Goal: Task Accomplishment & Management: Use online tool/utility

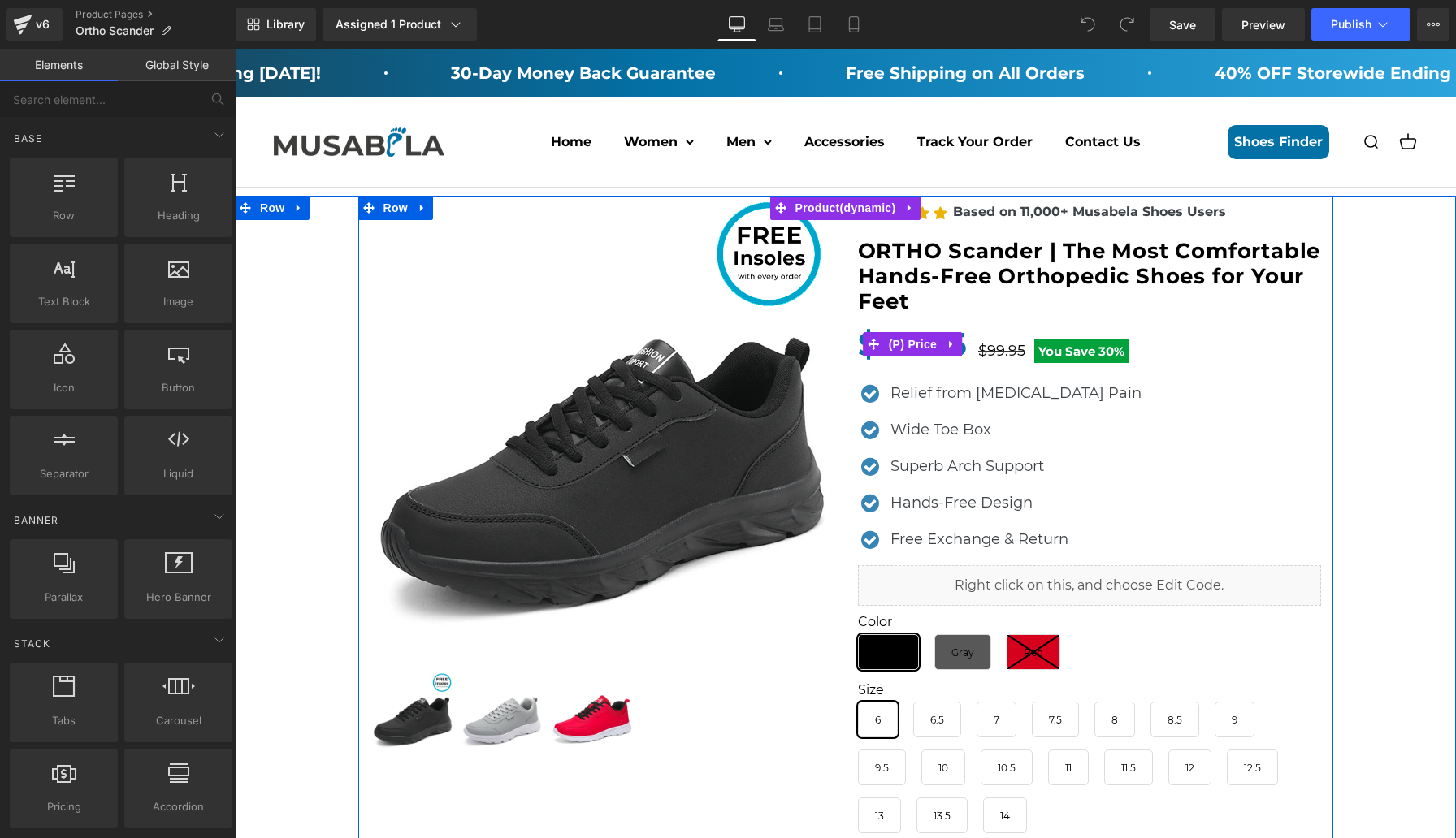
click at [1066, 305] on h1 "ORTHO Scander | The Most Comfortable Hands-Free Orthopedic Shoes for Your Feet" at bounding box center [1090, 276] width 463 height 76
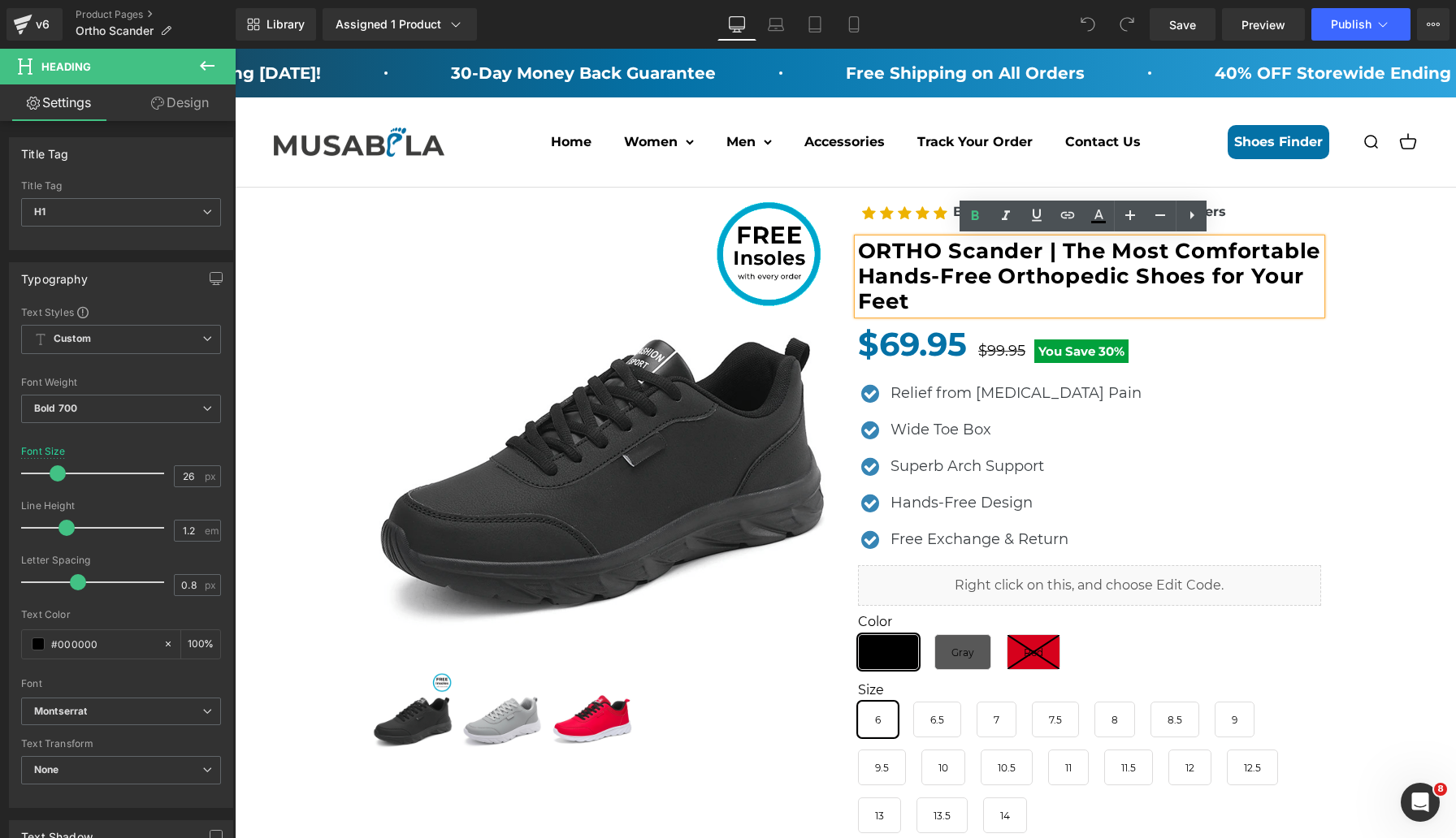
click at [1062, 296] on h1 "ORTHO Scander | The Most Comfortable Hands-Free Orthopedic Shoes for Your Feet" at bounding box center [1090, 276] width 463 height 76
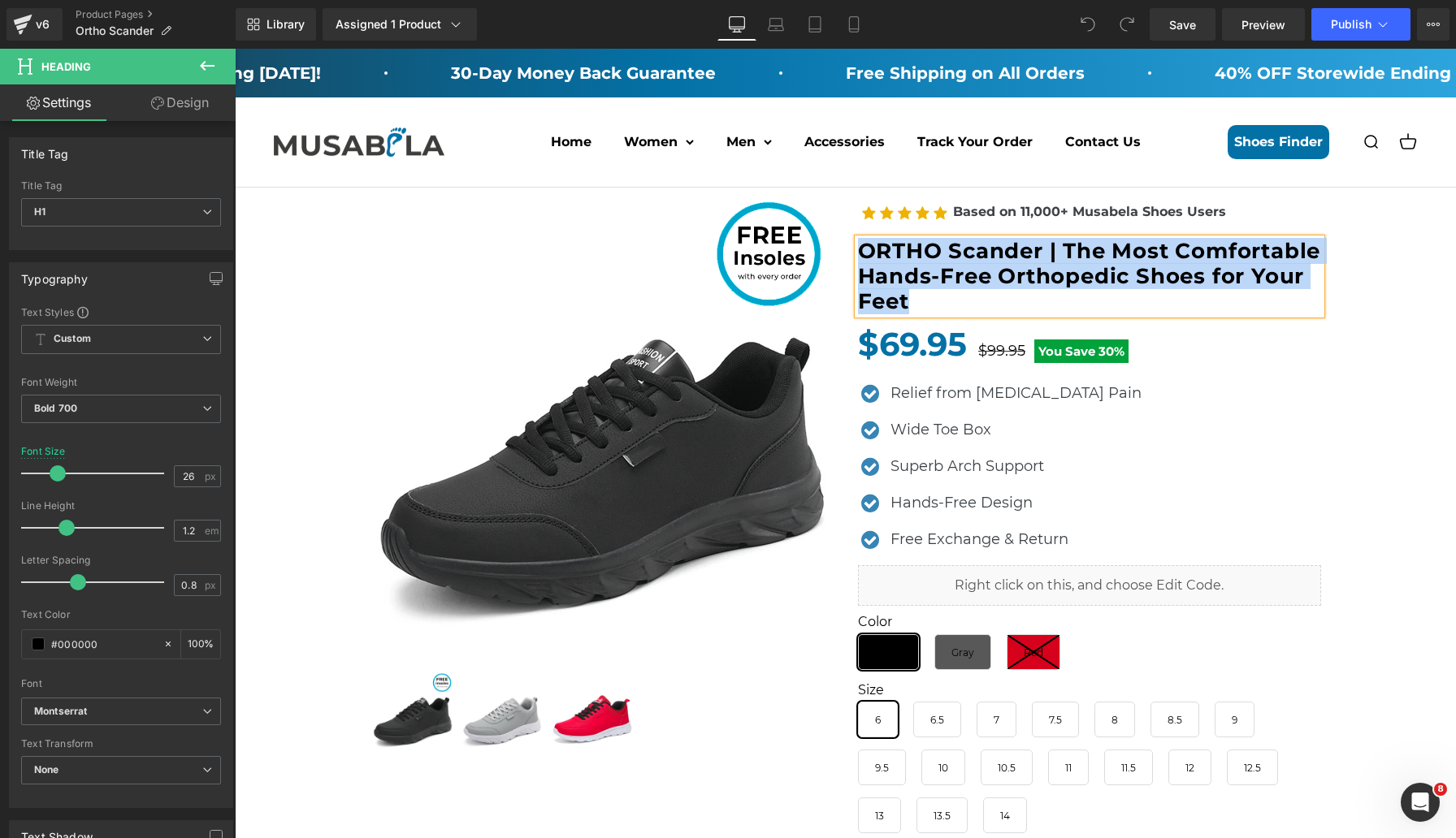
copy h1 "ORTHO Scander | The Most Comfortable Hands-Free Orthopedic Shoes for Your Feet"
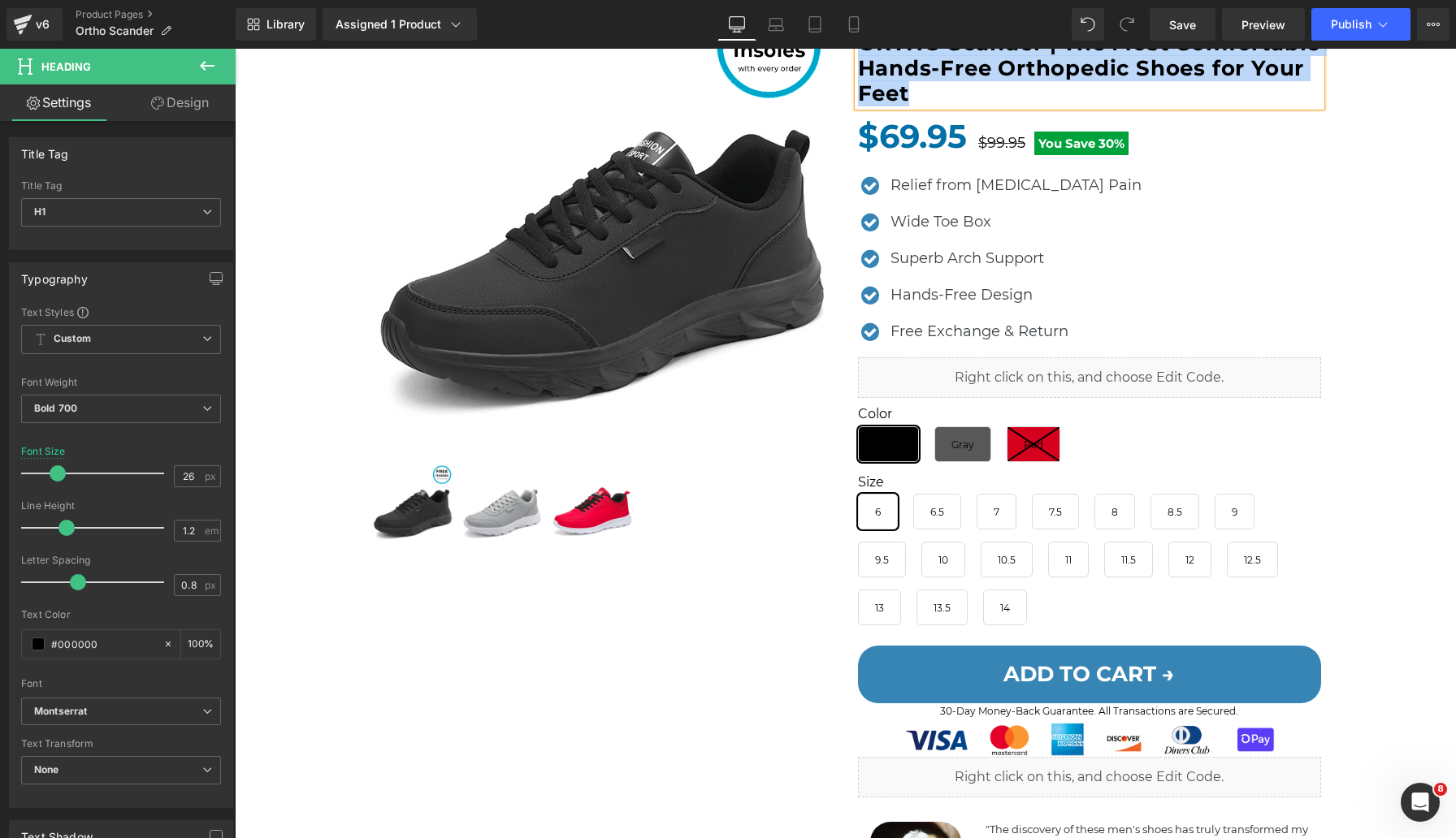
scroll to position [172, 0]
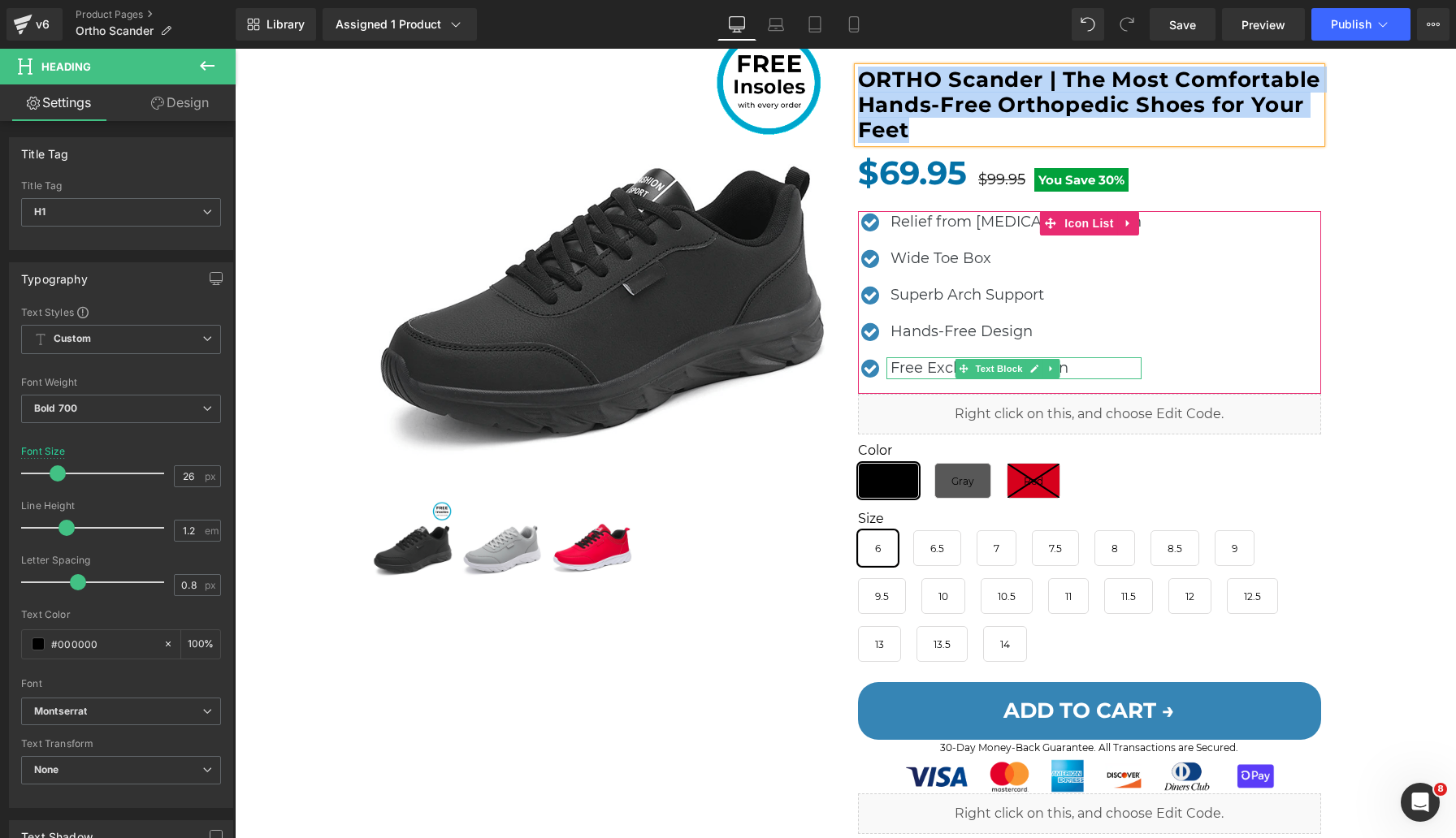
click at [1069, 368] on p "Free Exchange & Return" at bounding box center [1016, 368] width 251 height 22
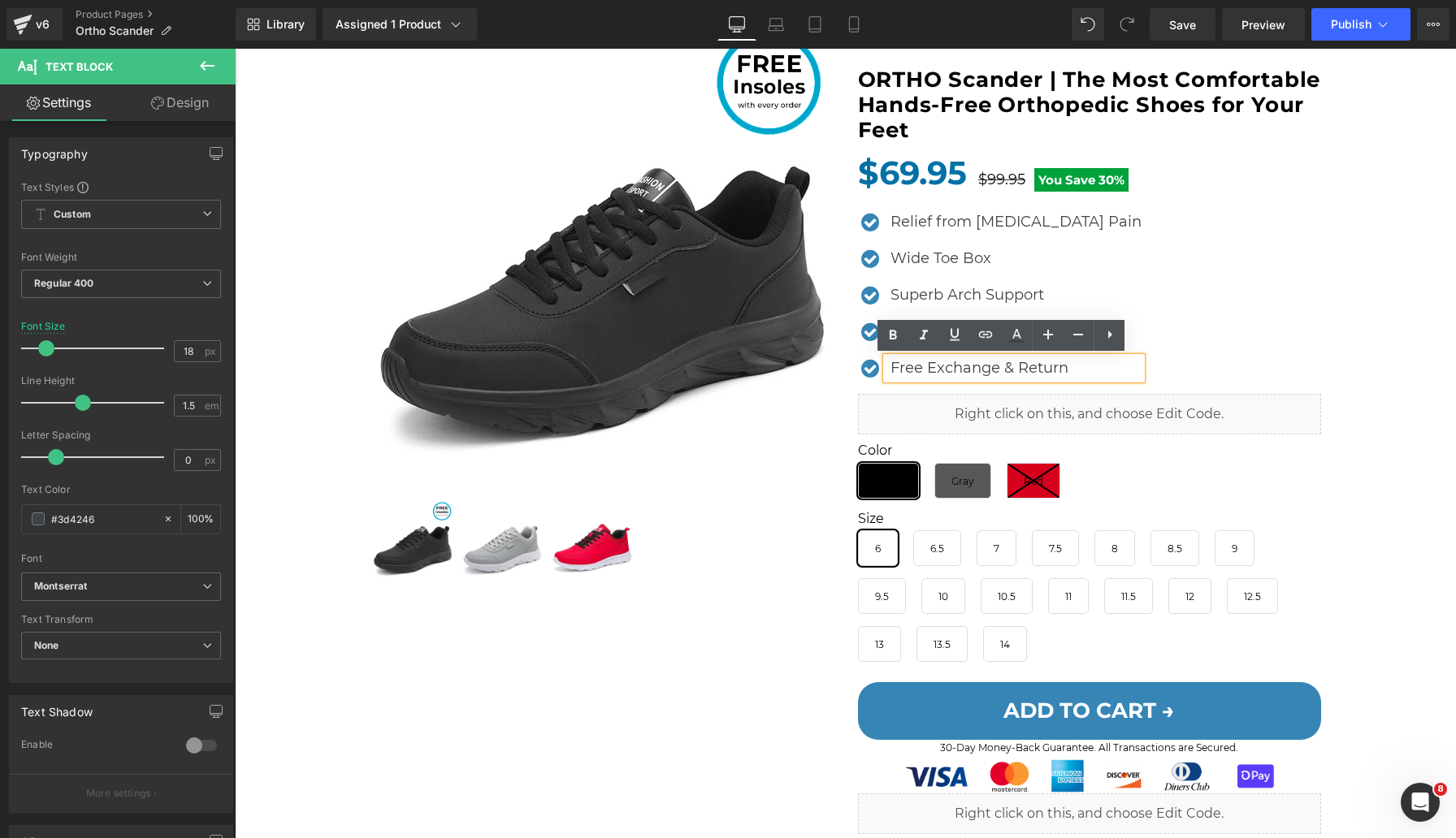
click at [1068, 369] on p "Free Exchange & Return" at bounding box center [1016, 368] width 251 height 22
drag, startPoint x: 1057, startPoint y: 372, endPoint x: 873, endPoint y: 372, distance: 184.0
click at [872, 372] on li "Icon Free Exchange & Return Text Block" at bounding box center [999, 368] width 283 height 22
copy p "Free Exchange & Return"
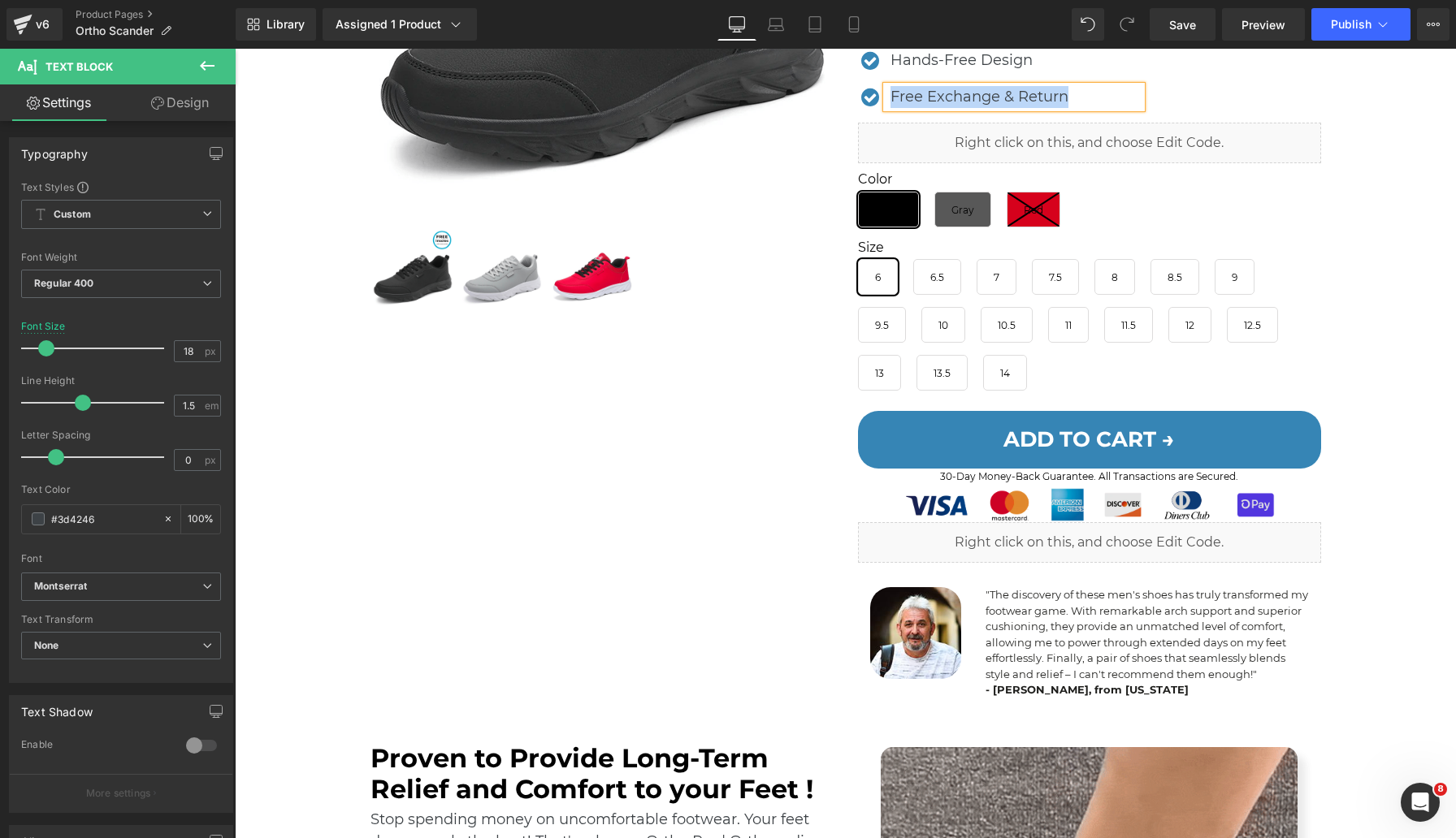
scroll to position [463, 0]
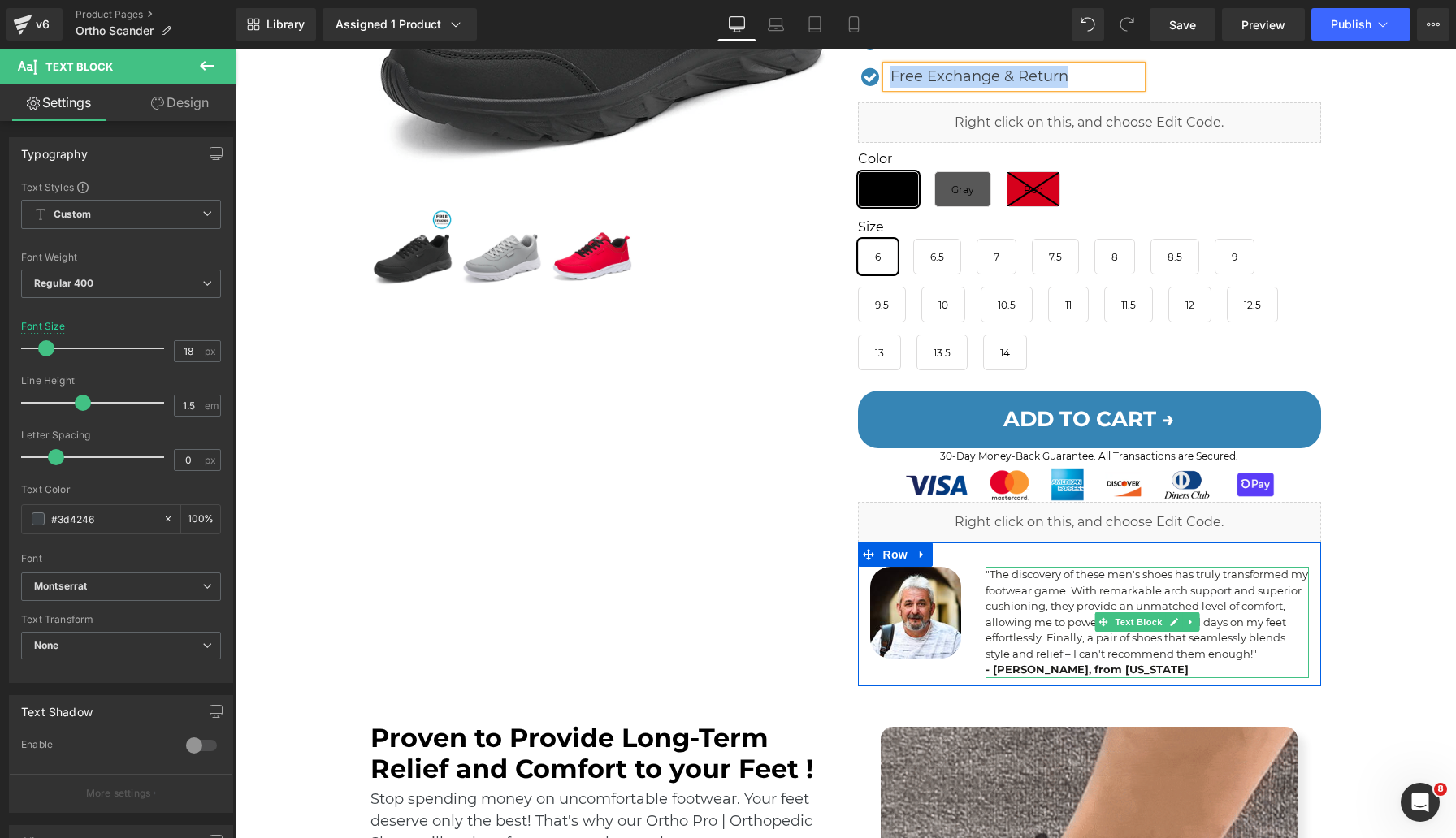
click at [1055, 598] on p ""The discovery of these men's shoes has truly transformed my footwear game. Wit…" at bounding box center [1147, 614] width 323 height 95
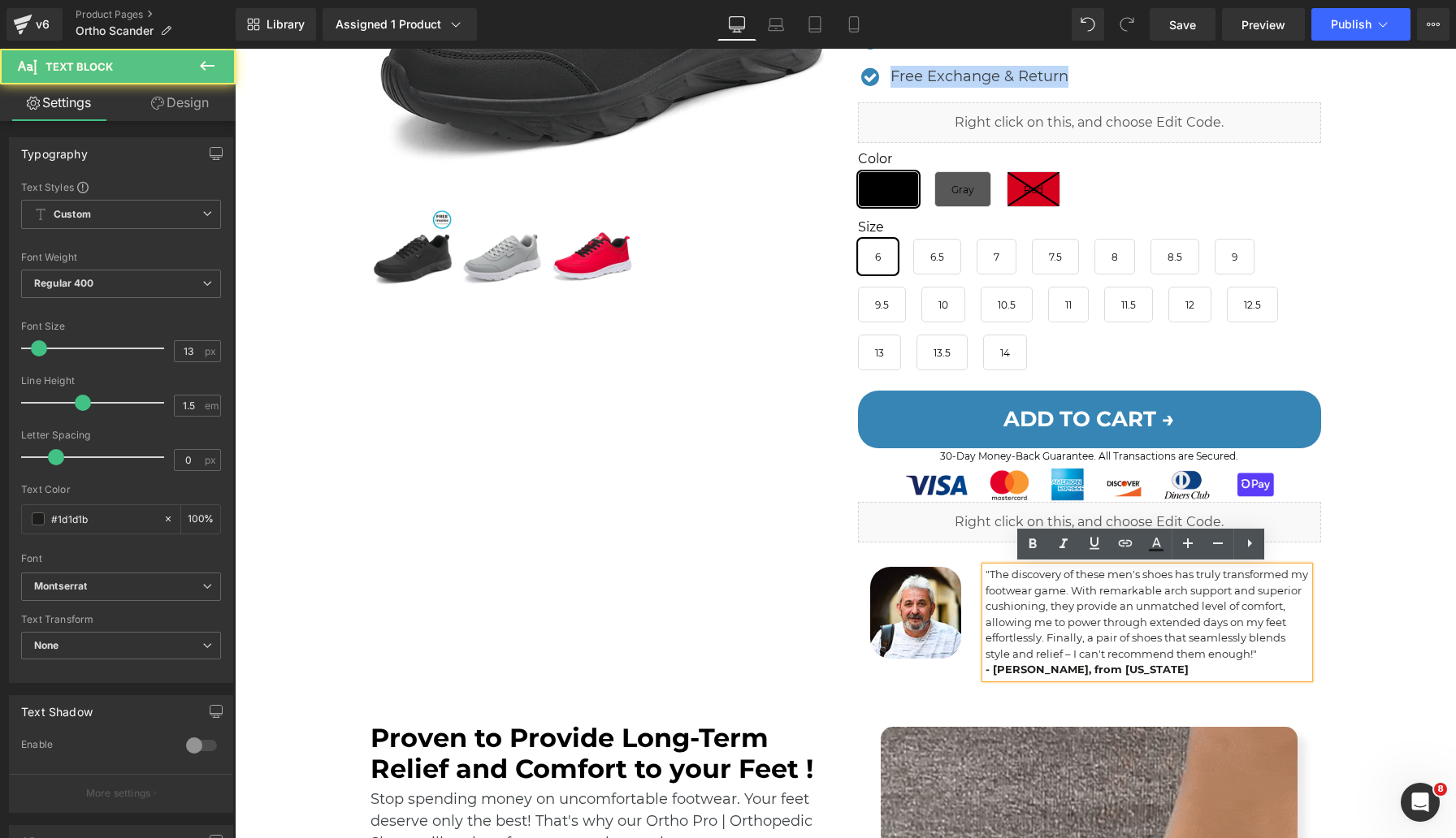
click at [1055, 598] on p ""The discovery of these men's shoes has truly transformed my footwear game. Wit…" at bounding box center [1147, 614] width 323 height 95
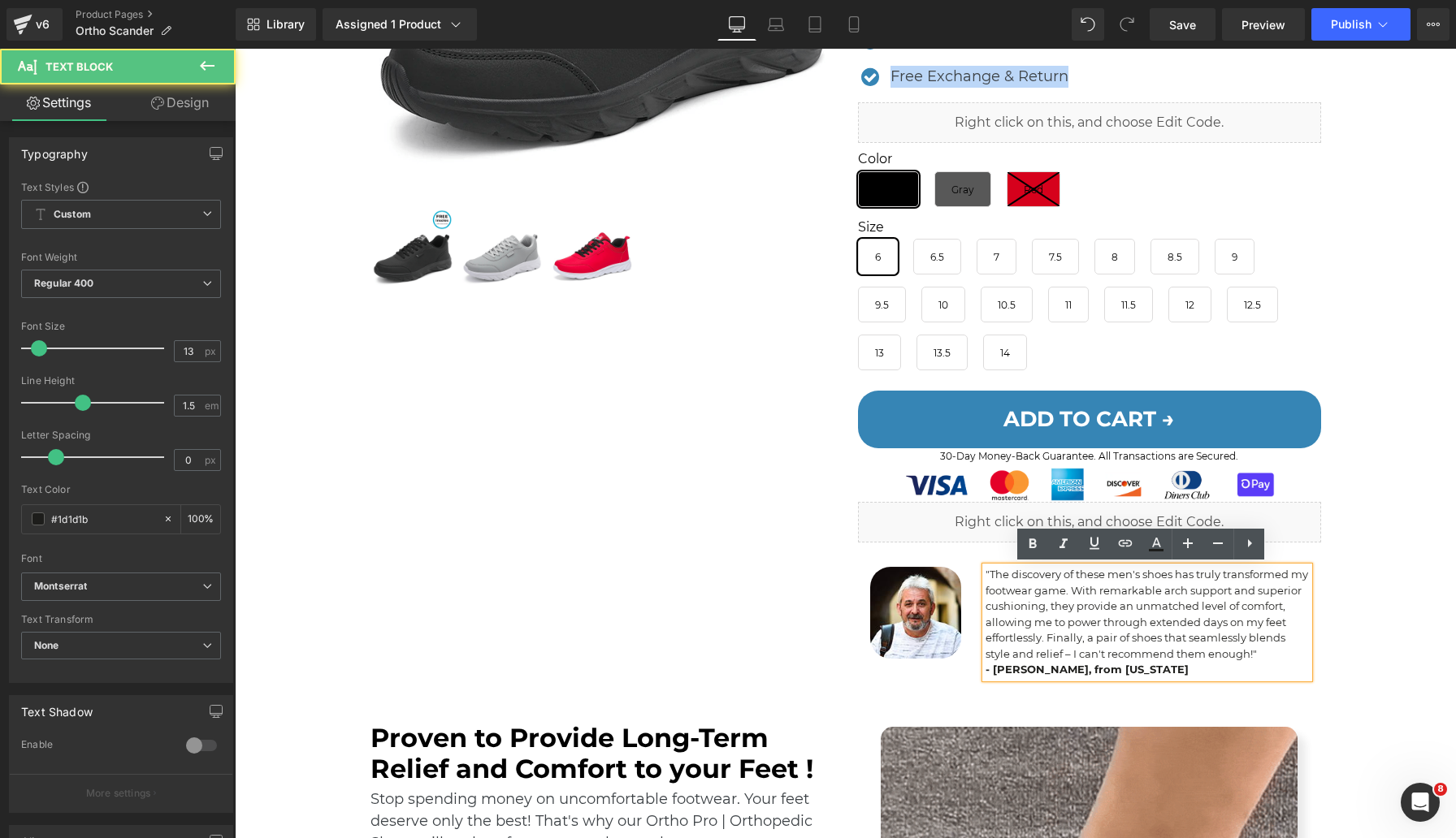
click at [1055, 598] on p ""The discovery of these men's shoes has truly transformed my footwear game. Wit…" at bounding box center [1147, 614] width 323 height 95
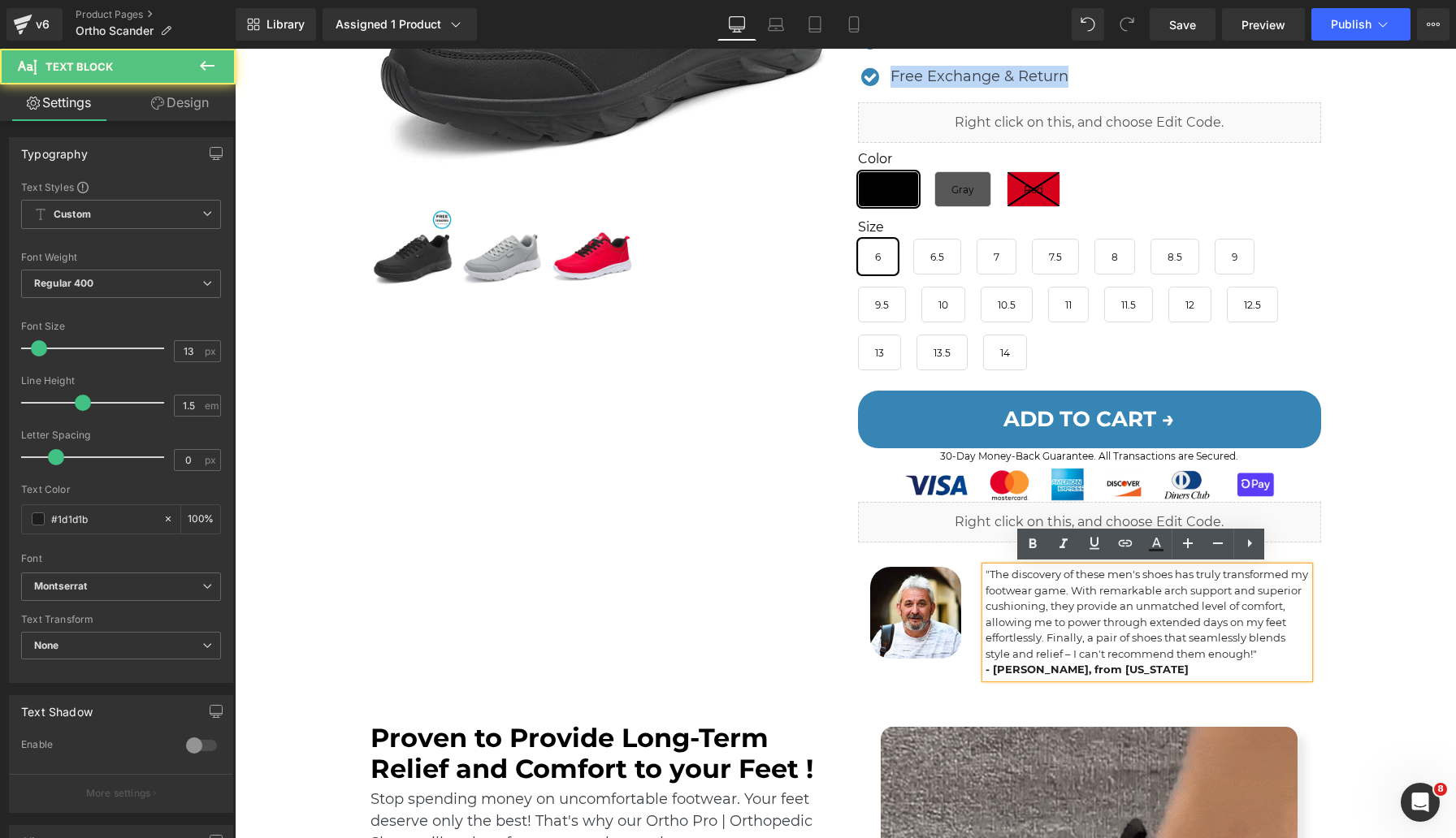
click at [1055, 598] on p ""The discovery of these men's shoes has truly transformed my footwear game. Wit…" at bounding box center [1147, 614] width 323 height 95
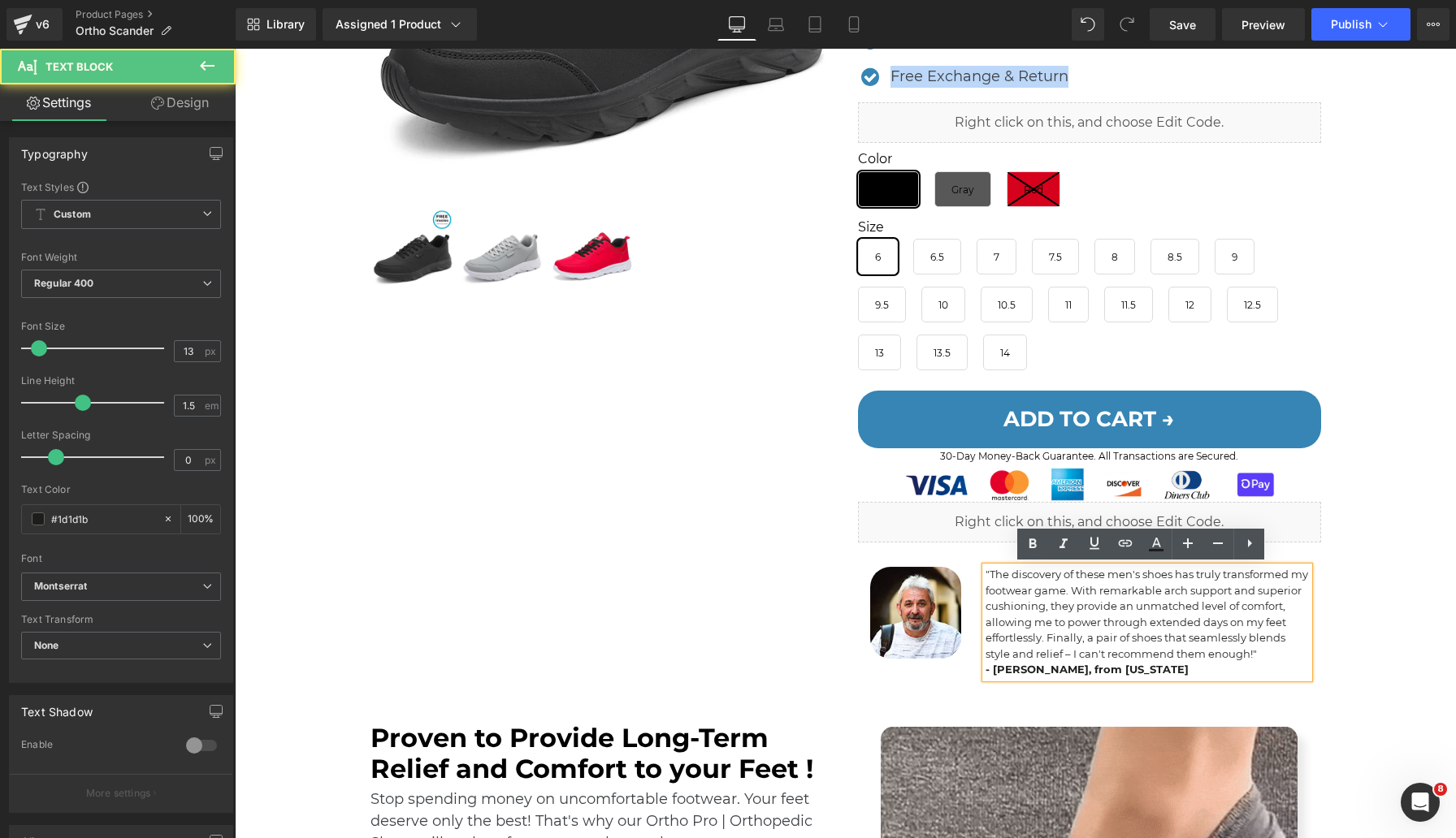
click at [1055, 598] on p ""The discovery of these men's shoes has truly transformed my footwear game. Wit…" at bounding box center [1147, 614] width 323 height 95
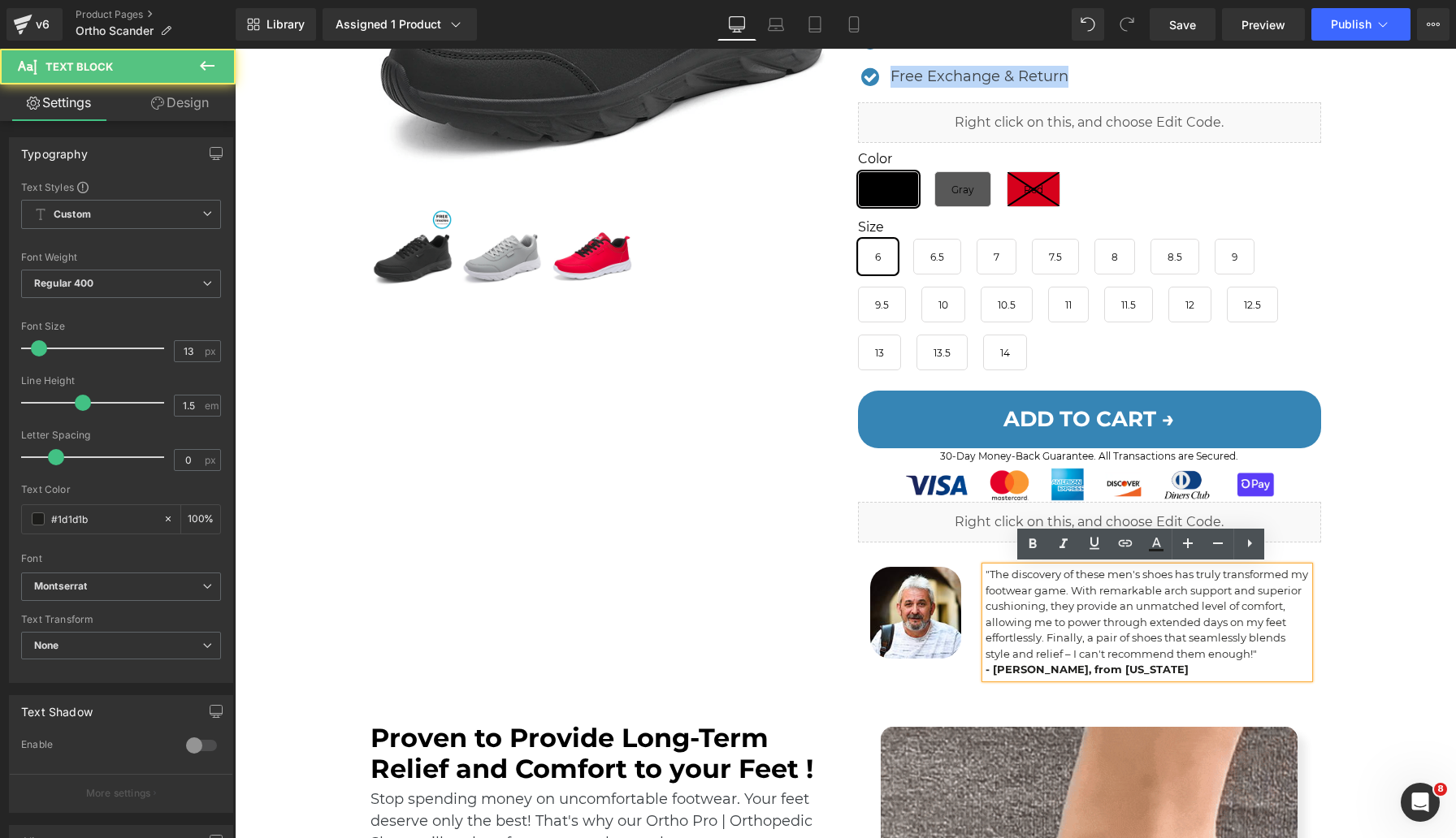
click at [1055, 598] on p ""The discovery of these men's shoes has truly transformed my footwear game. Wit…" at bounding box center [1147, 614] width 323 height 95
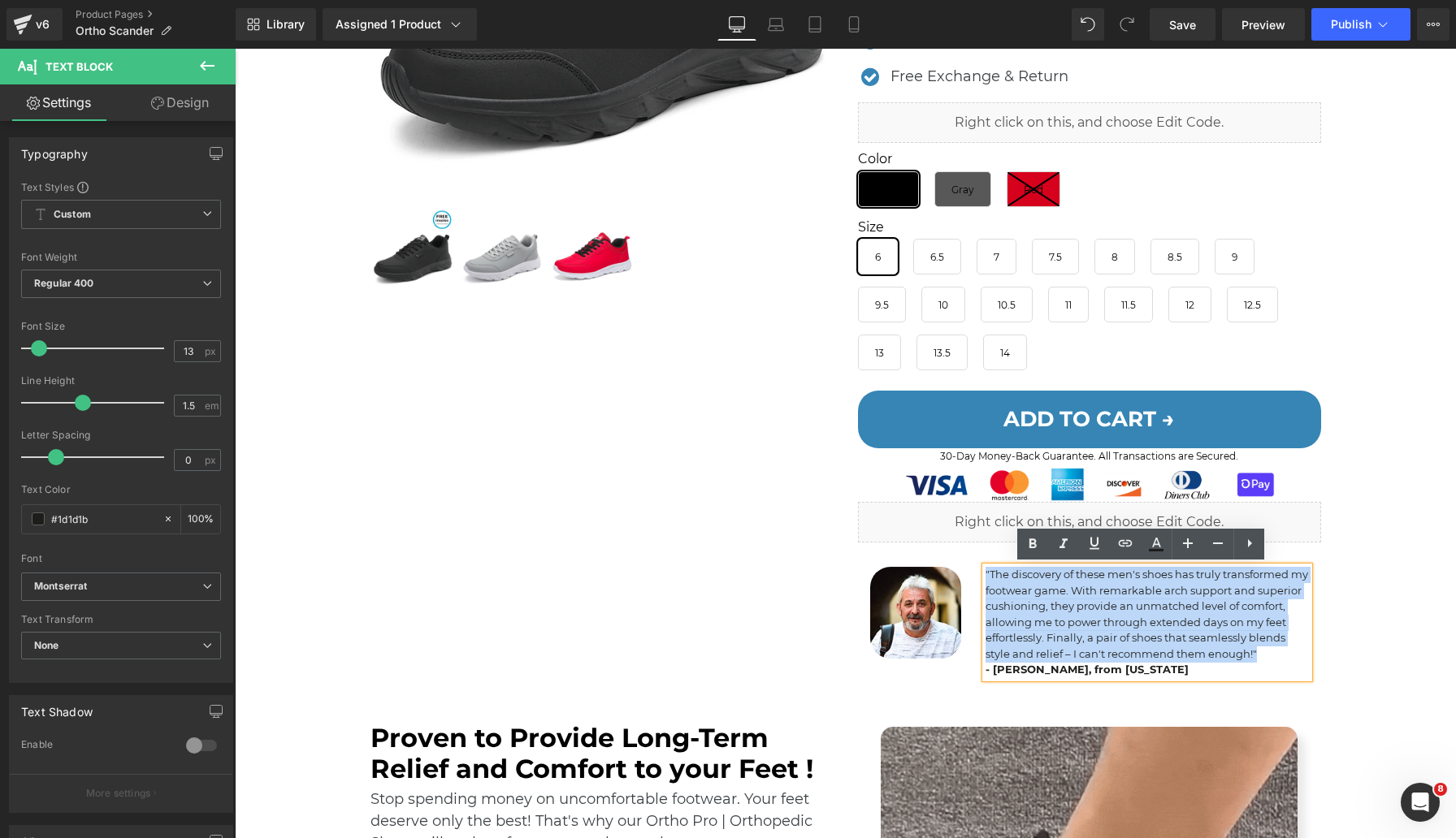
click at [1055, 598] on p ""The discovery of these men's shoes has truly transformed my footwear game. Wit…" at bounding box center [1147, 614] width 323 height 95
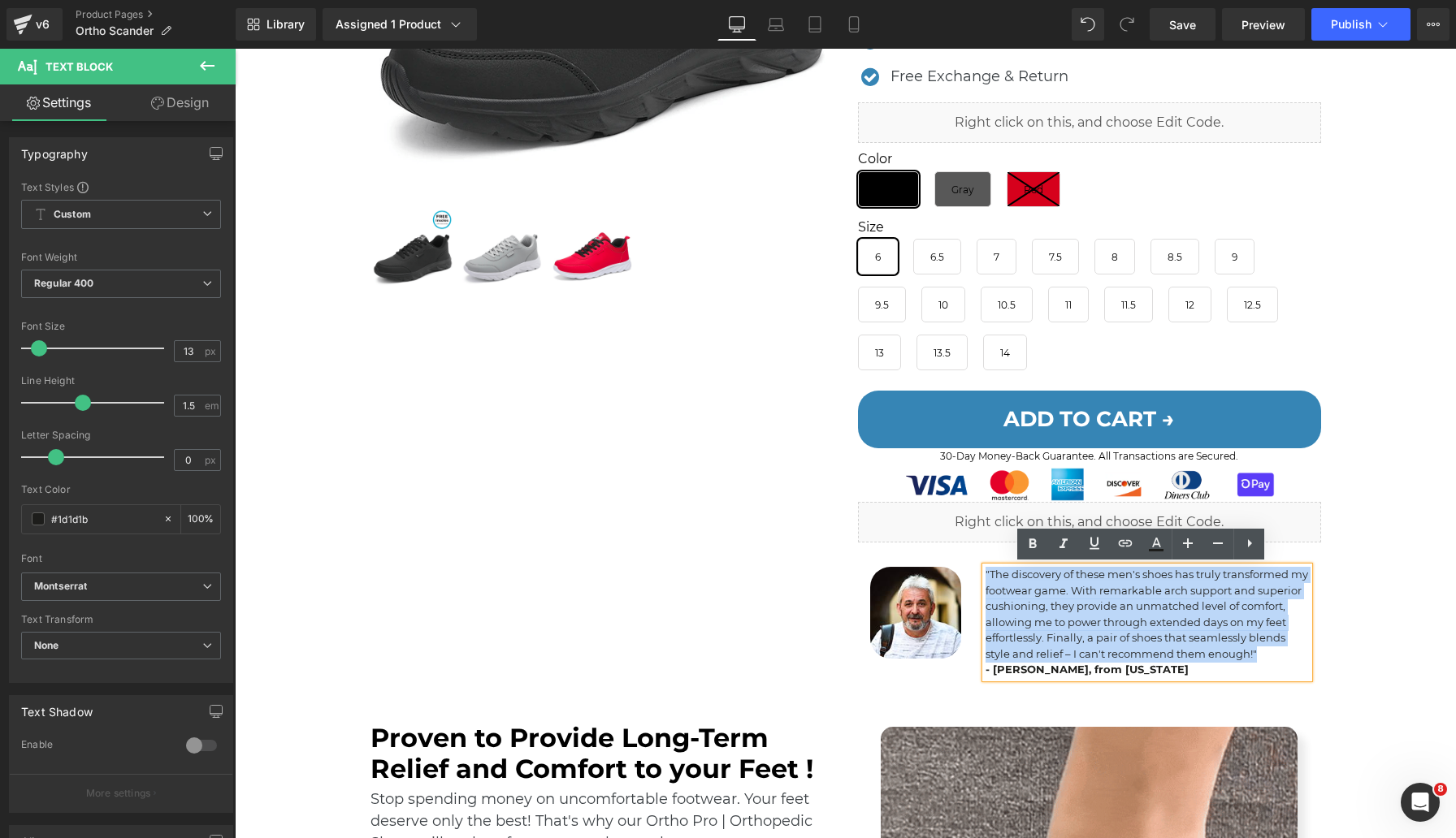
click at [1055, 598] on p ""The discovery of these men's shoes has truly transformed my footwear game. Wit…" at bounding box center [1147, 614] width 323 height 95
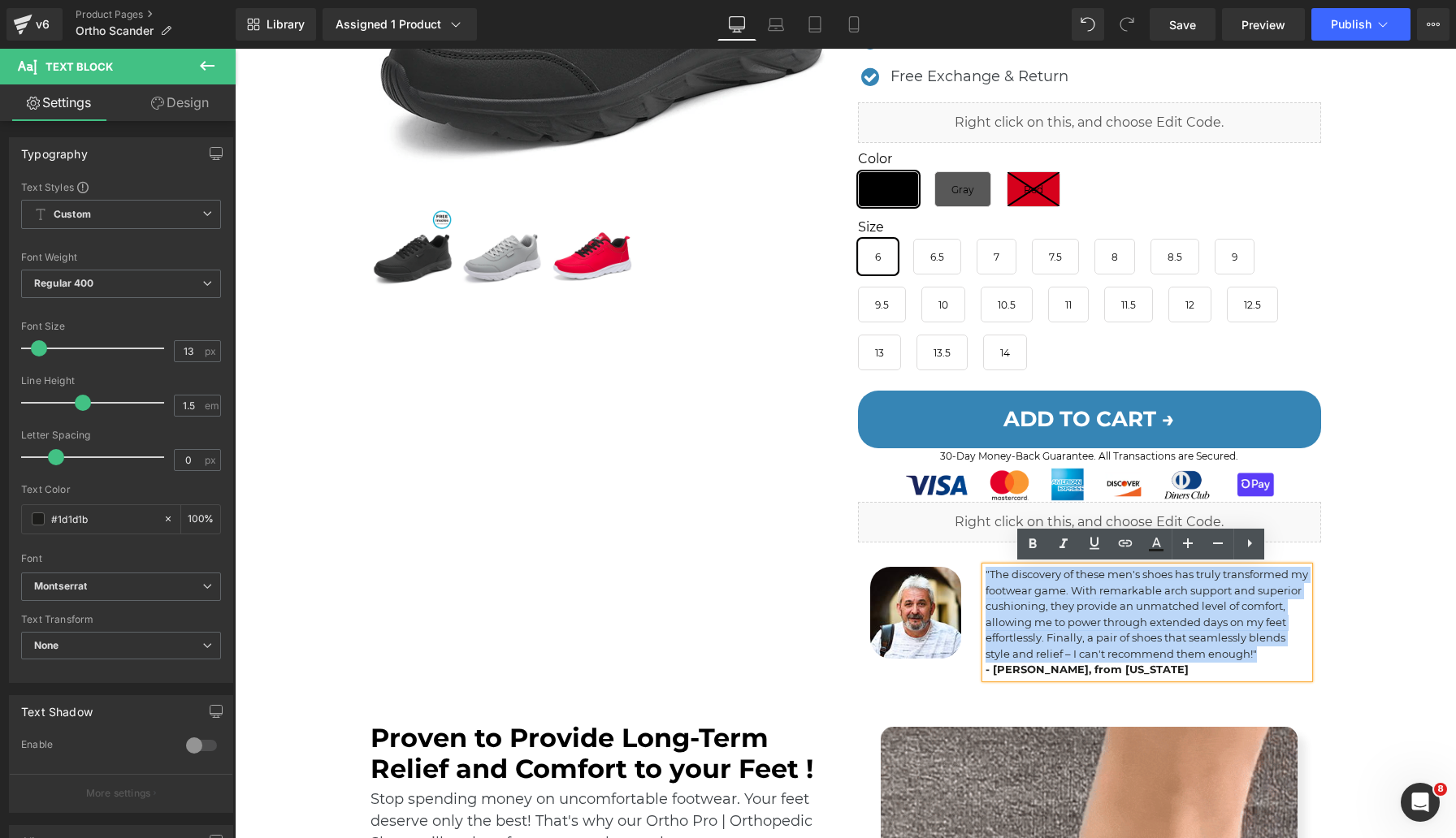
click at [1055, 598] on p ""The discovery of these men's shoes has truly transformed my footwear game. Wit…" at bounding box center [1147, 614] width 323 height 95
click at [1179, 667] on p "- [PERSON_NAME], from [US_STATE]" at bounding box center [1147, 670] width 323 height 17
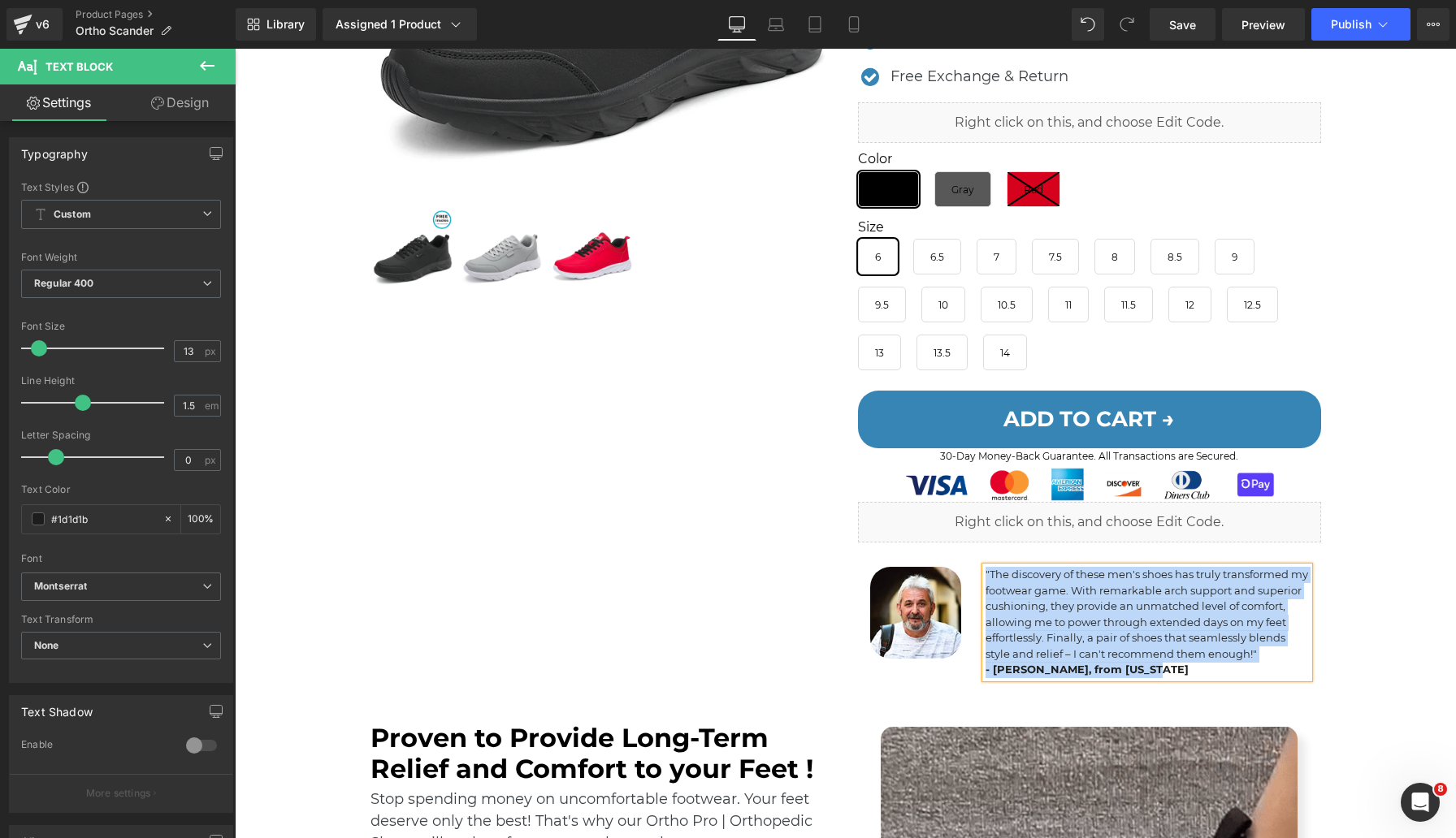
copy div ""The discovery of these men's shoes has truly transformed my footwear game. Wit…"
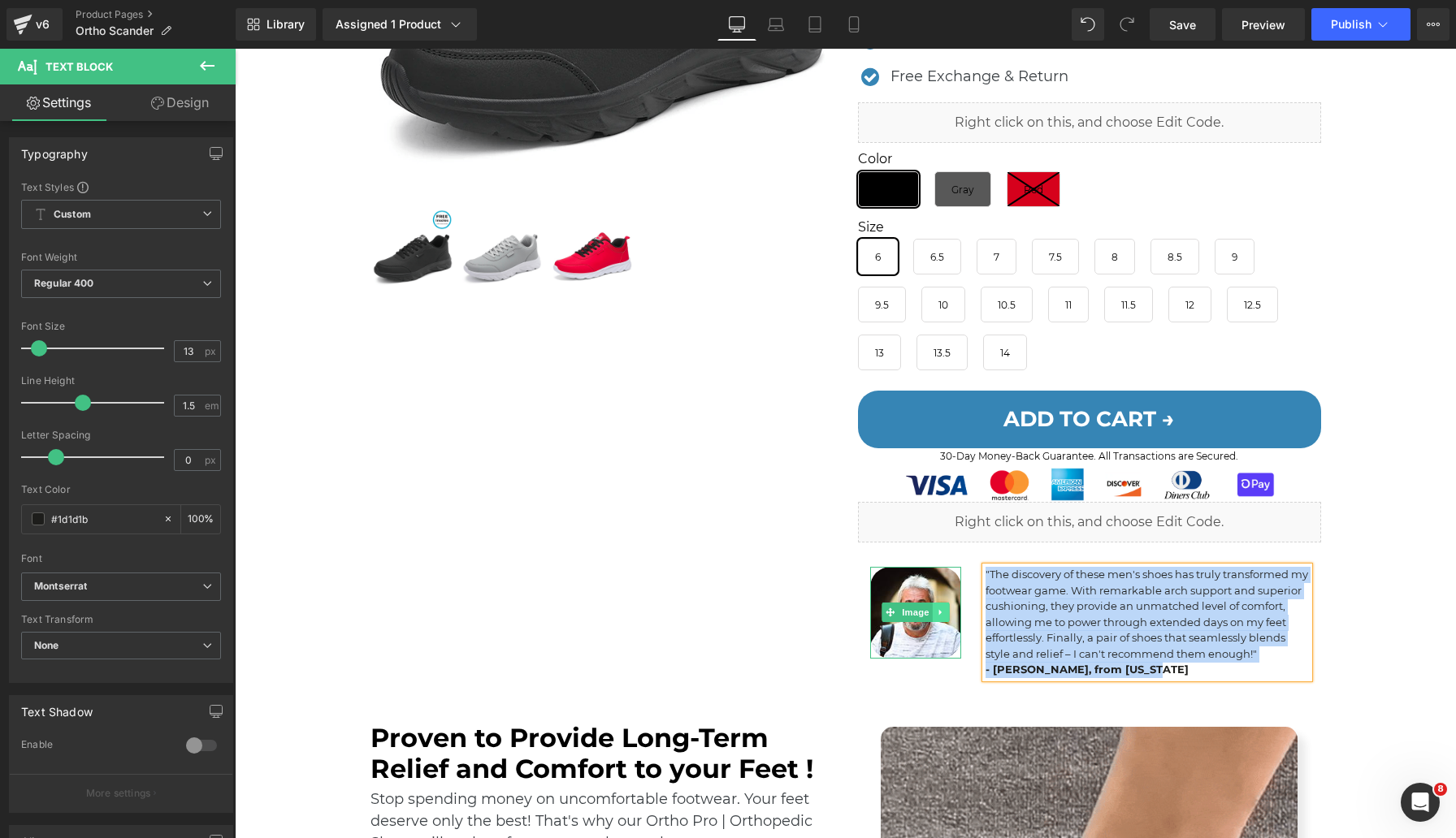
click at [936, 607] on icon at bounding box center [941, 612] width 9 height 10
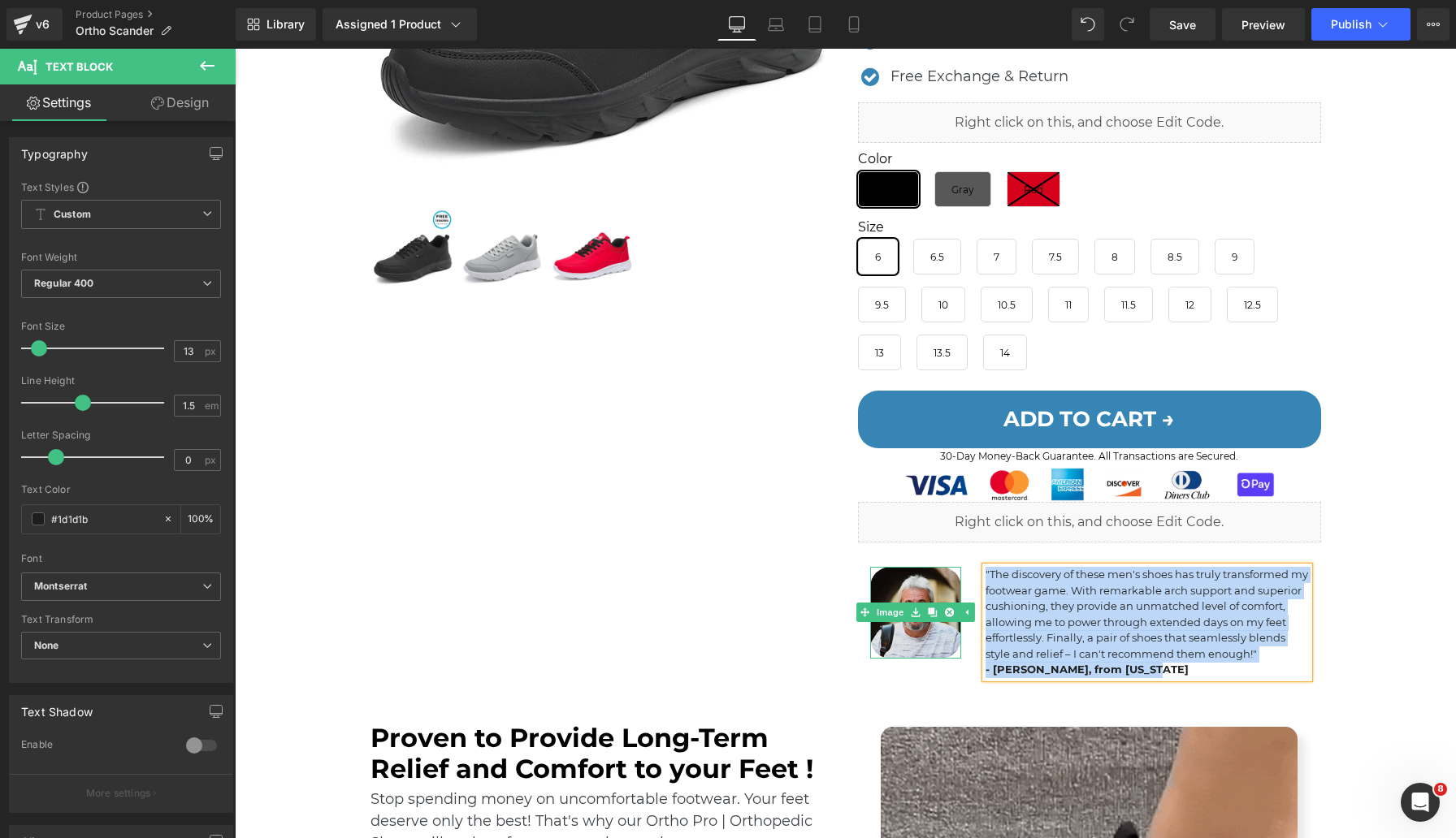
click at [891, 593] on img at bounding box center [916, 613] width 92 height 92
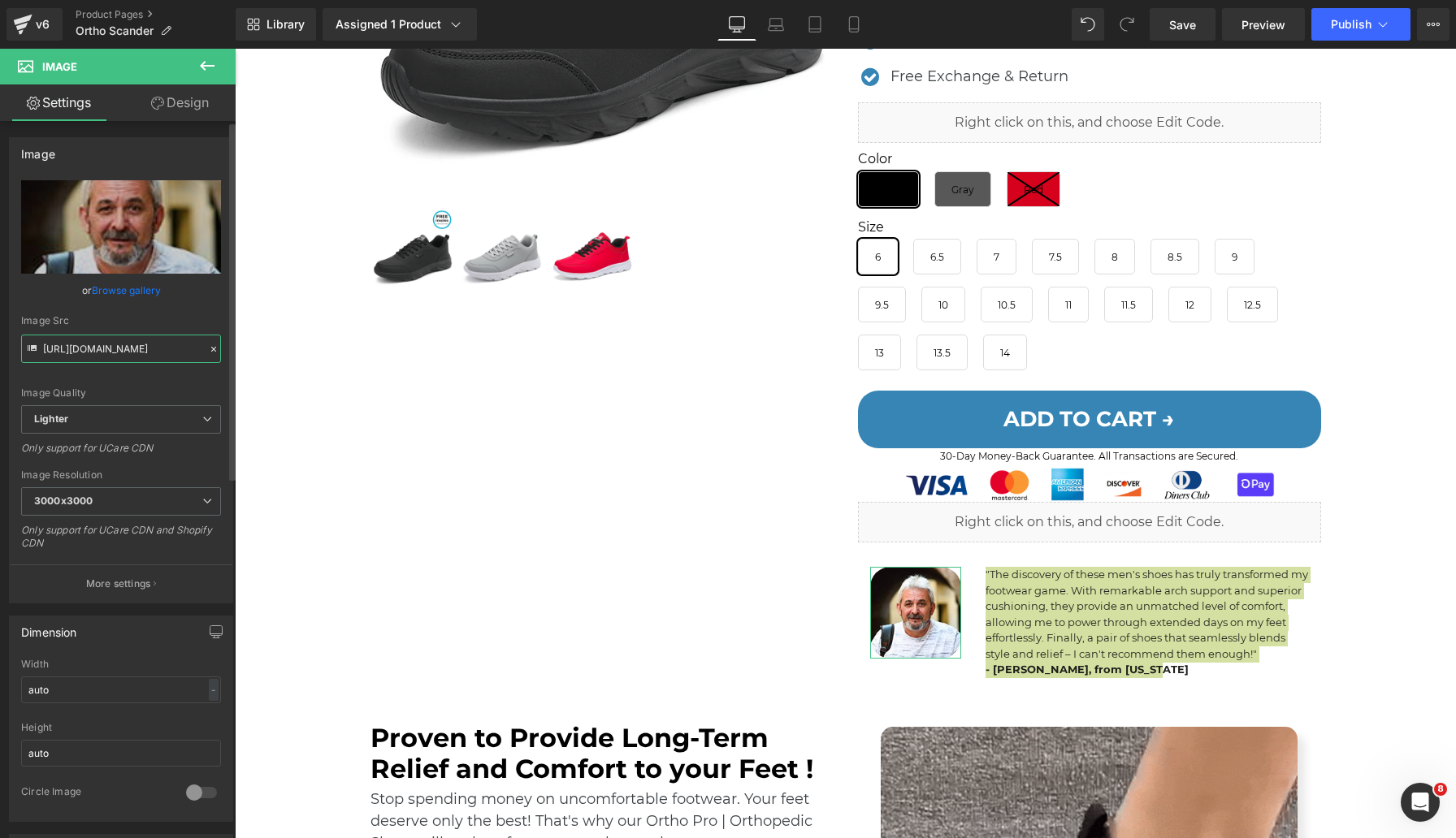
click at [117, 359] on input "[URL][DOMAIN_NAME]" at bounding box center [121, 349] width 200 height 28
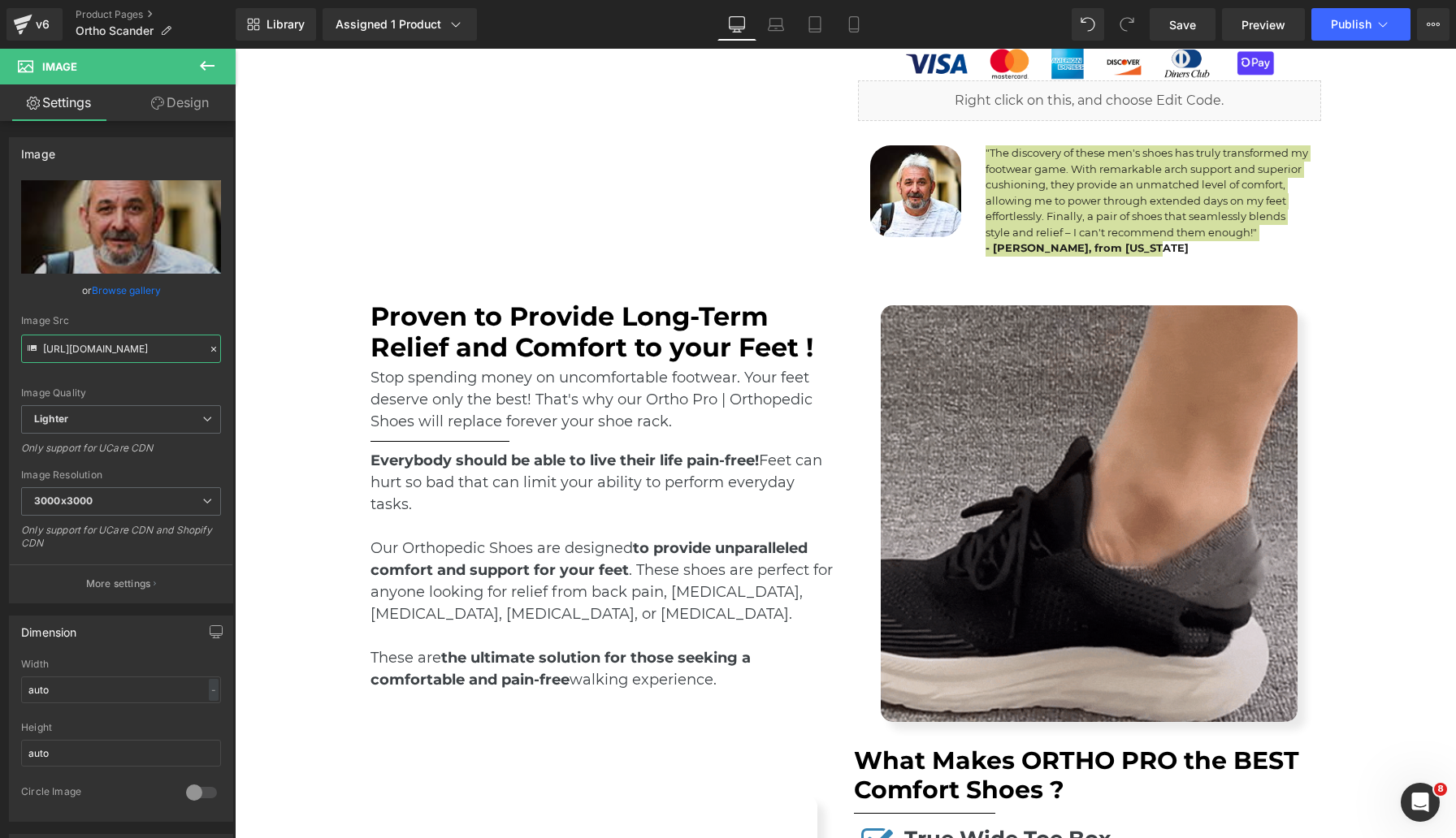
scroll to position [1024, 0]
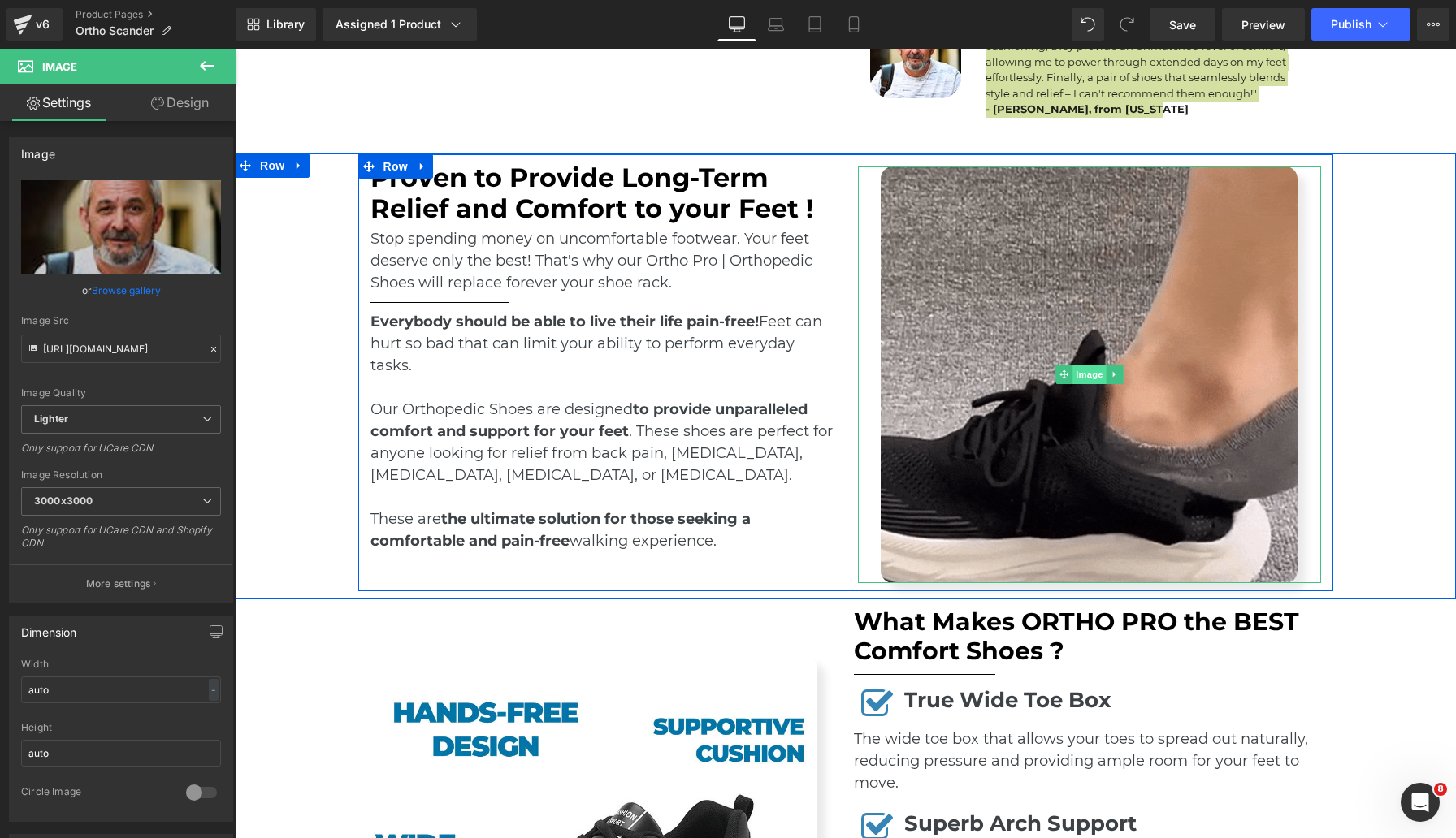
click at [1079, 374] on span "Image" at bounding box center [1089, 374] width 34 height 19
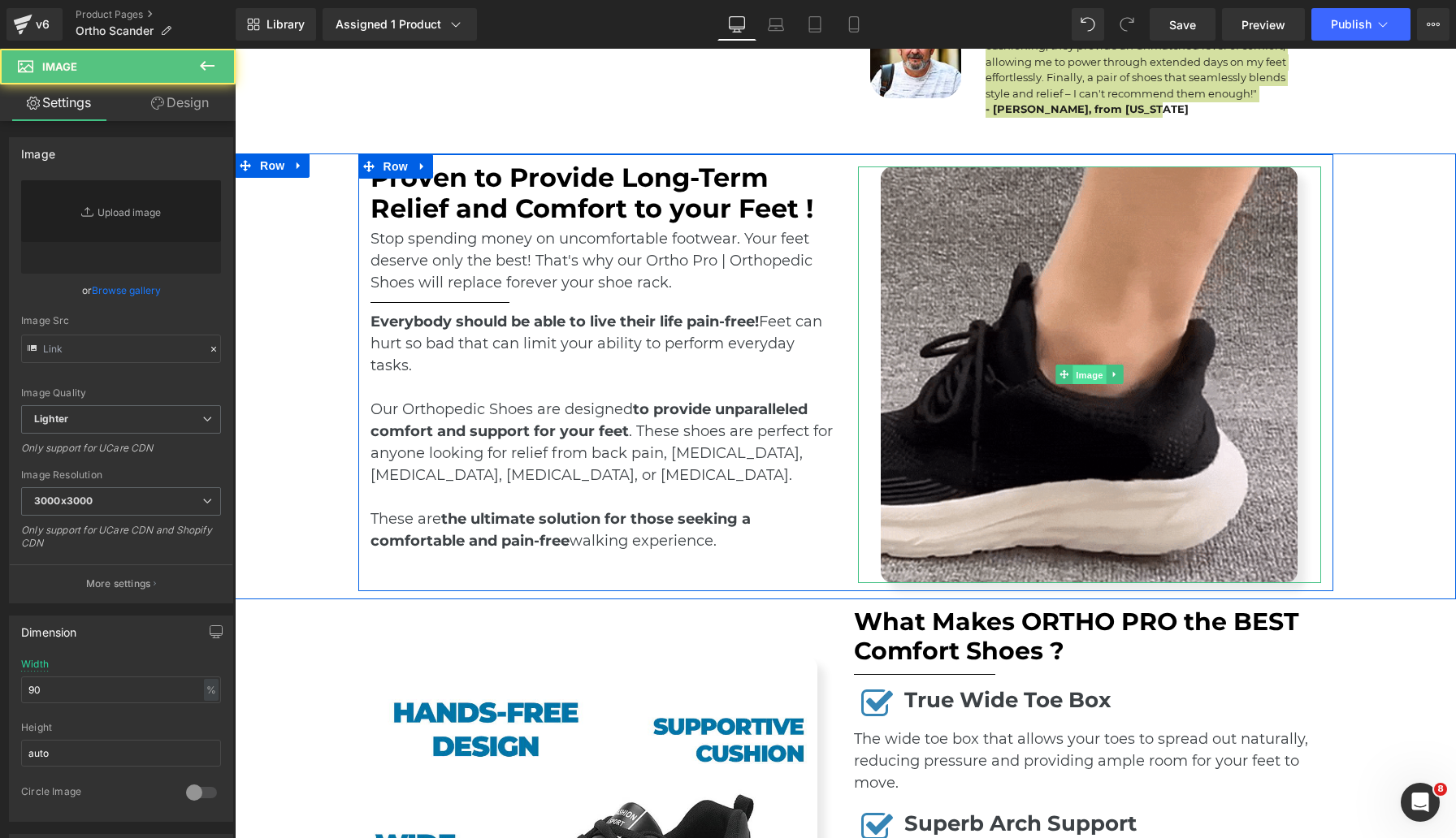
type input "[URL][DOMAIN_NAME]"
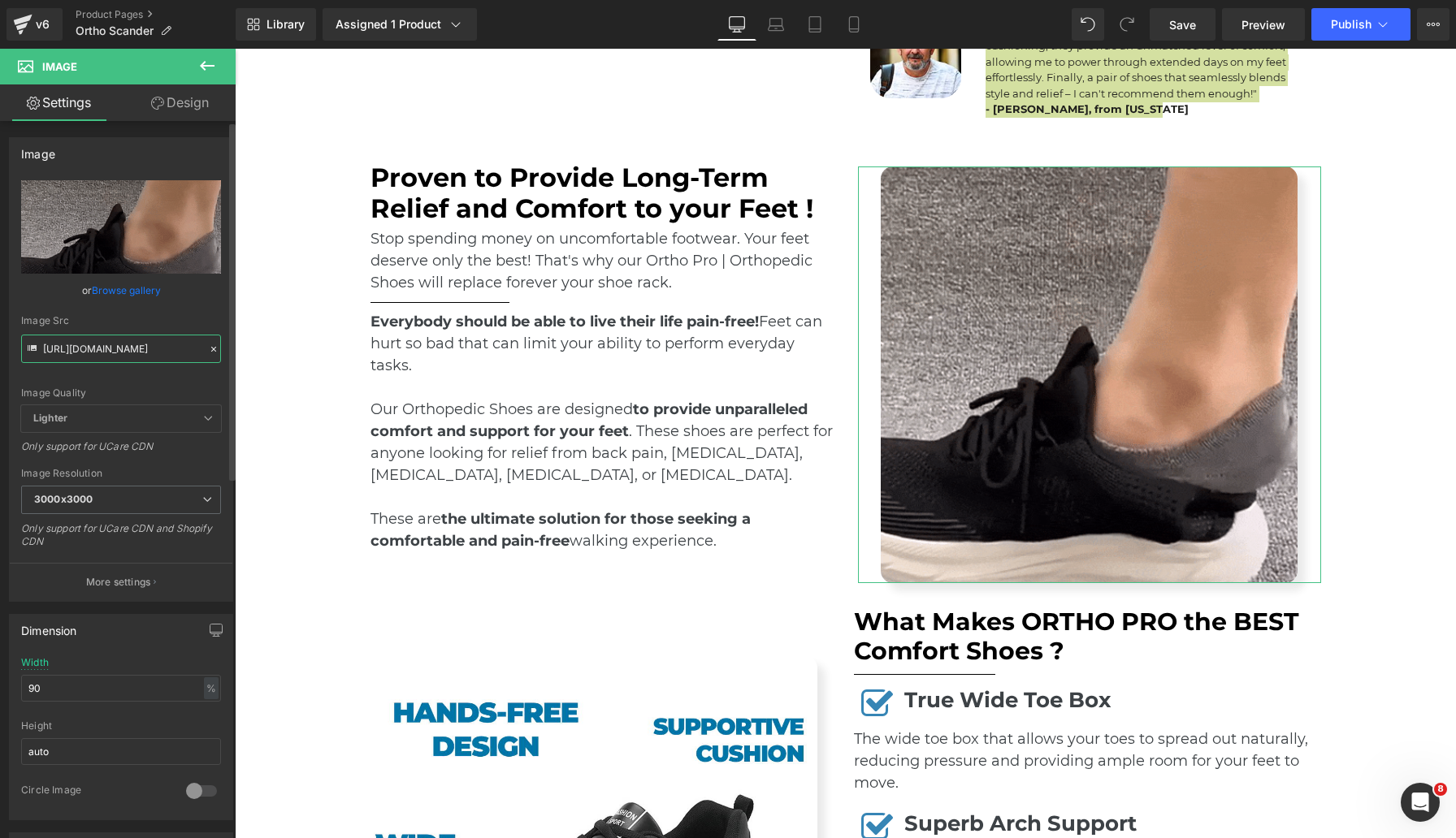
click at [152, 352] on input "[URL][DOMAIN_NAME]" at bounding box center [121, 349] width 200 height 28
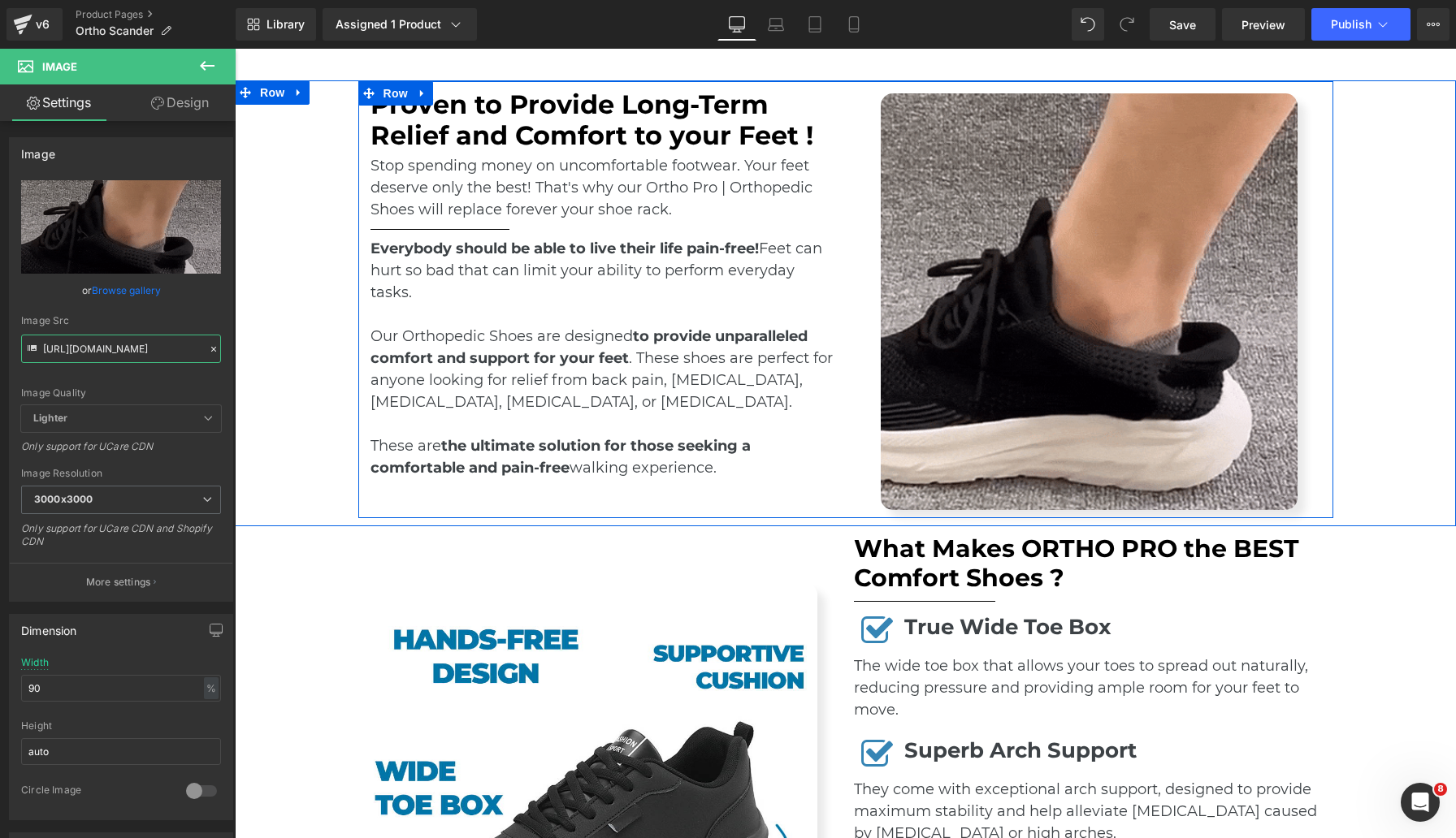
scroll to position [1459, 0]
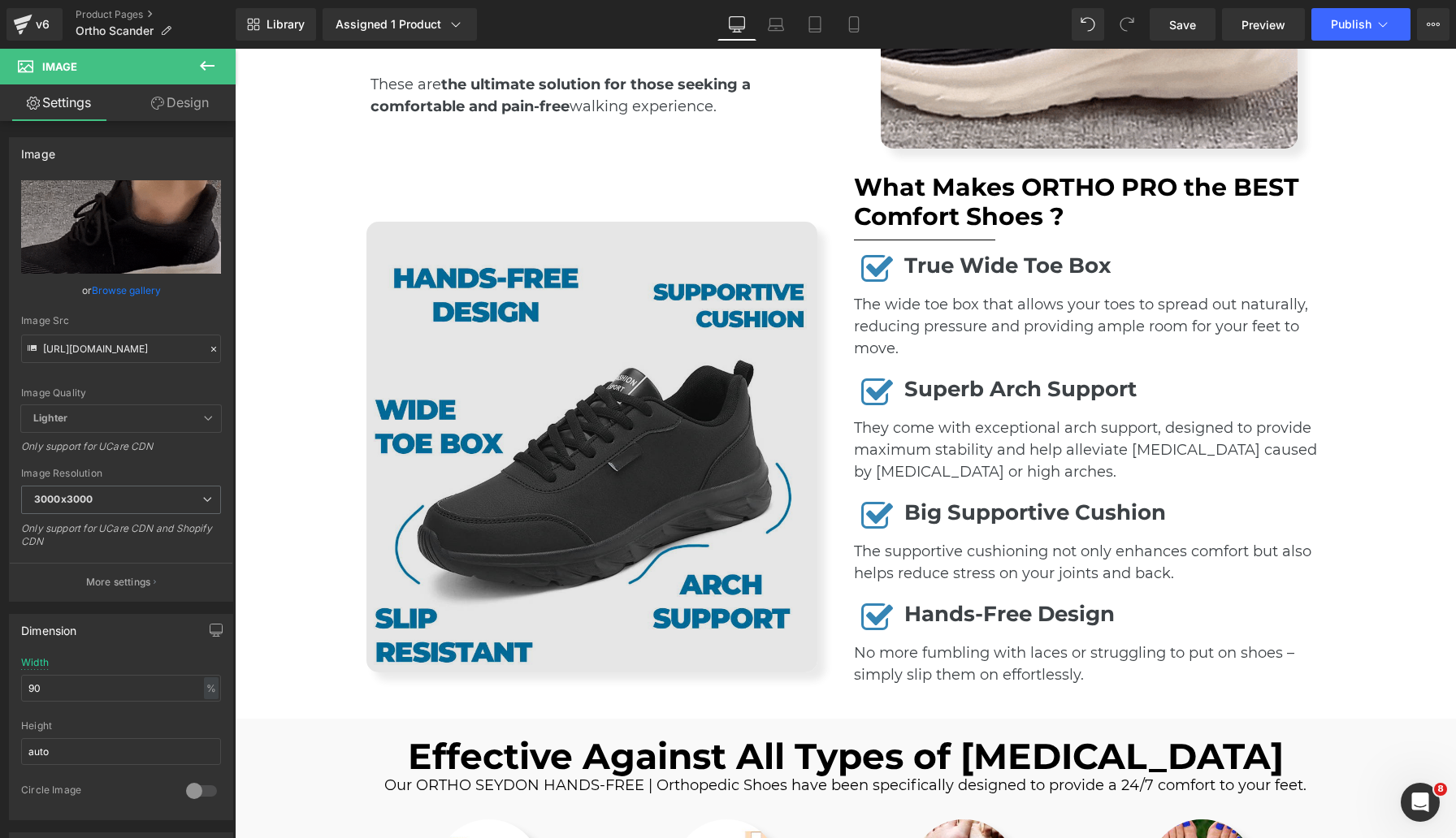
click at [671, 350] on img at bounding box center [592, 447] width 451 height 451
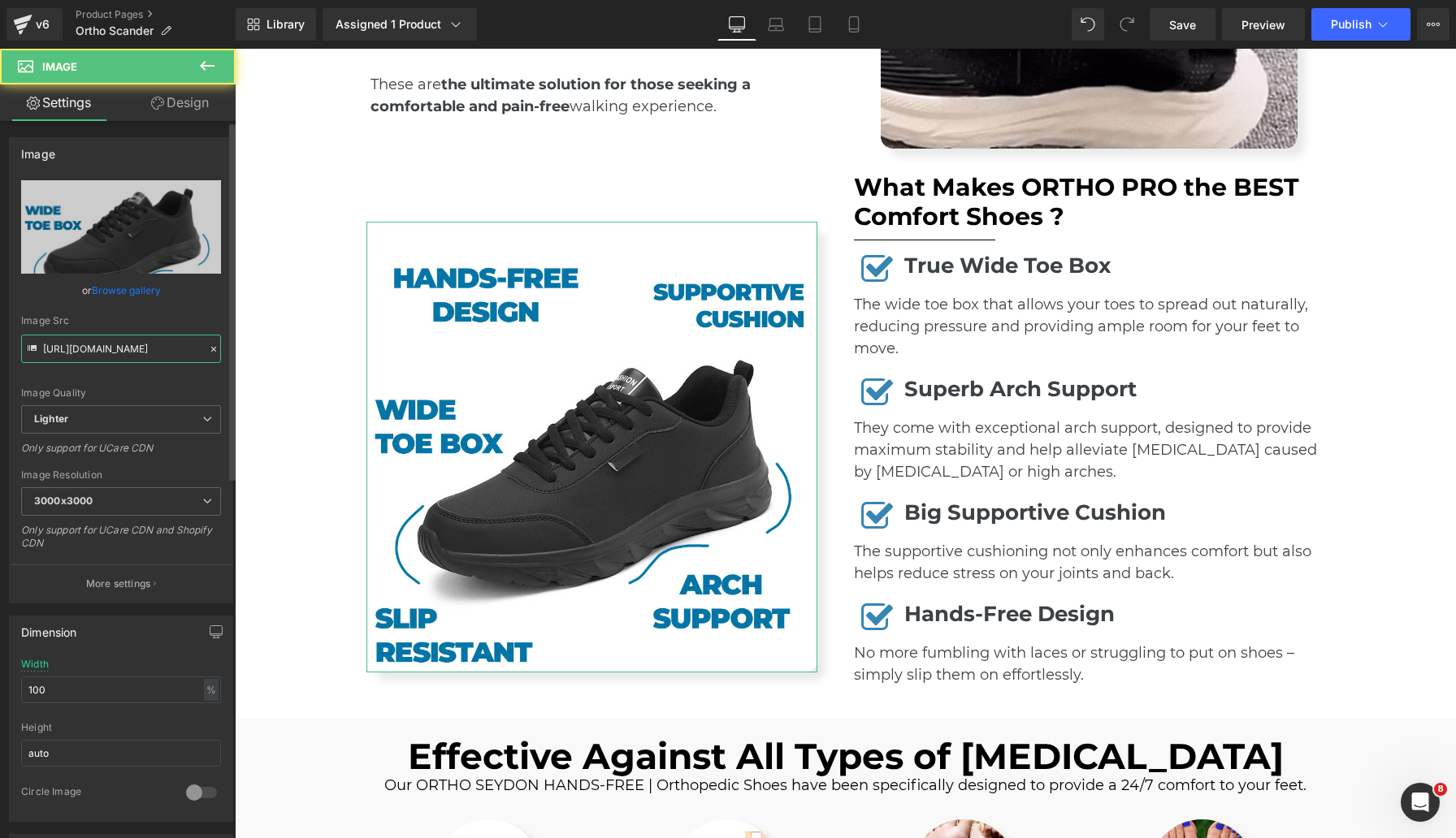
click at [124, 346] on input "[URL][DOMAIN_NAME]" at bounding box center [121, 349] width 200 height 28
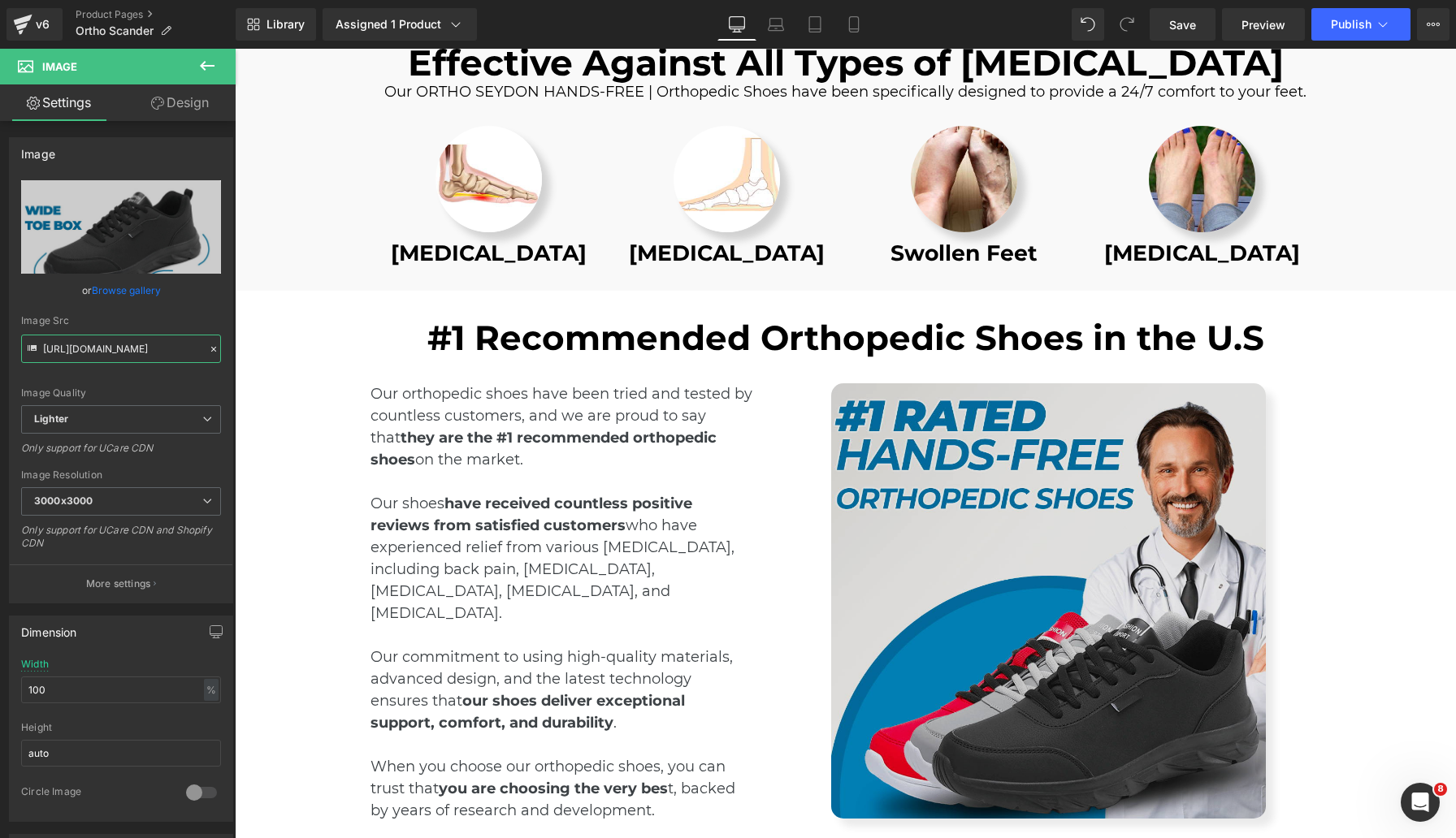
scroll to position [2193, 0]
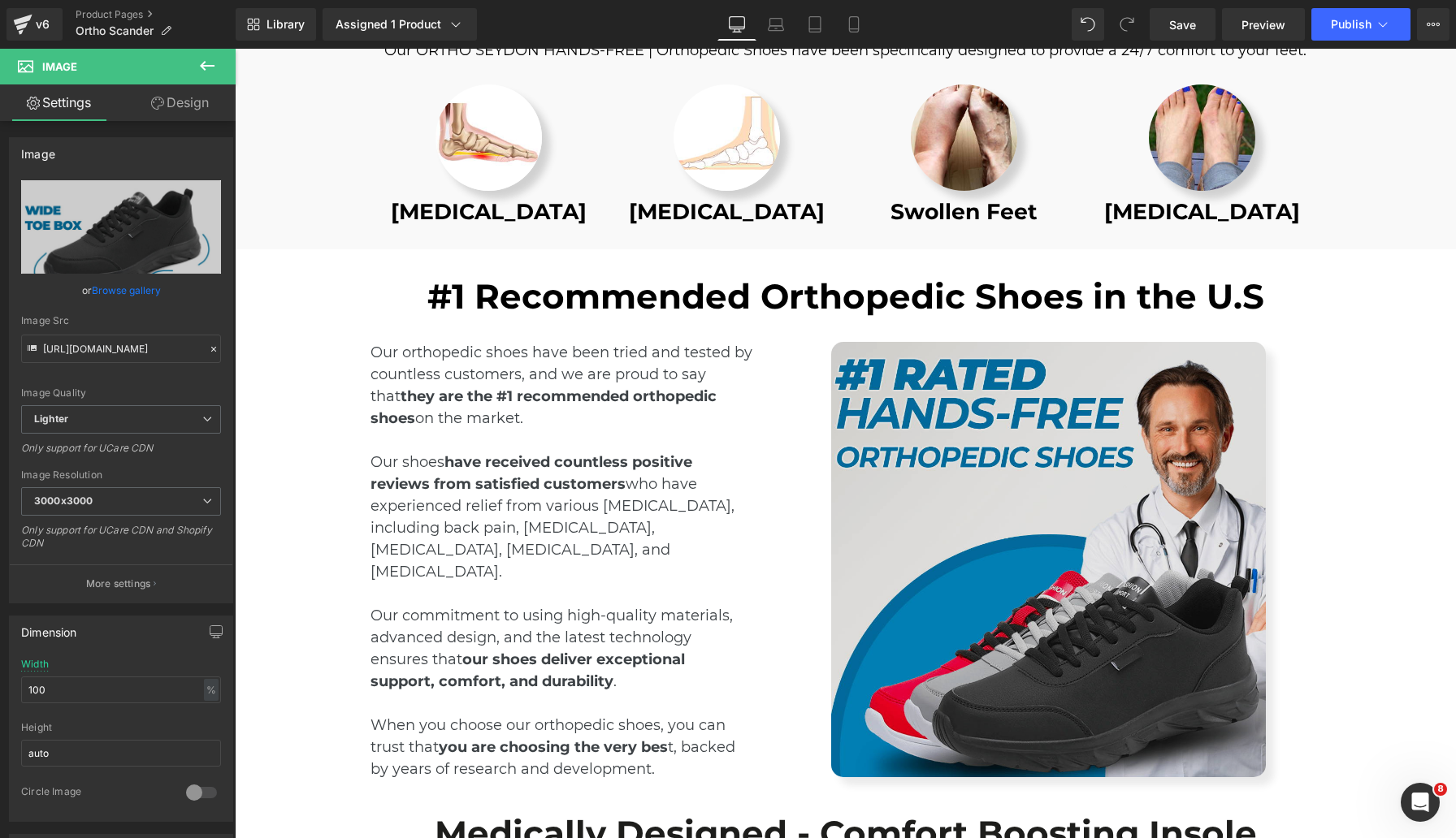
click at [920, 450] on img at bounding box center [1048, 559] width 436 height 436
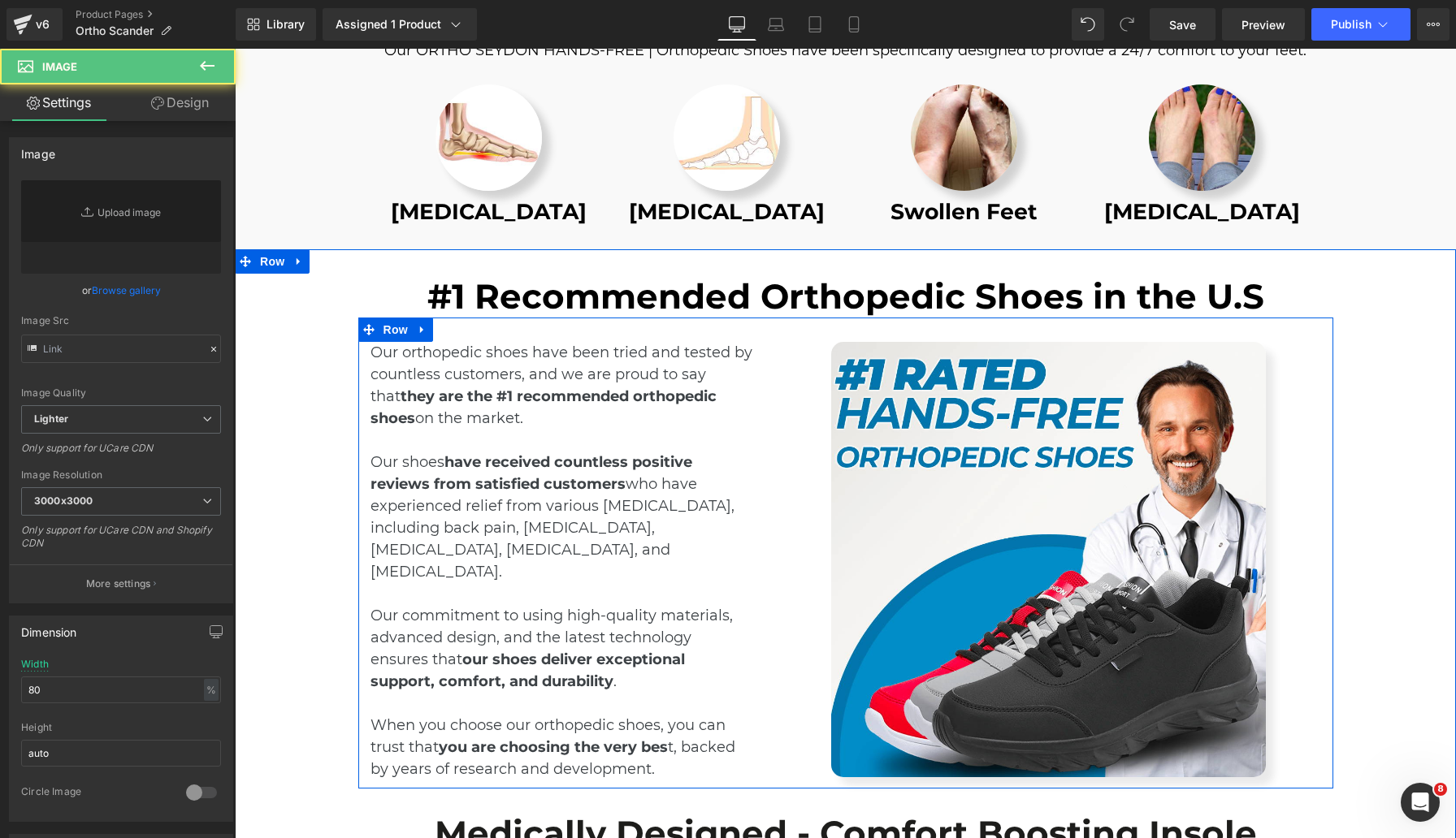
type input "[URL][DOMAIN_NAME]"
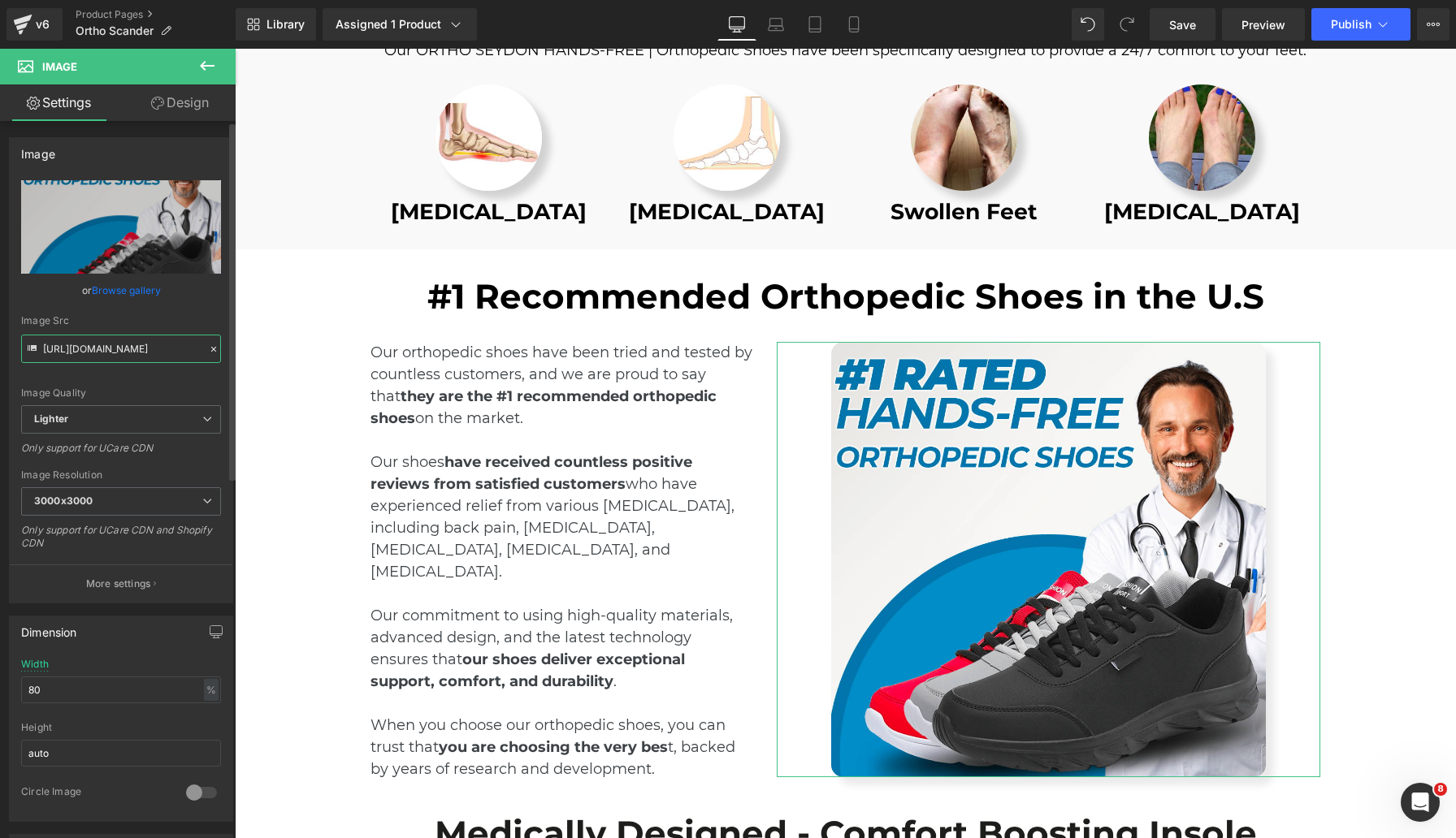
click at [131, 340] on input "[URL][DOMAIN_NAME]" at bounding box center [121, 349] width 200 height 28
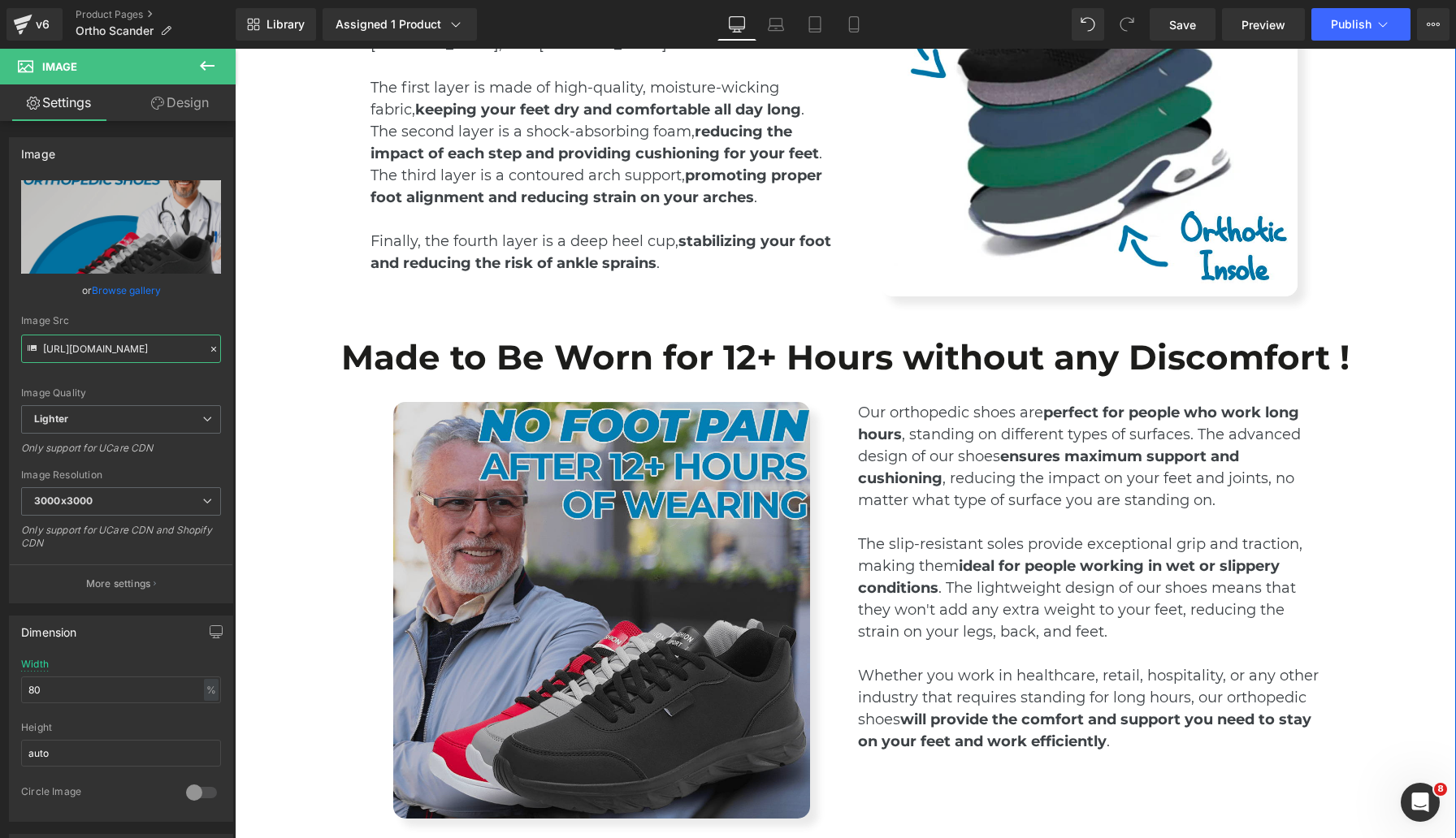
scroll to position [3193, 0]
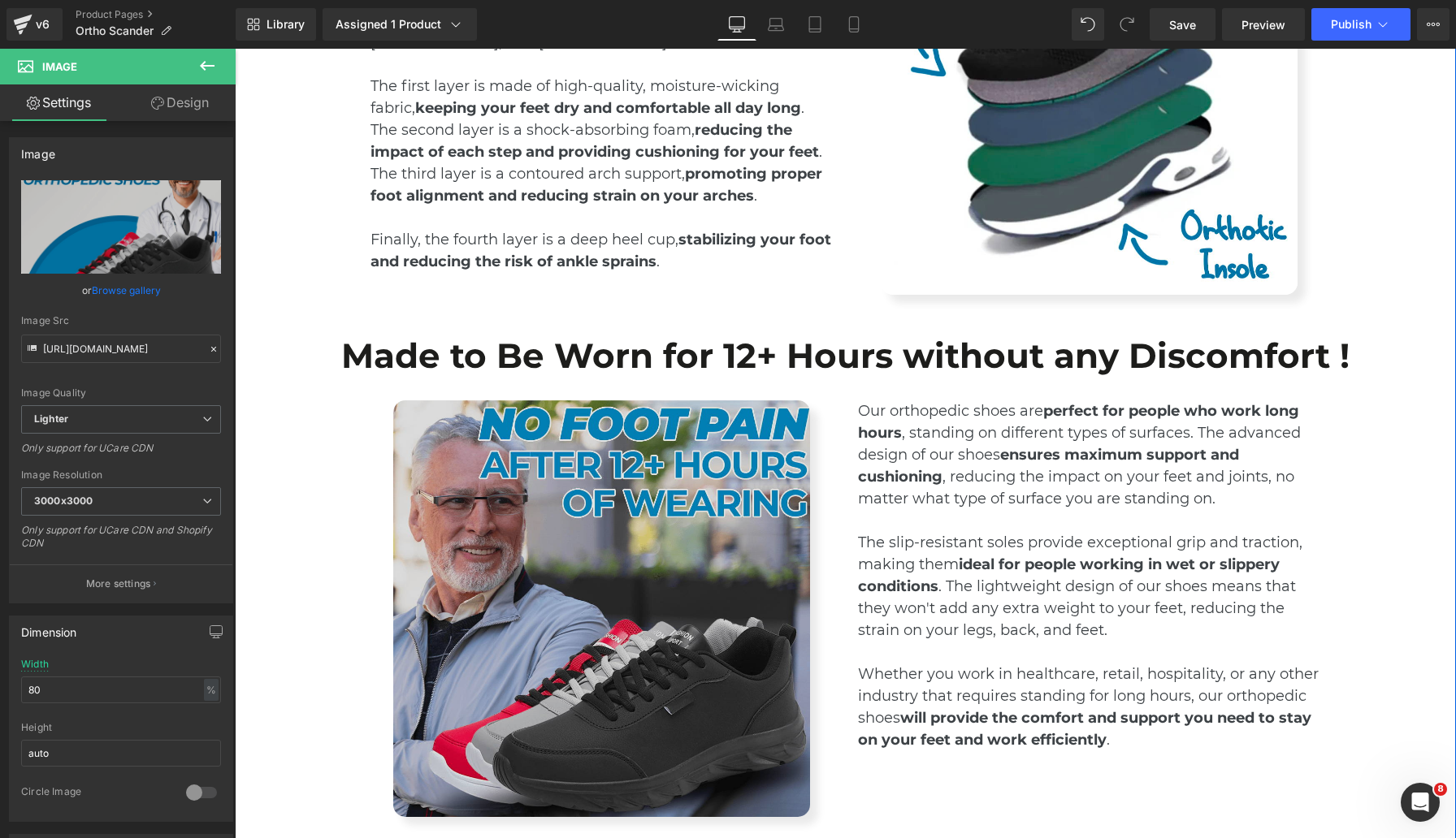
click at [752, 502] on img at bounding box center [601, 608] width 416 height 416
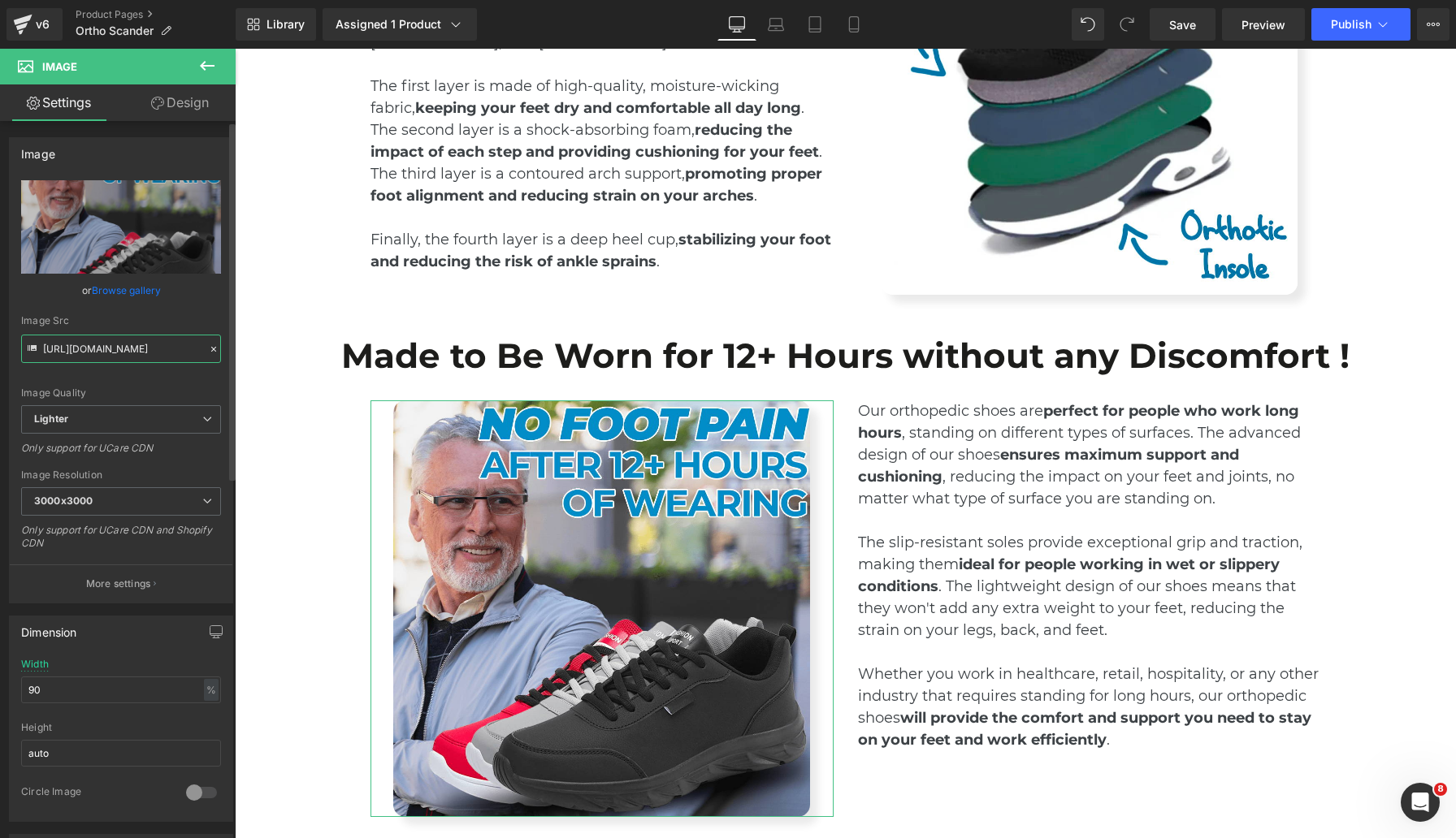
click at [121, 355] on input "[URL][DOMAIN_NAME]" at bounding box center [121, 349] width 200 height 28
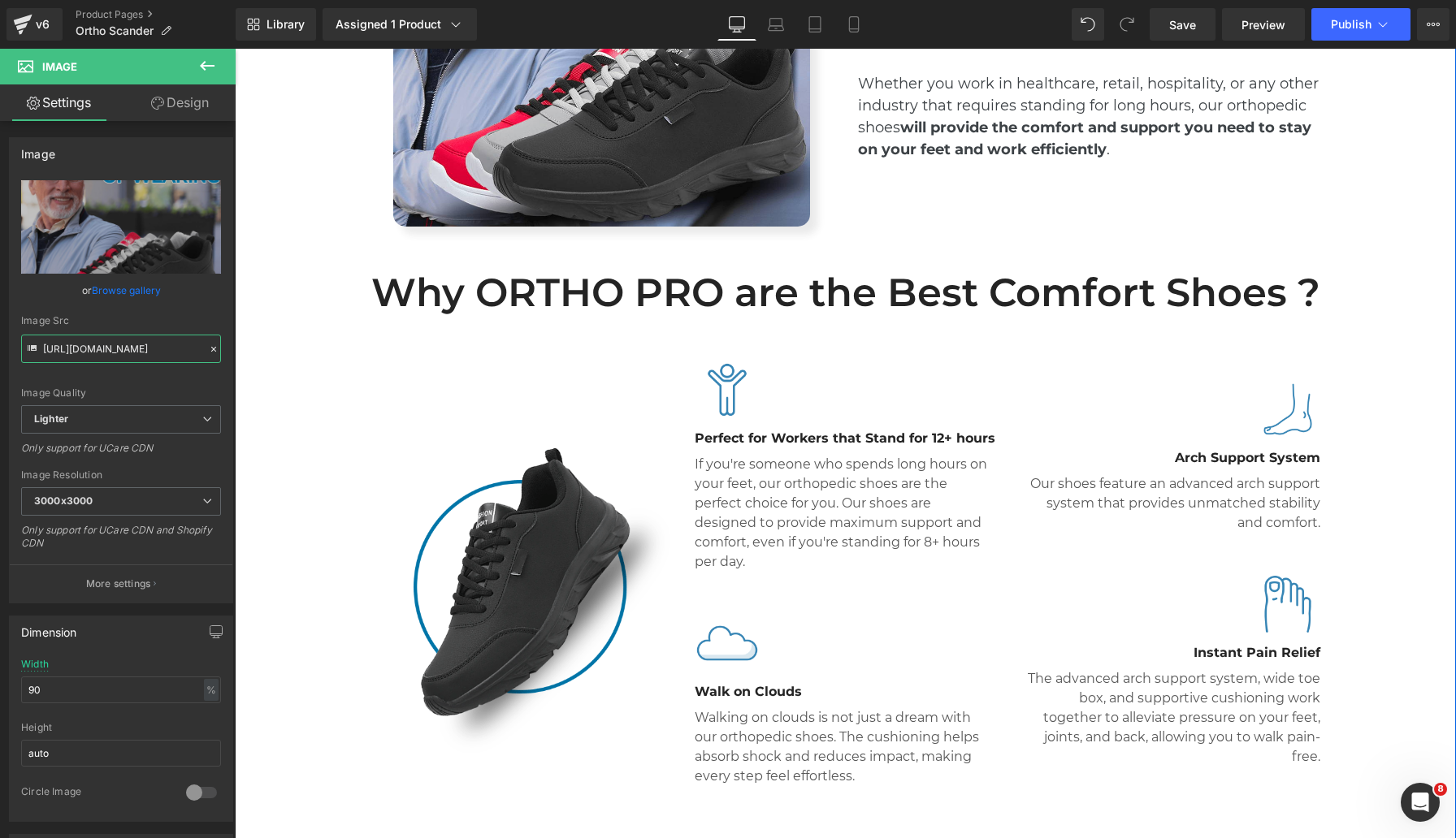
scroll to position [3907, 0]
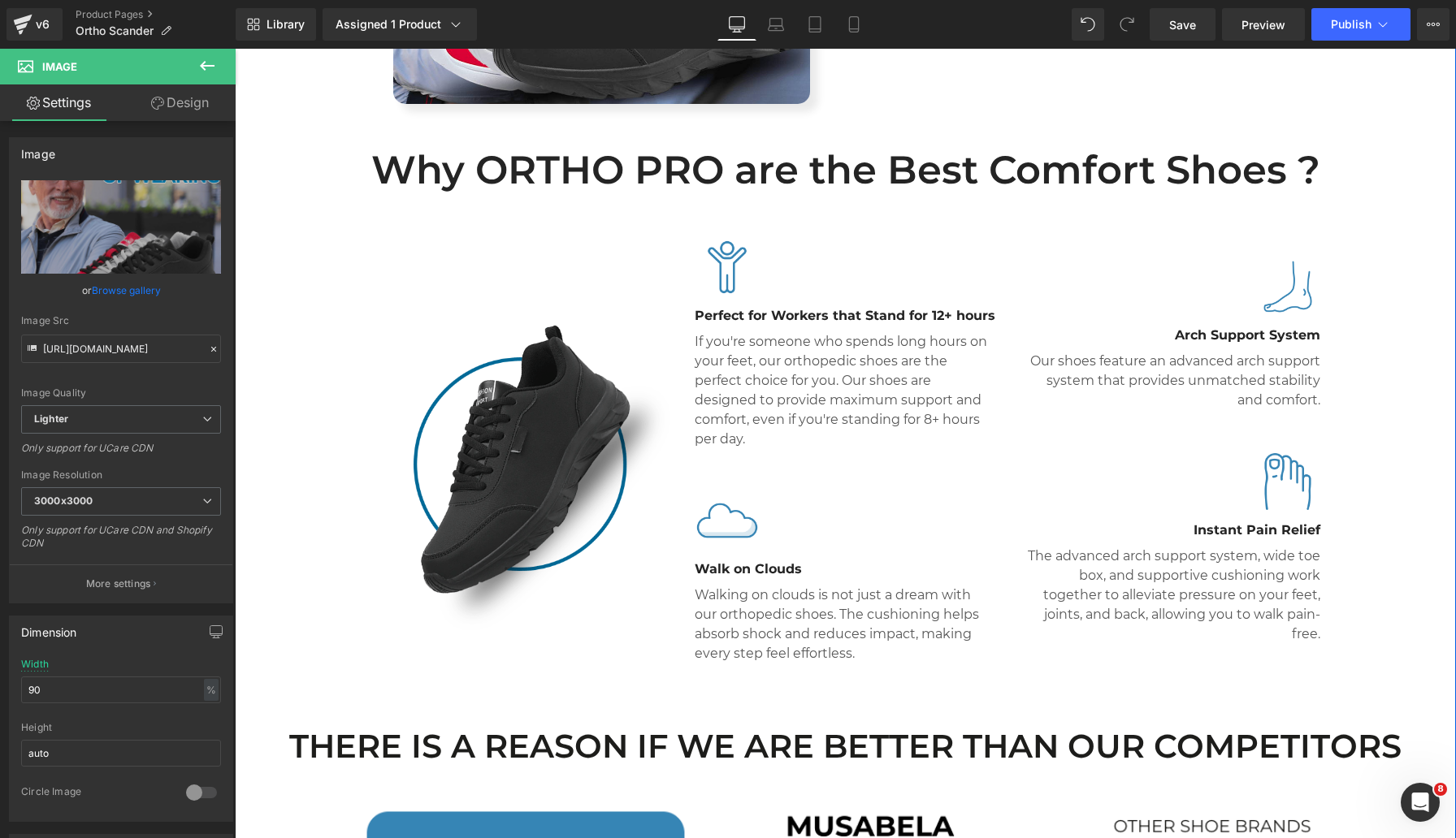
click at [556, 399] on img at bounding box center [521, 464] width 301 height 360
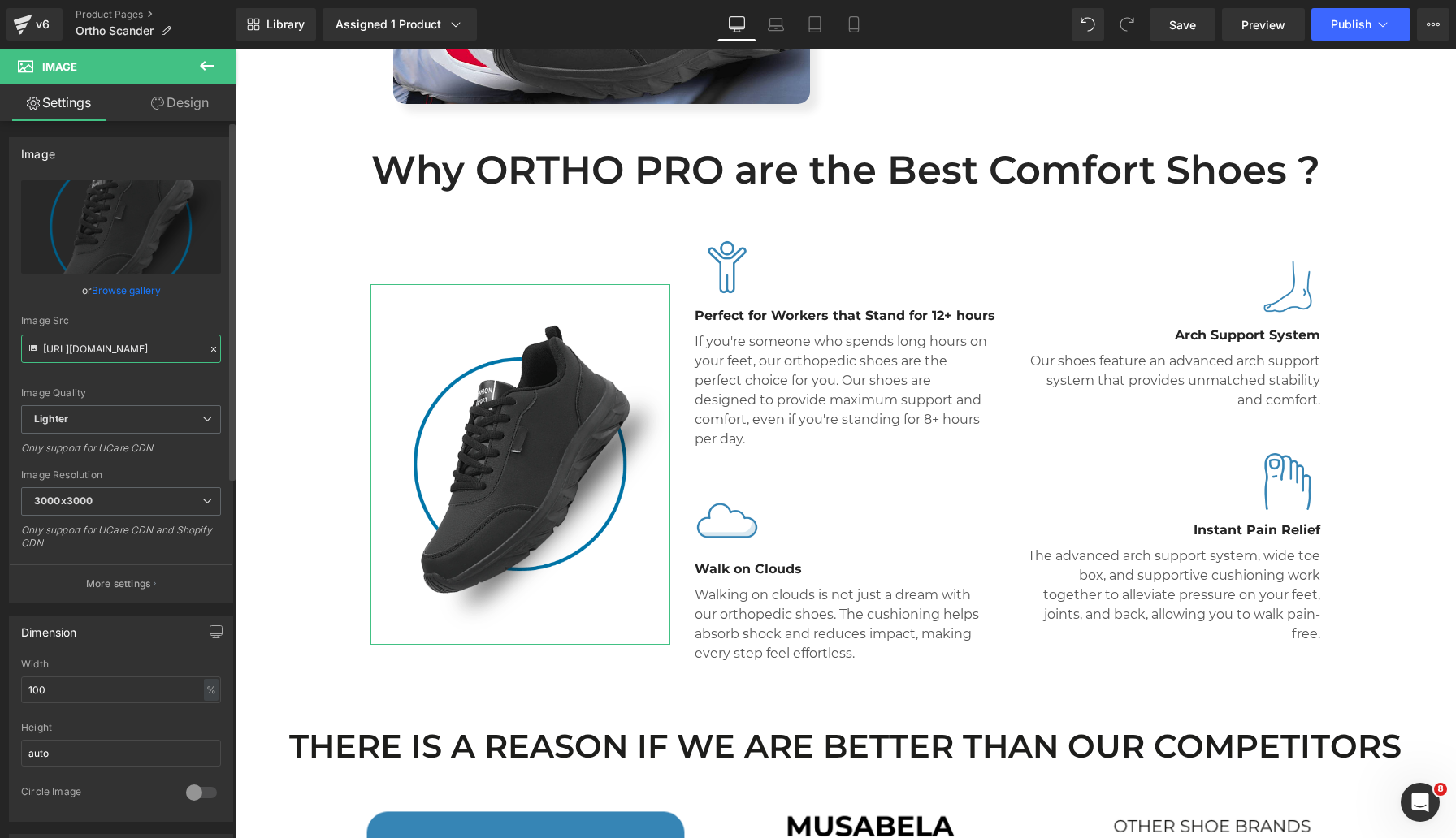
click at [109, 350] on input "[URL][DOMAIN_NAME]" at bounding box center [121, 349] width 200 height 28
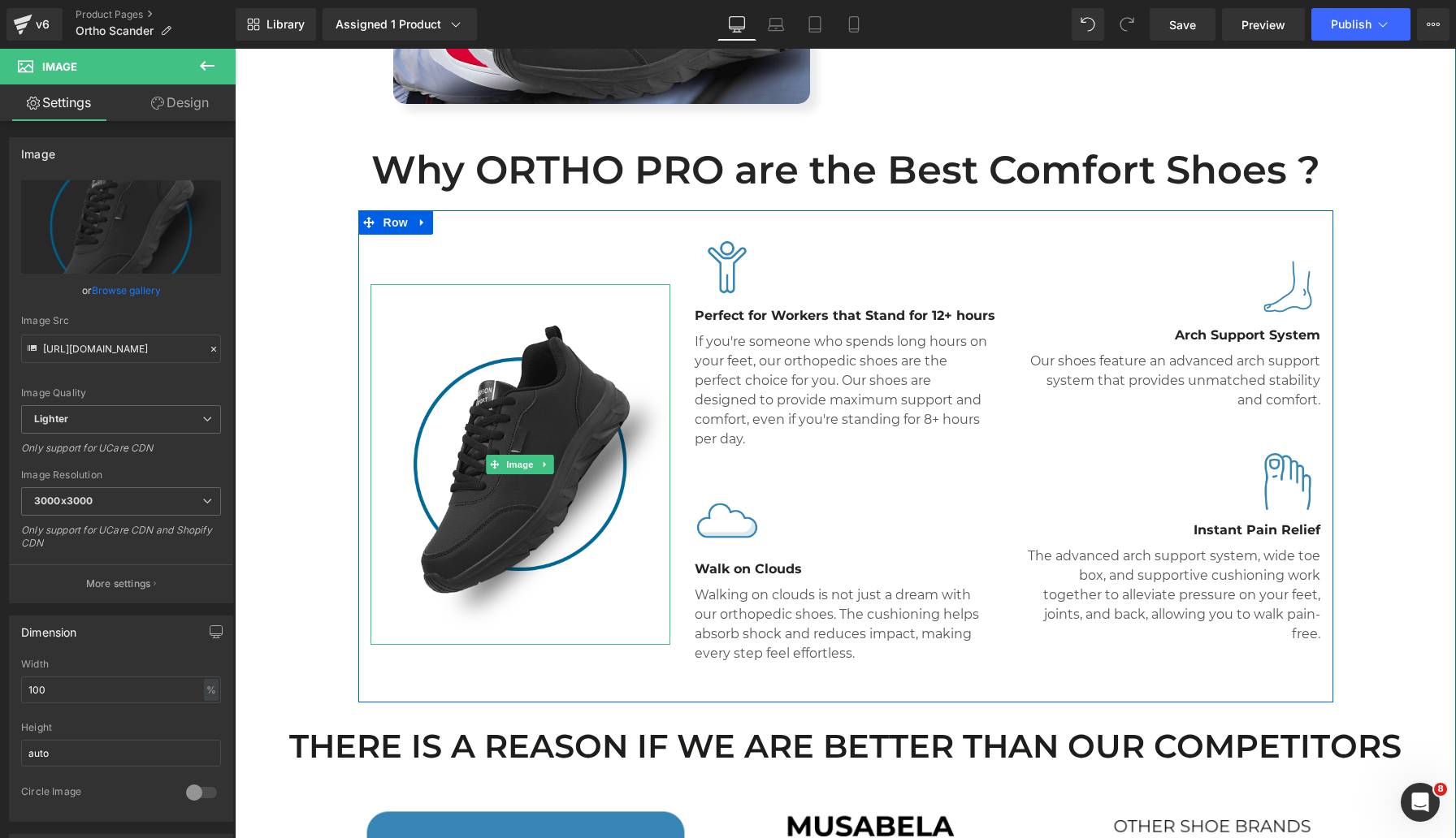
click at [480, 416] on img at bounding box center [521, 464] width 301 height 360
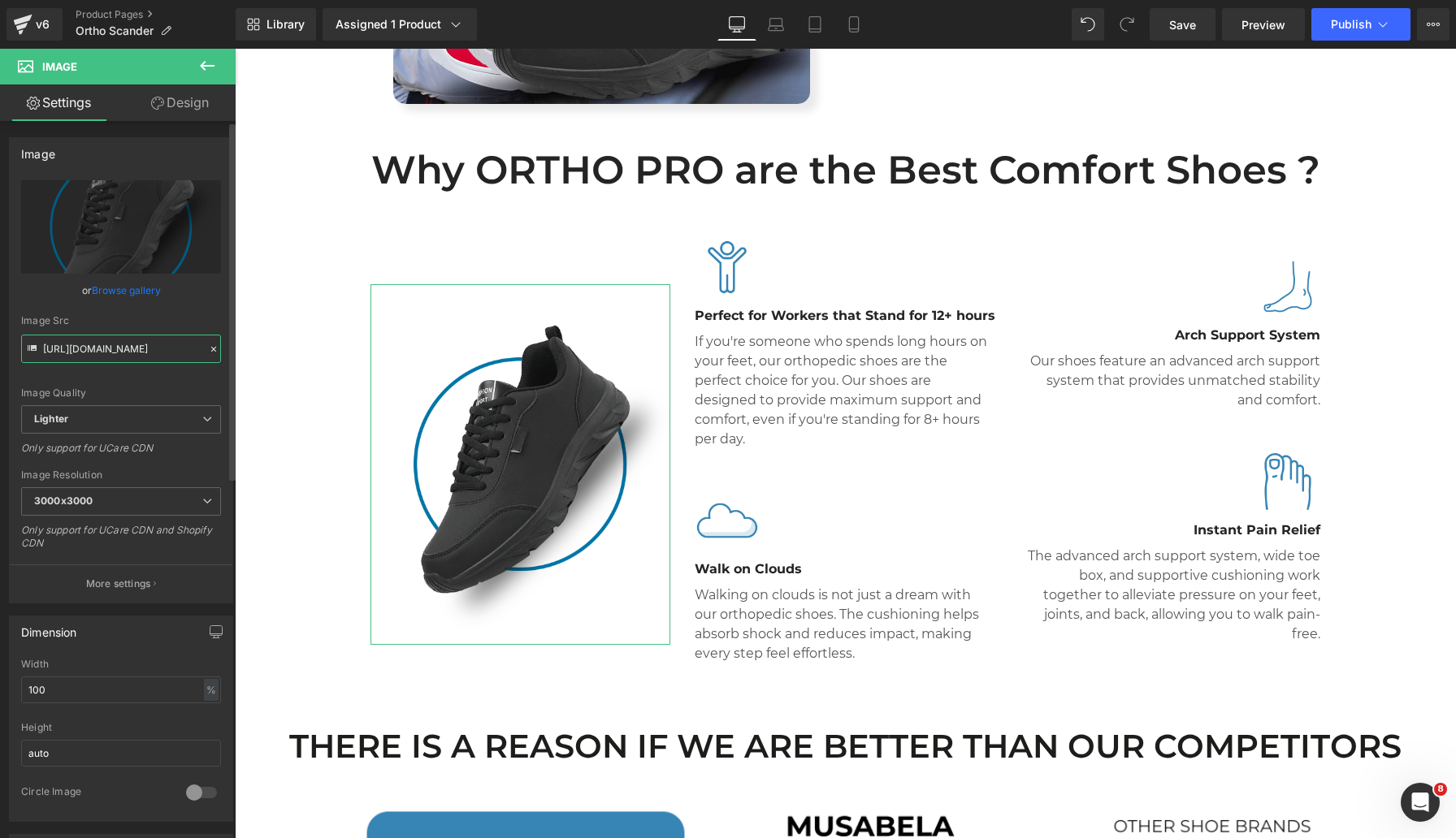
click at [124, 355] on input "[URL][DOMAIN_NAME]" at bounding box center [121, 349] width 200 height 28
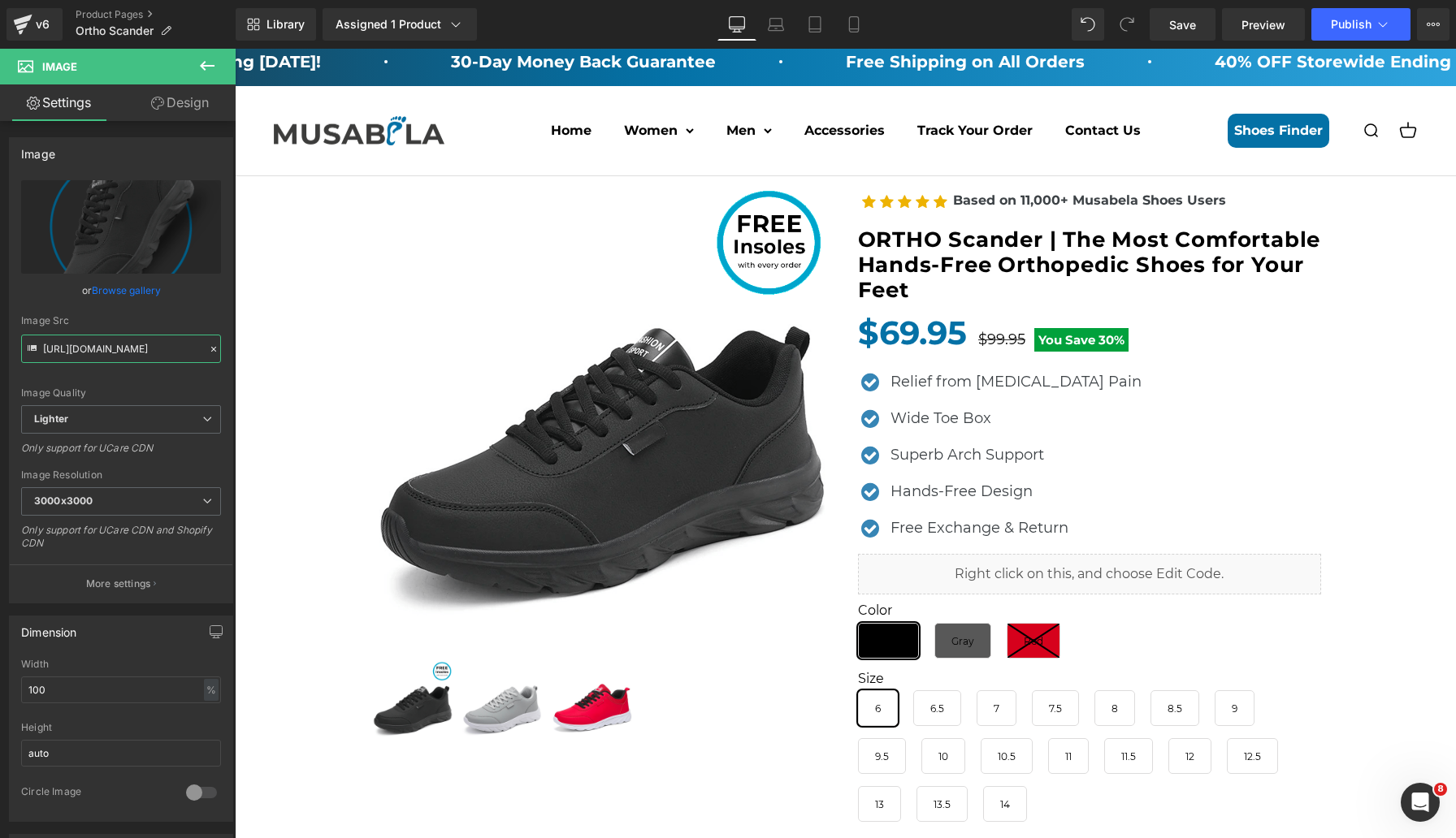
scroll to position [0, 0]
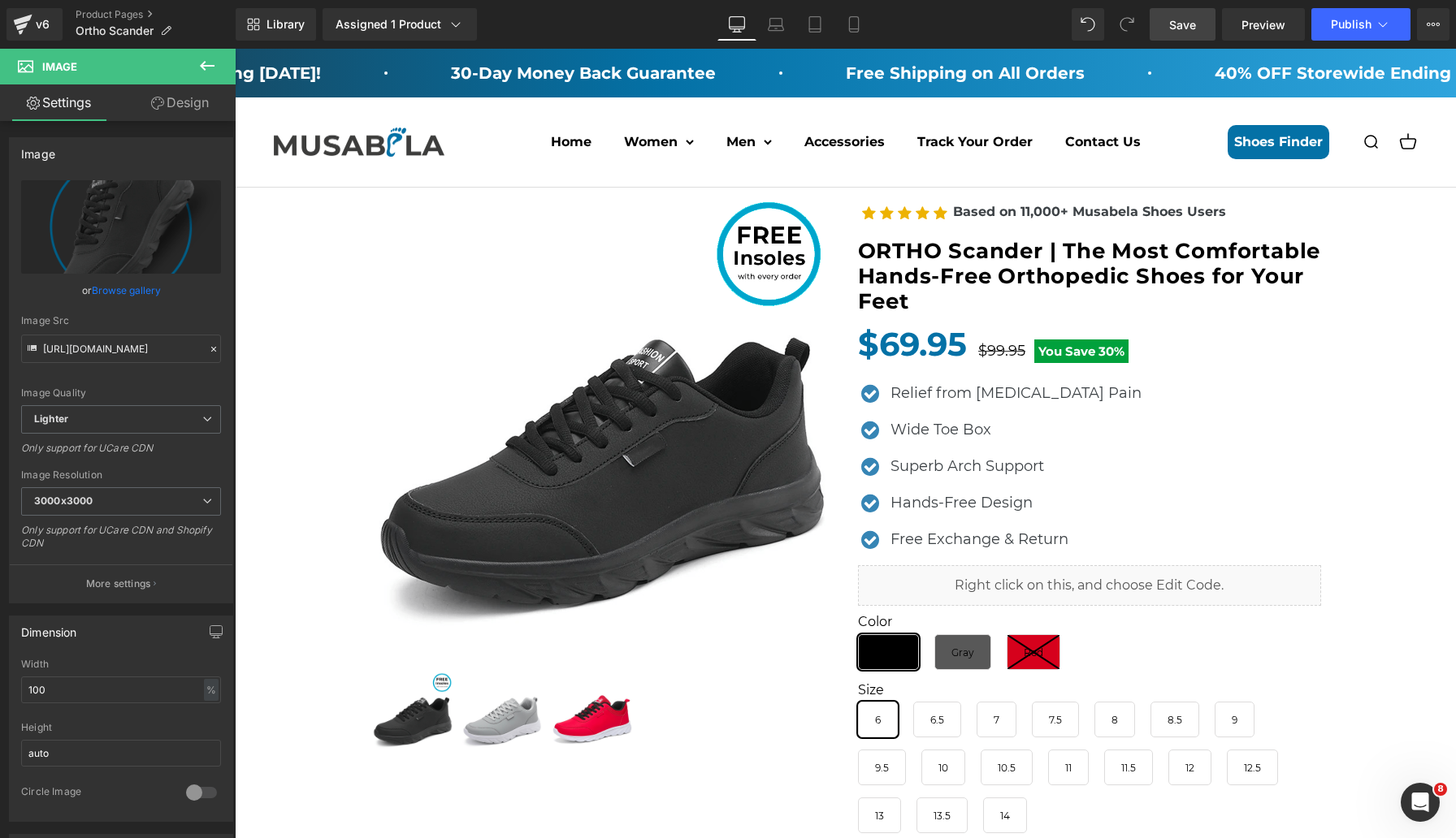
click at [1201, 27] on link "Save" at bounding box center [1182, 24] width 66 height 32
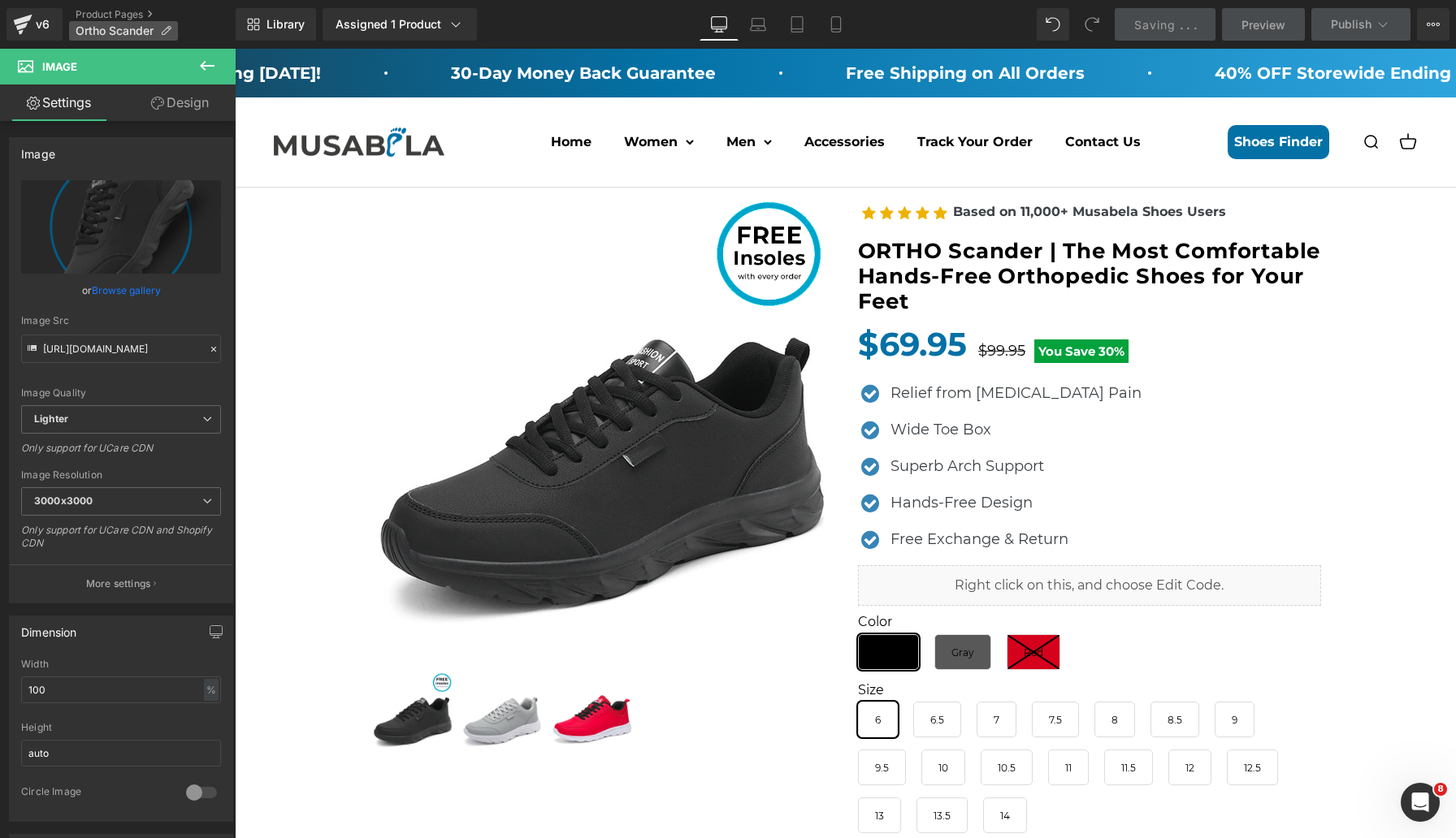
click at [171, 30] on icon at bounding box center [166, 31] width 11 height 11
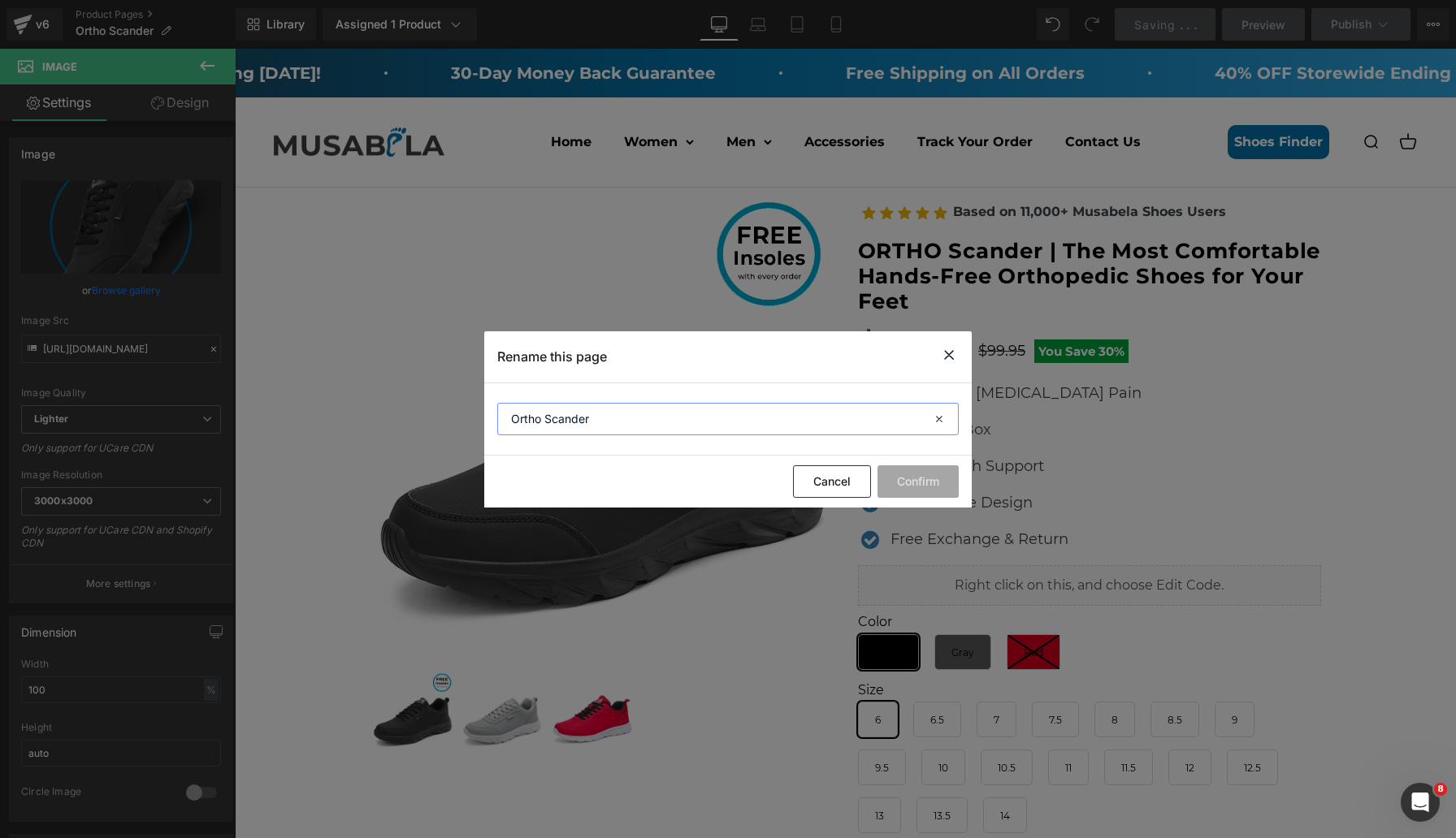
click at [657, 419] on input "Ortho Scander" at bounding box center [728, 419] width 461 height 32
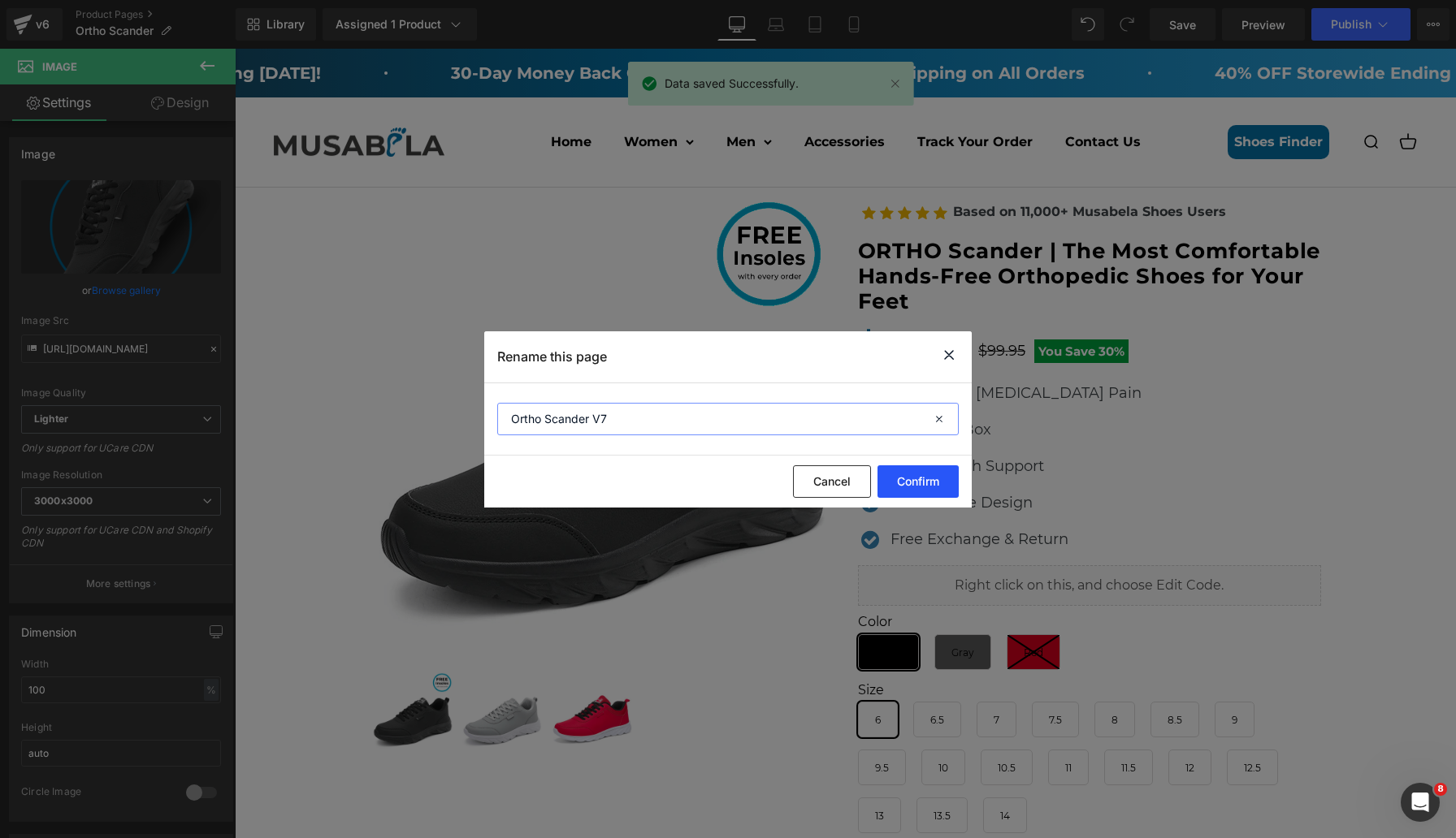
type input "Ortho Scander V7"
click at [923, 472] on button "Confirm" at bounding box center [918, 481] width 82 height 32
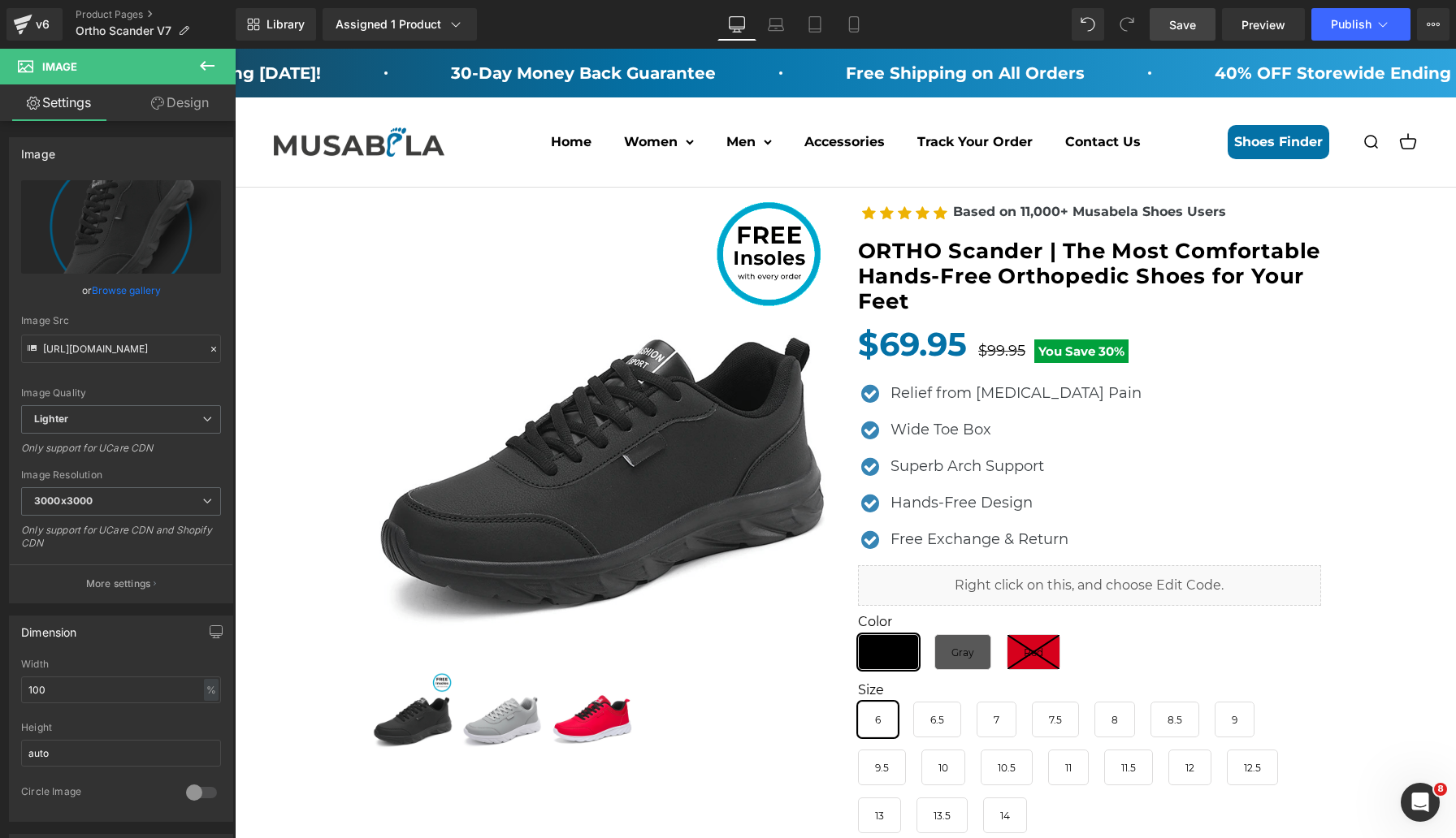
drag, startPoint x: 1182, startPoint y: 19, endPoint x: 519, endPoint y: 51, distance: 663.8
click at [1182, 19] on span "Save" at bounding box center [1183, 25] width 27 height 17
click at [798, 27] on icon at bounding box center [797, 25] width 17 height 17
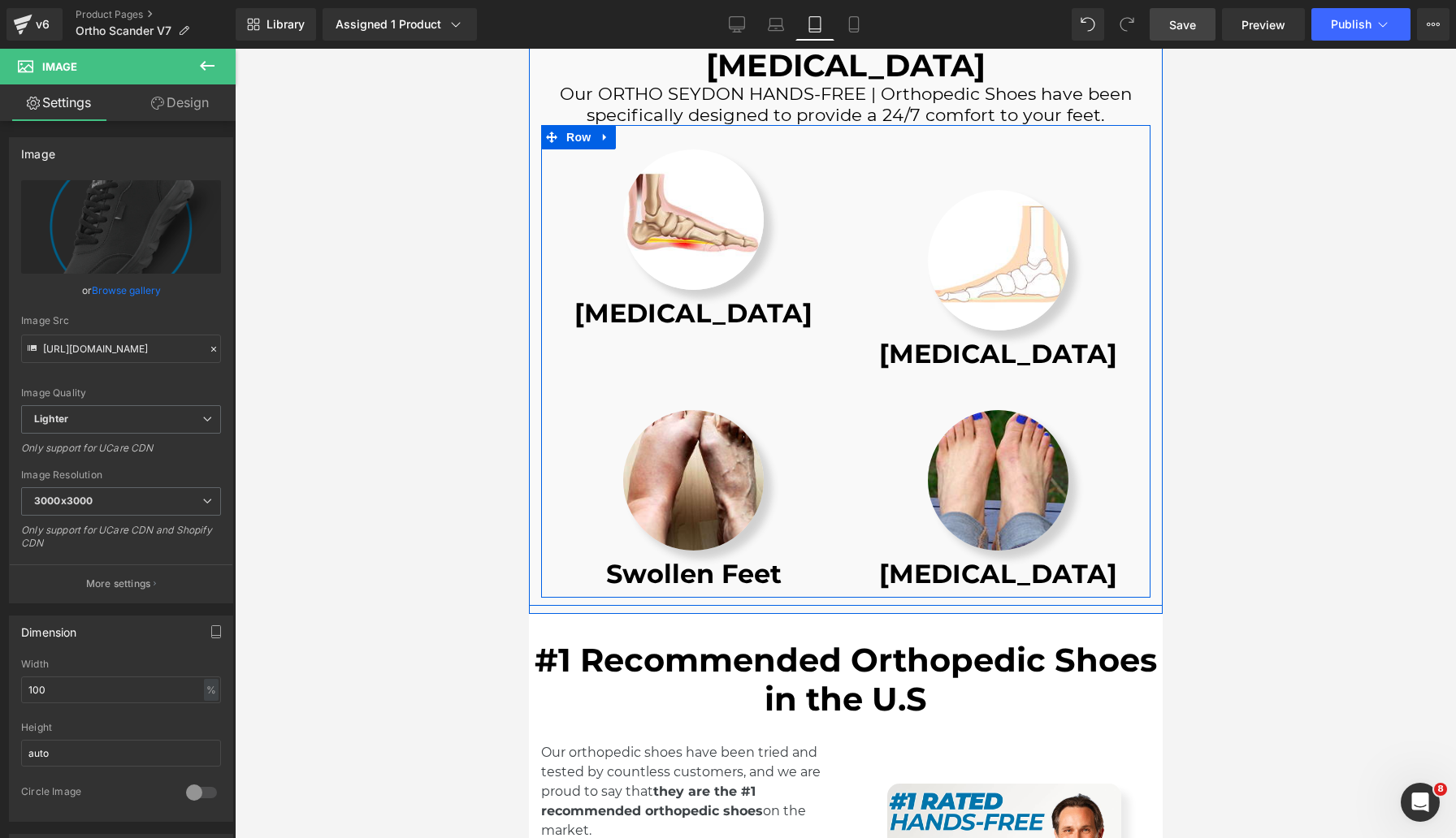
scroll to position [2465, 0]
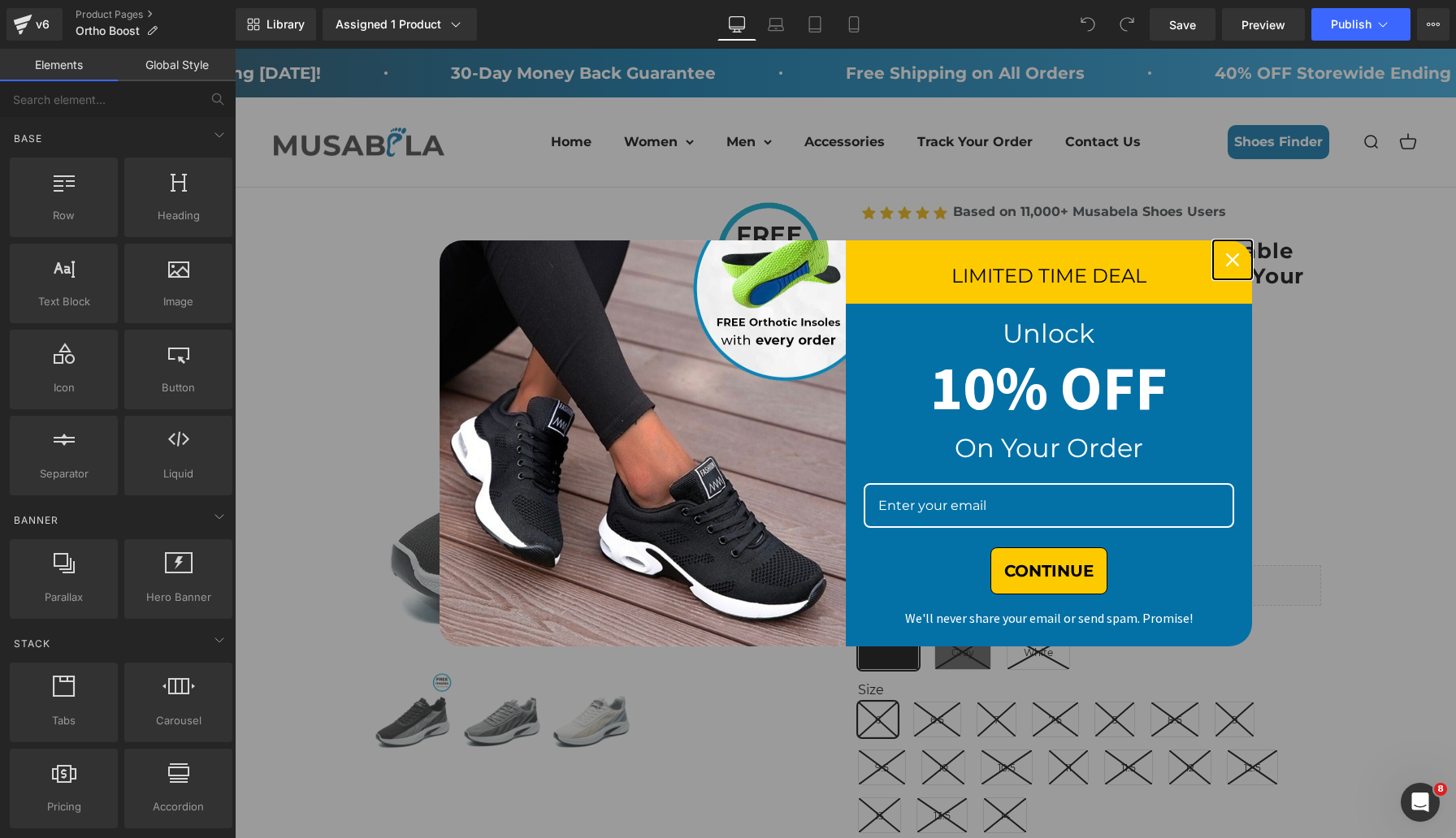
drag, startPoint x: 1225, startPoint y: 260, endPoint x: 1202, endPoint y: 265, distance: 23.5
click at [1225, 260] on icon "close icon" at bounding box center [1232, 259] width 13 height 13
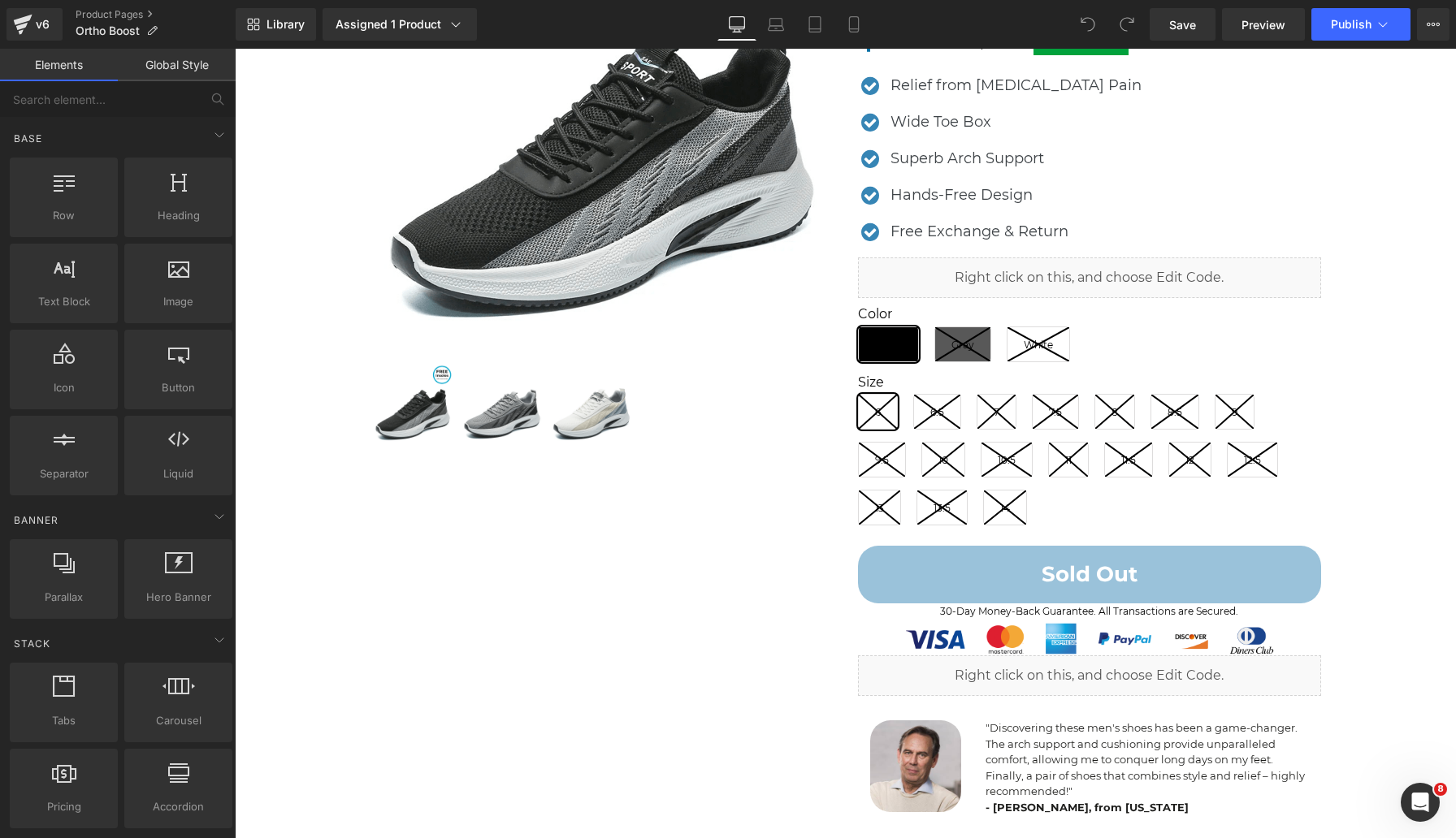
scroll to position [334, 0]
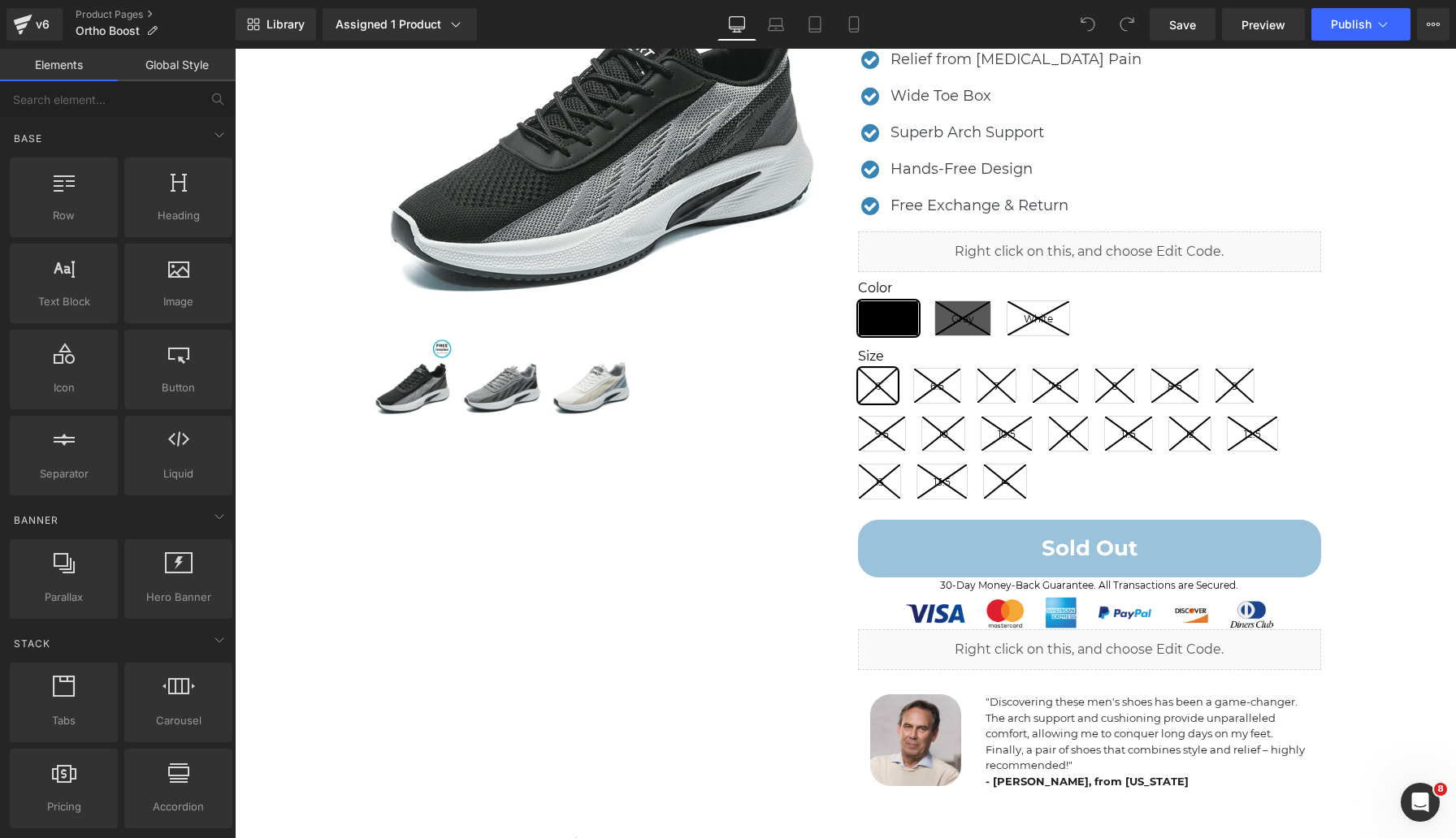
click at [1082, 749] on p ""Discovering these men's shoes has been a game-changer. The arch support and cu…" at bounding box center [1147, 734] width 323 height 80
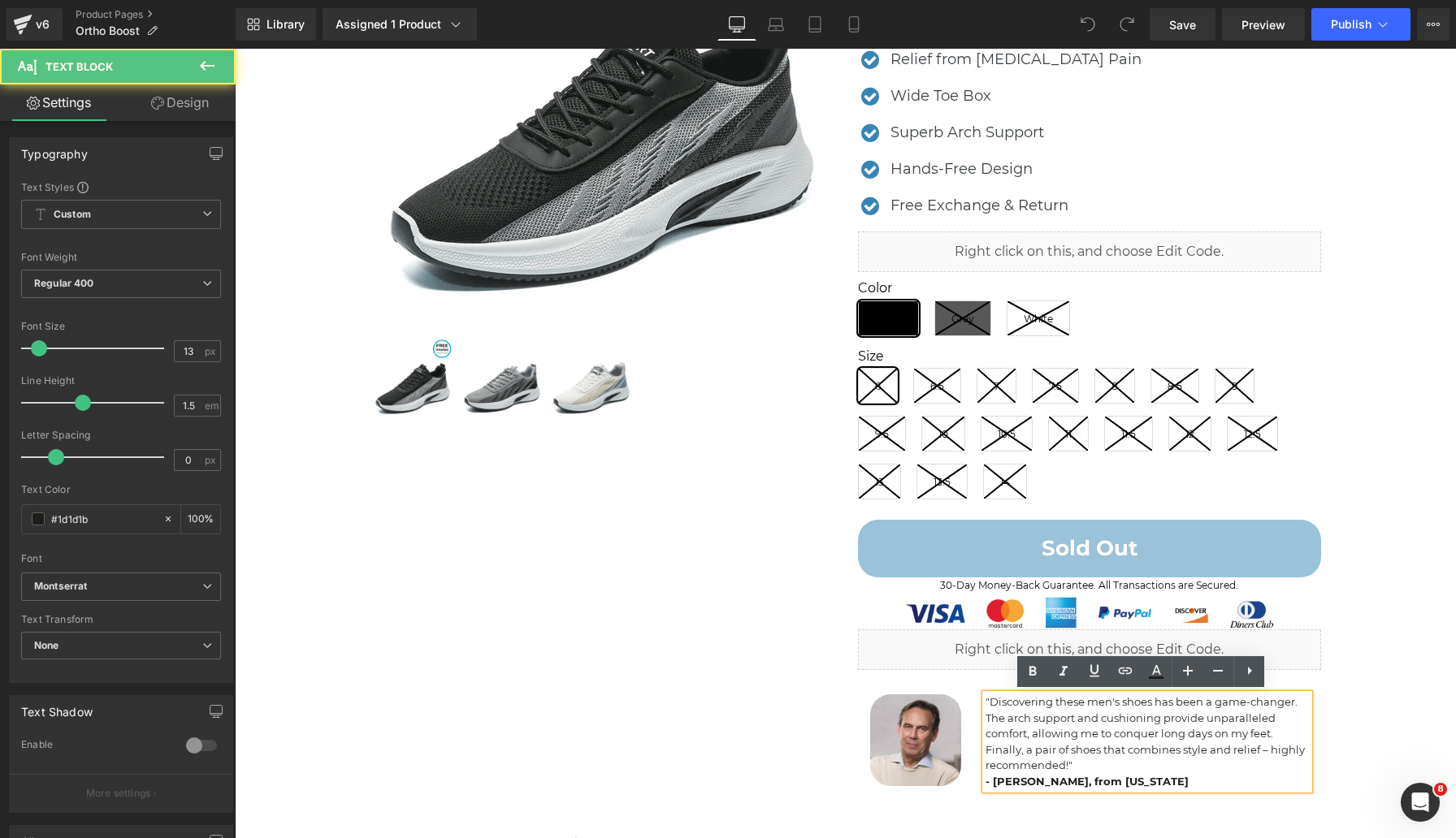
click at [1068, 748] on p ""Discovering these men's shoes has been a game-changer. The arch support and cu…" at bounding box center [1147, 734] width 323 height 80
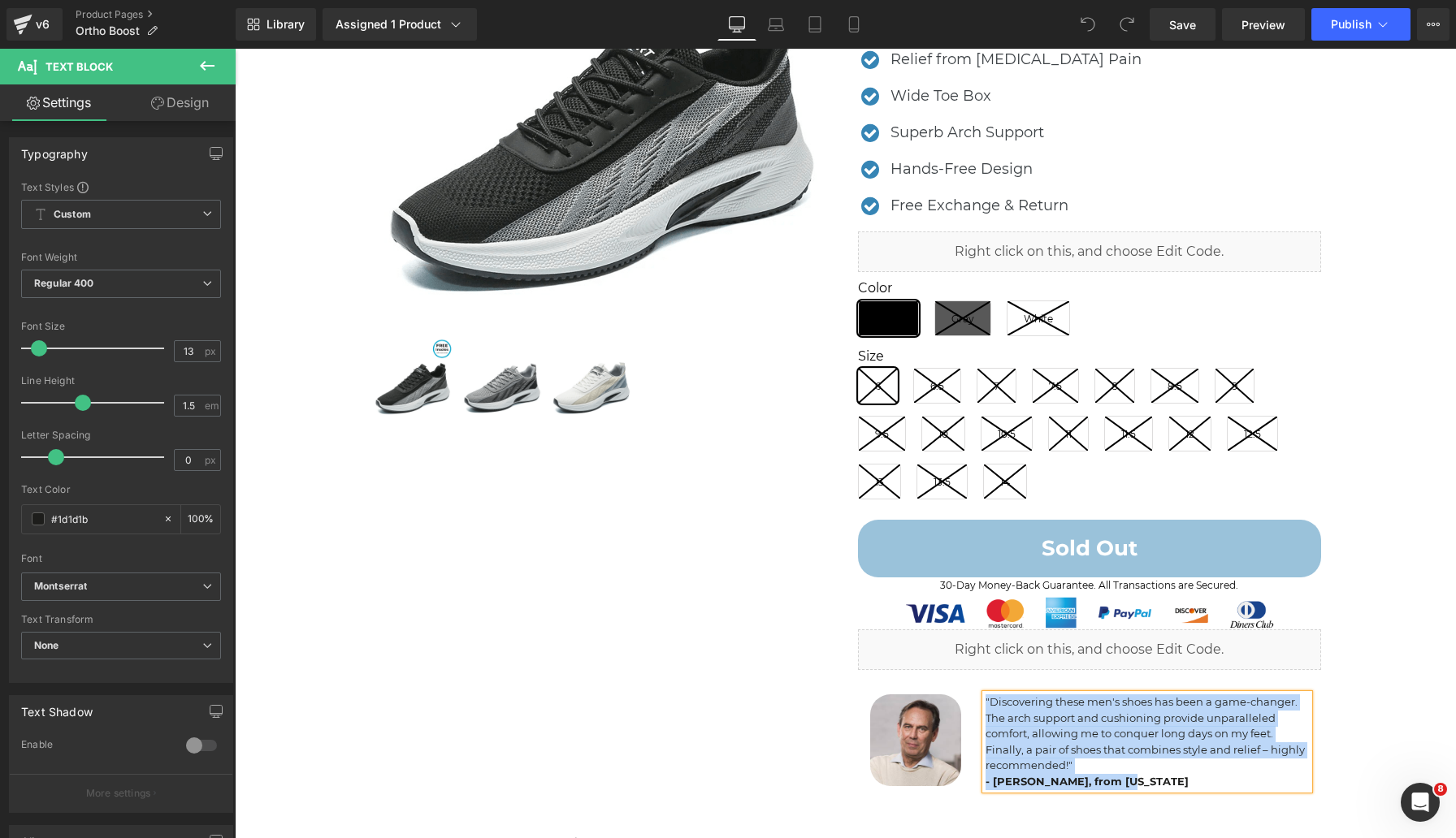
copy div ""Discovering these men's shoes has been a game-changer. The arch support and cu…"
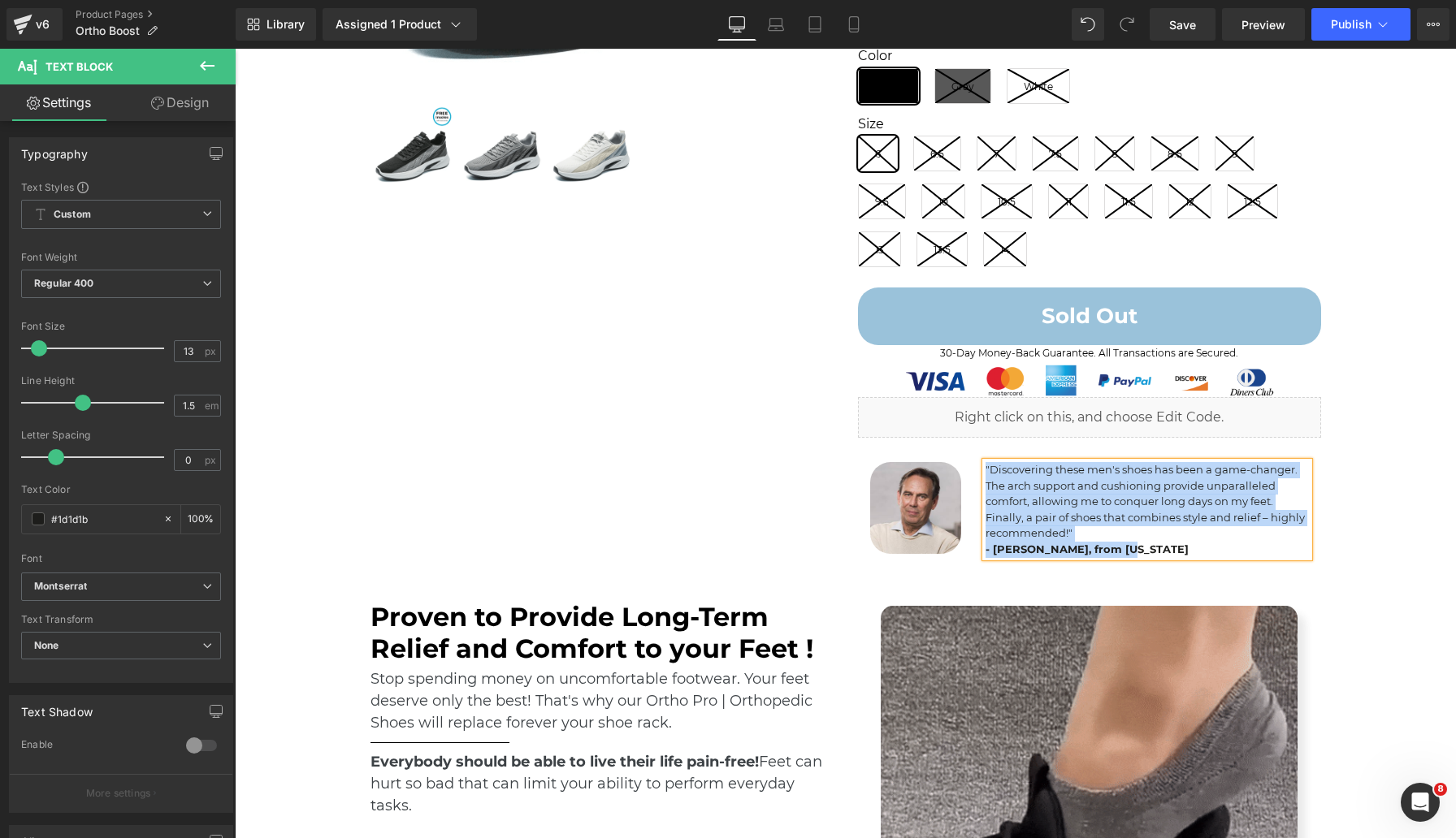
scroll to position [575, 0]
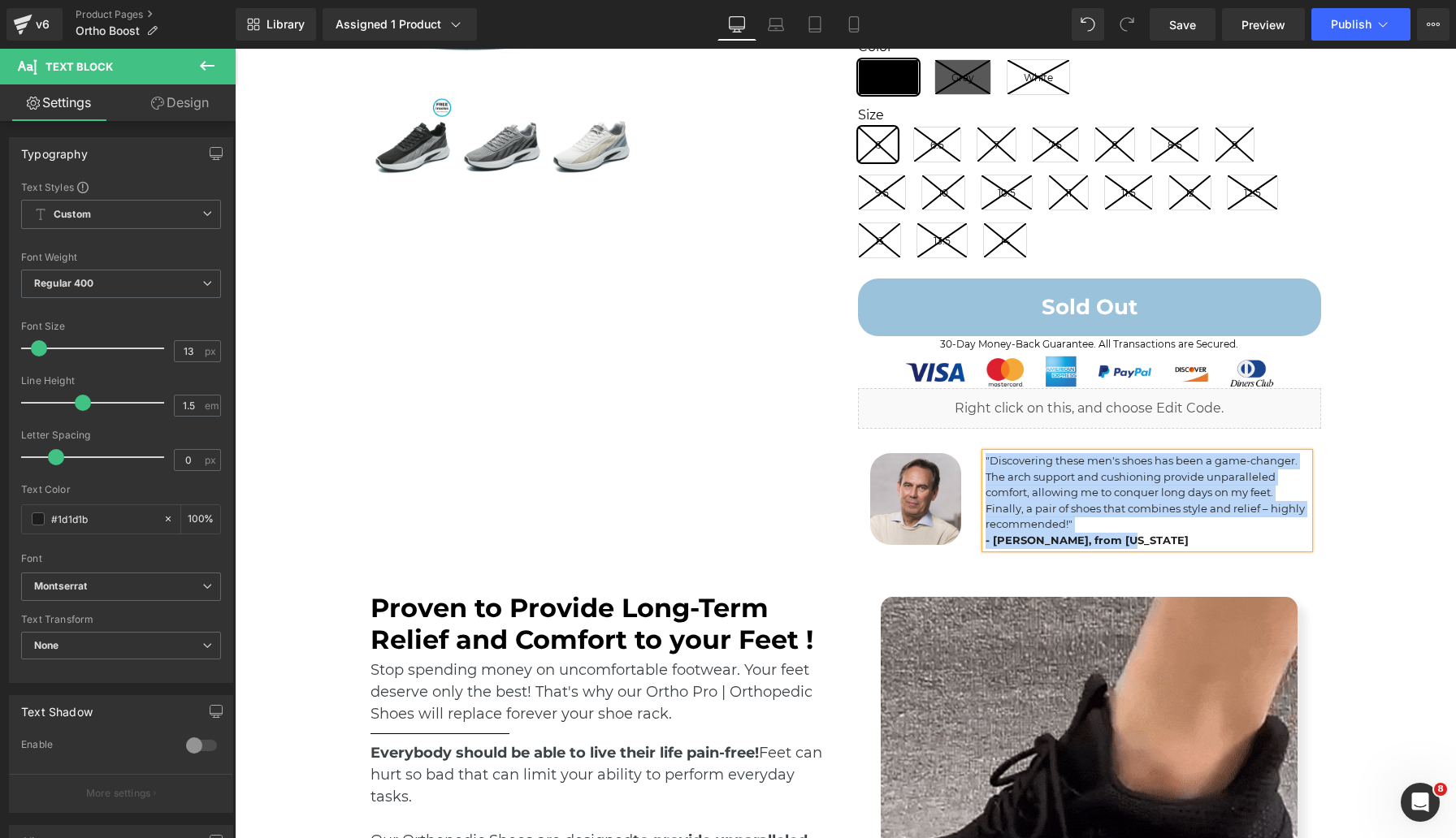
click at [902, 503] on div "Image" at bounding box center [916, 499] width 92 height 92
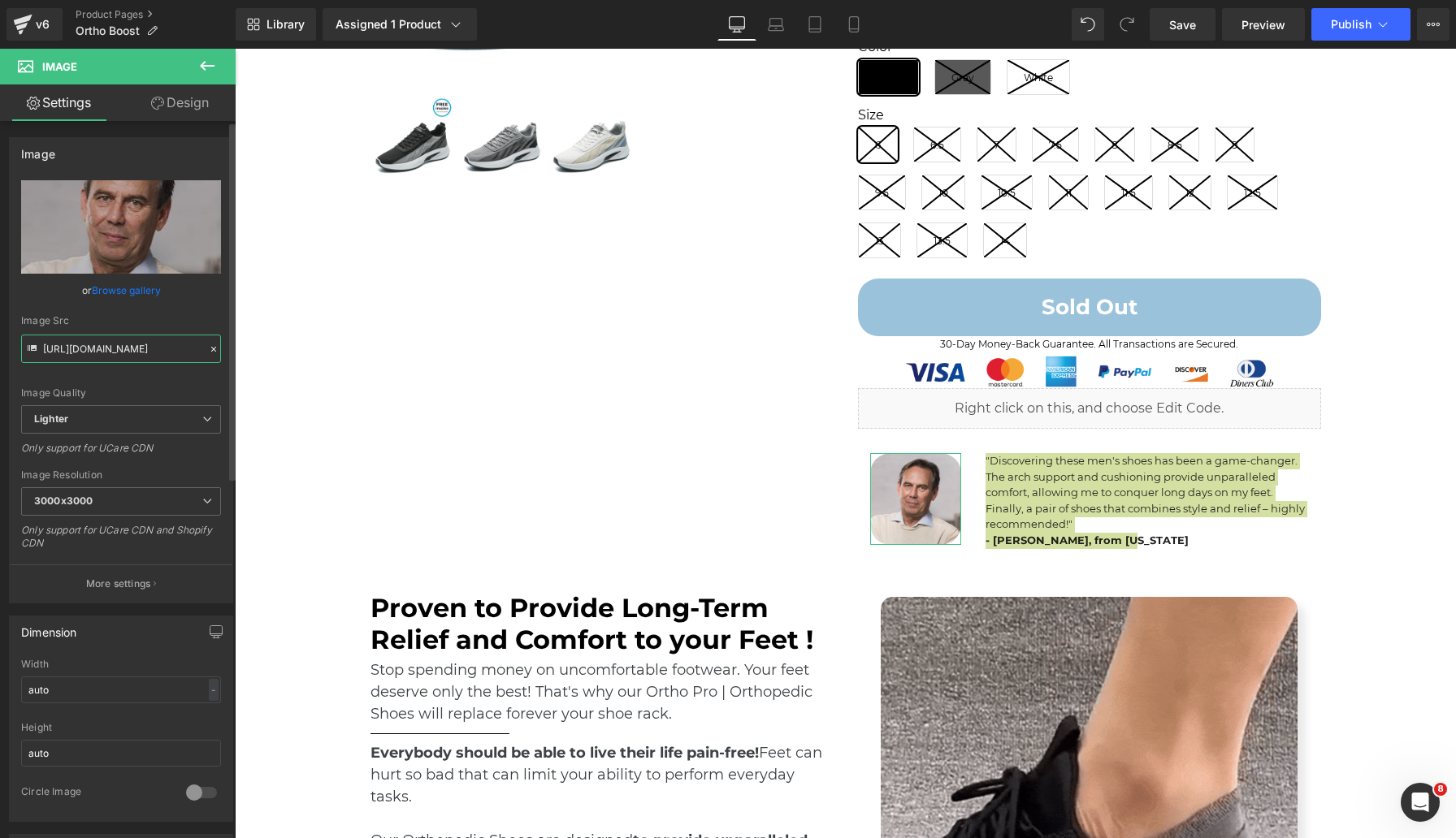
click at [152, 350] on input "https://ucarecdn.com/f1ef4918-f708-4671-9cc7-2088e1cef758/-/format/auto/-/previ…" at bounding box center [121, 349] width 200 height 28
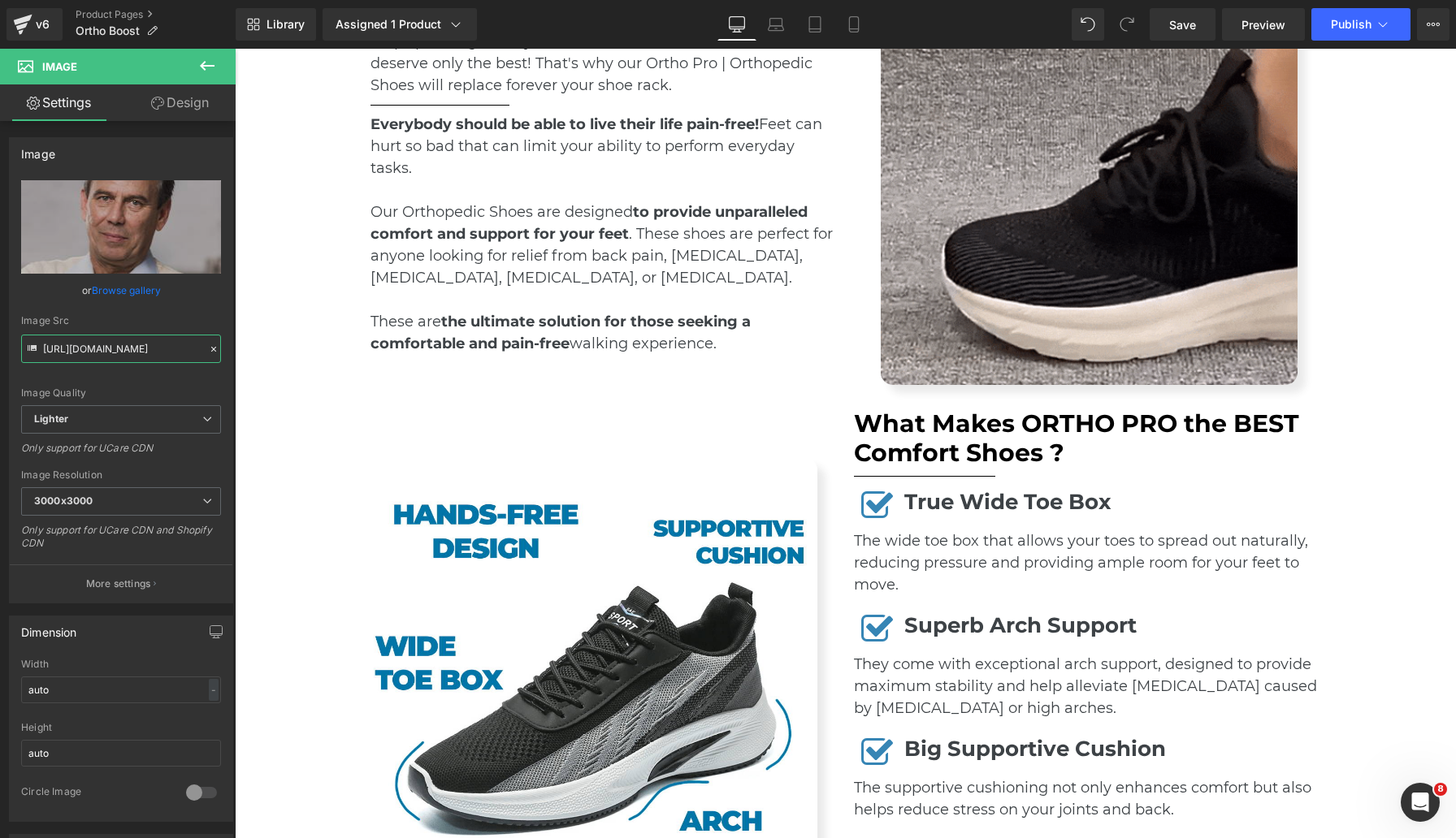
scroll to position [1290, 0]
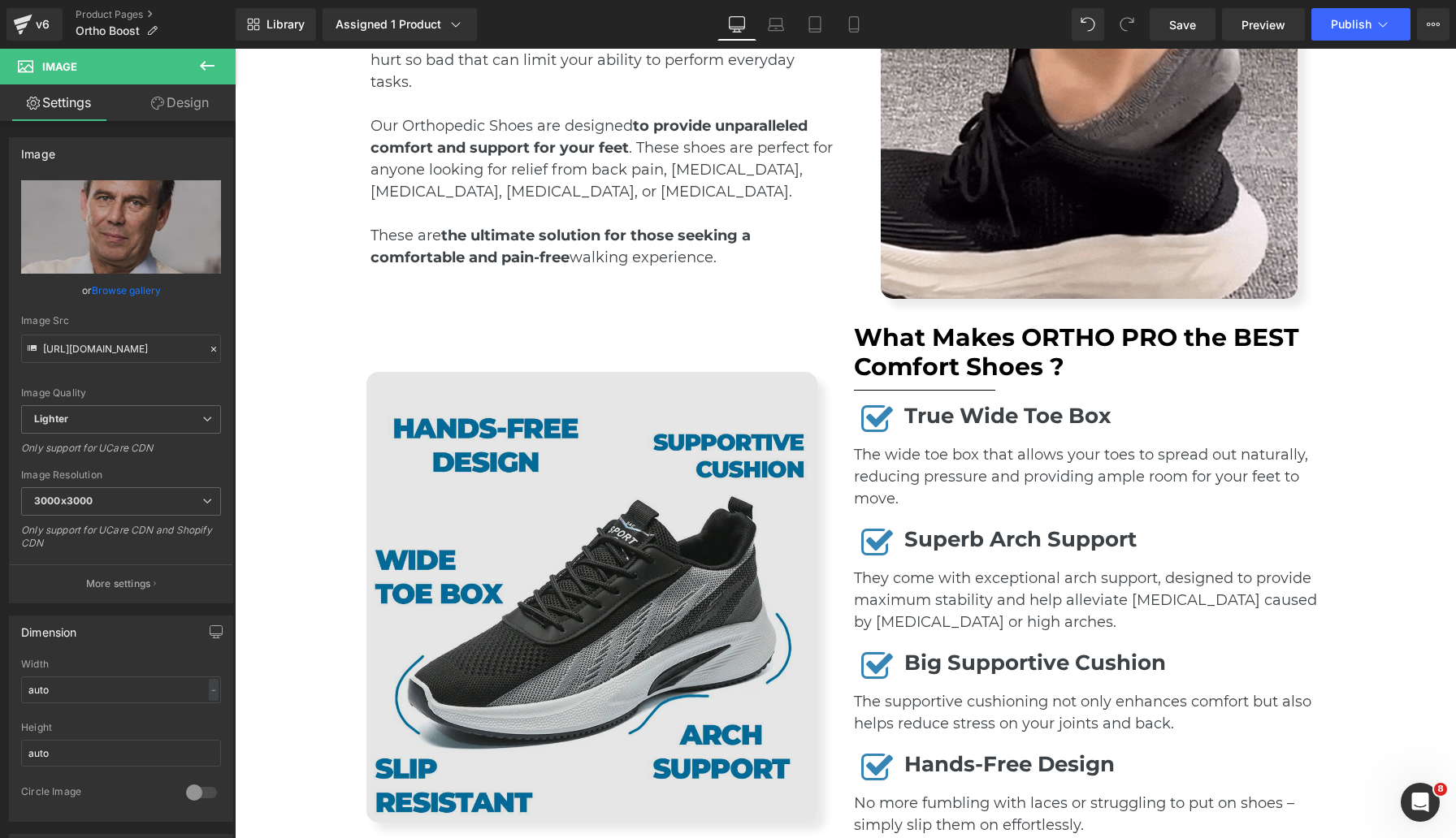
click at [675, 537] on img at bounding box center [592, 597] width 451 height 451
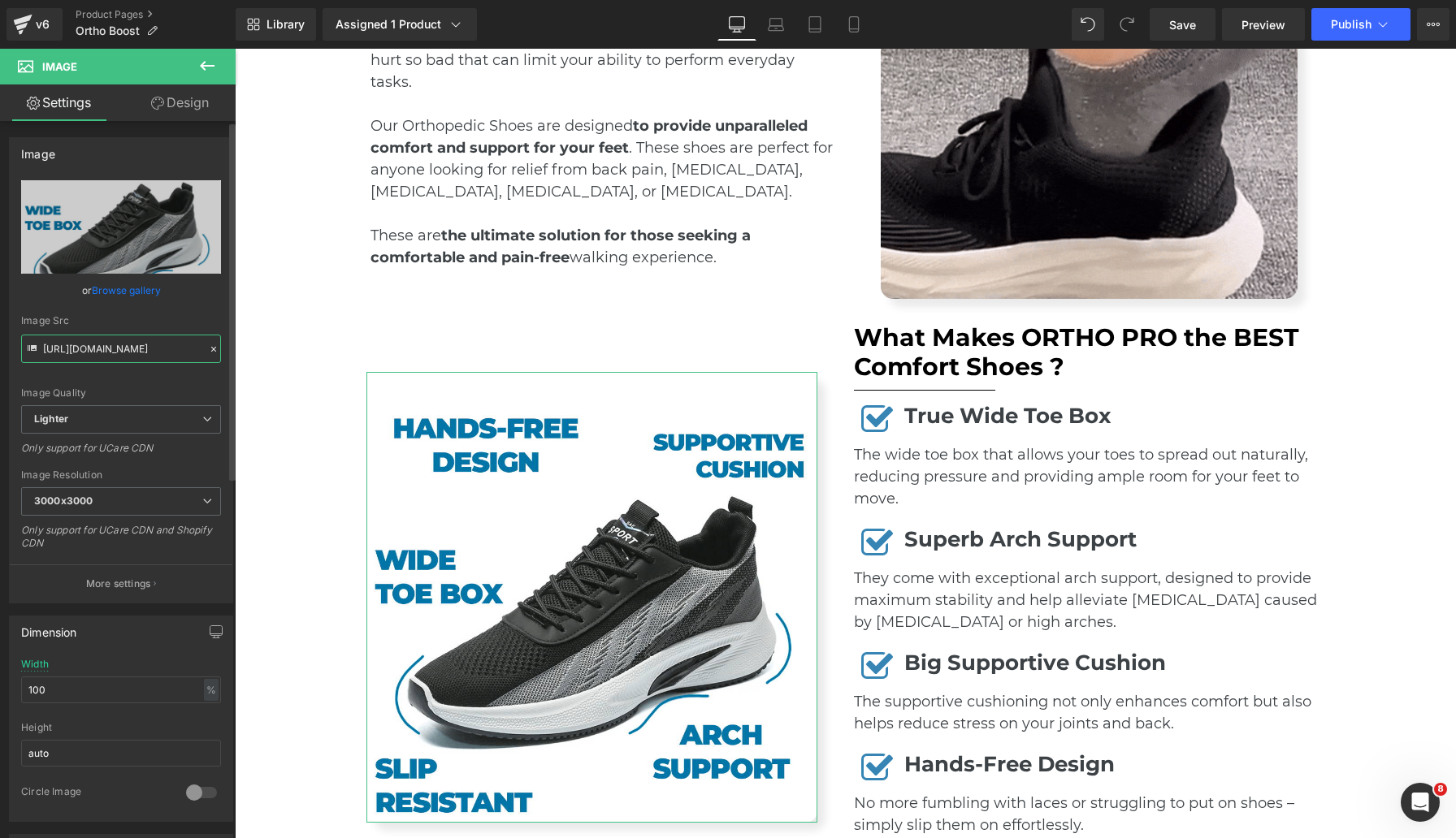
click at [137, 344] on input "https://ucarecdn.com/f324e9e5-e4ec-458e-b3e4-a825bb5cbdba/-/format/auto/-/previ…" at bounding box center [121, 349] width 200 height 28
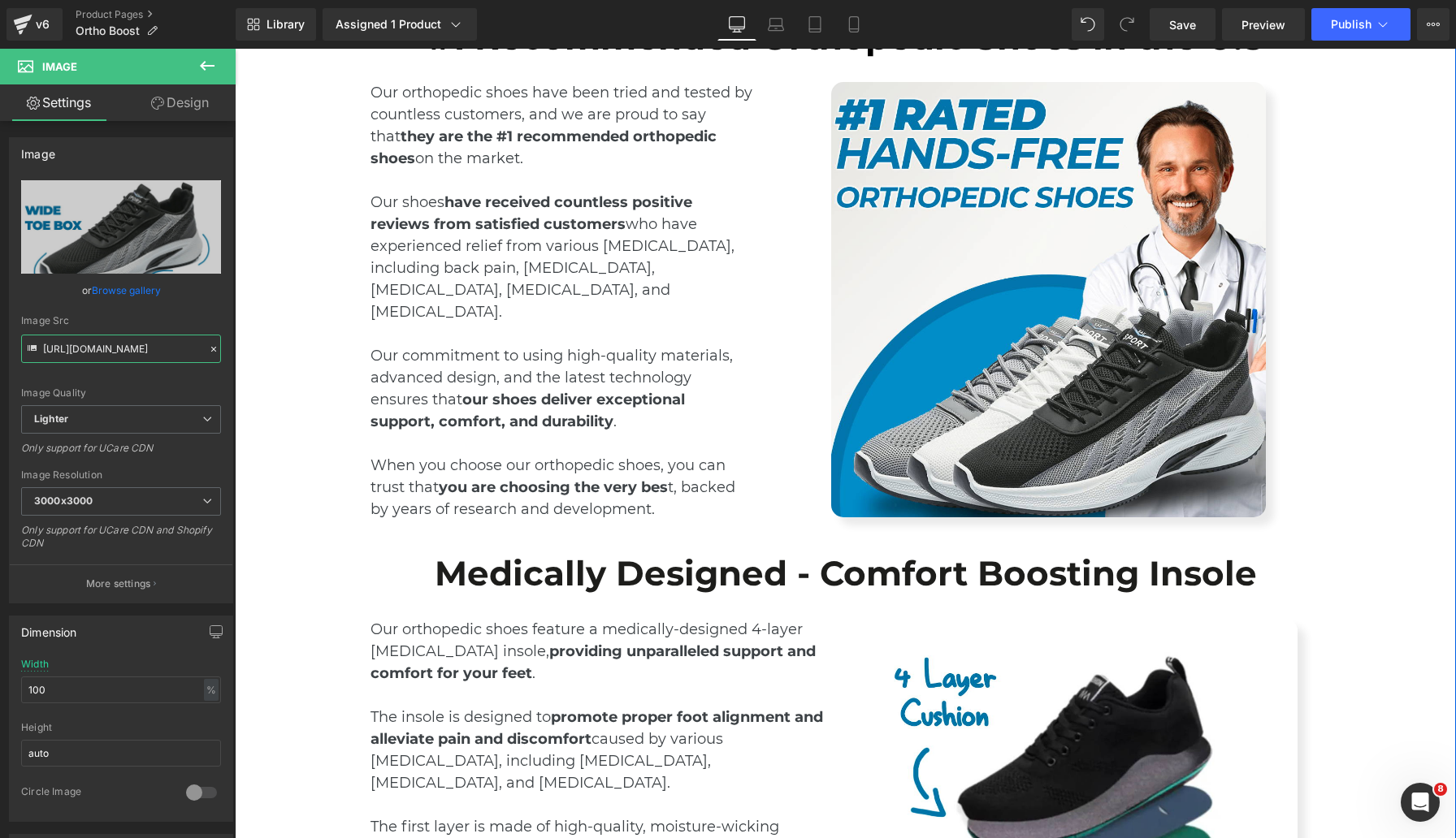
scroll to position [2389, 0]
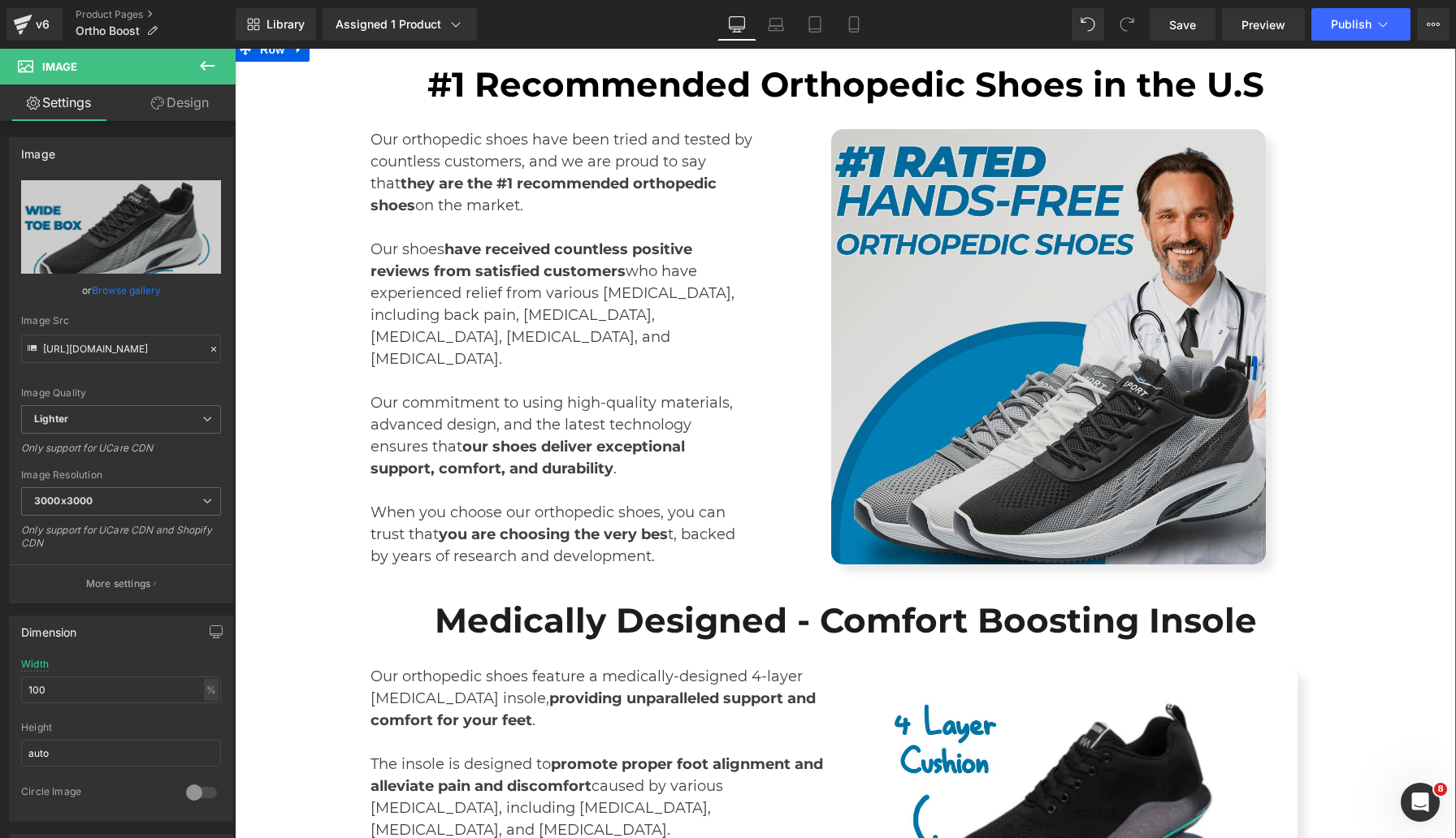
click at [1005, 352] on img at bounding box center [1048, 346] width 436 height 436
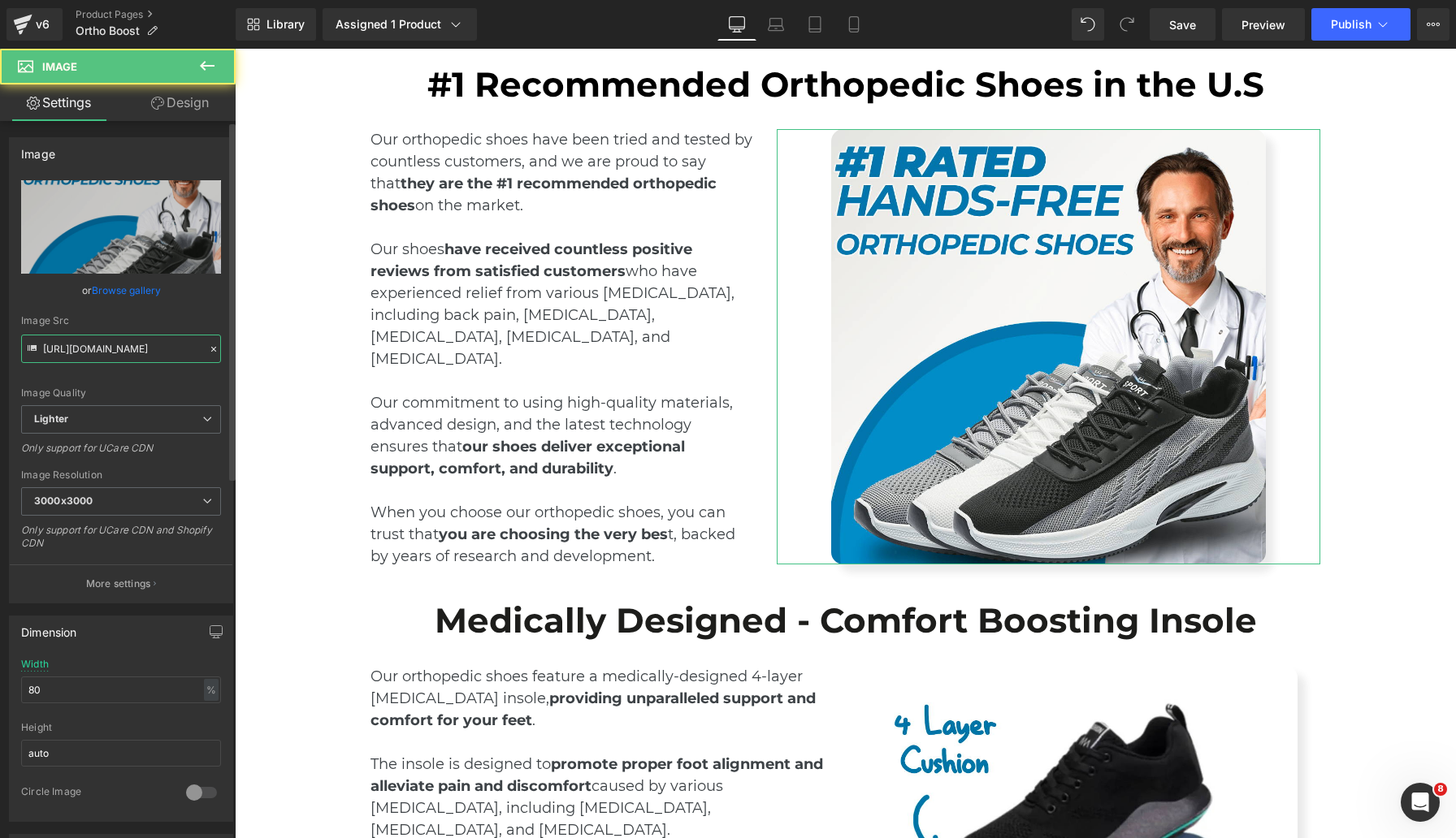
click at [153, 350] on input "https://ucarecdn.com/75188d70-abd0-43e6-b514-17f6c2e7a2c7/-/format/auto/-/previ…" at bounding box center [121, 349] width 200 height 28
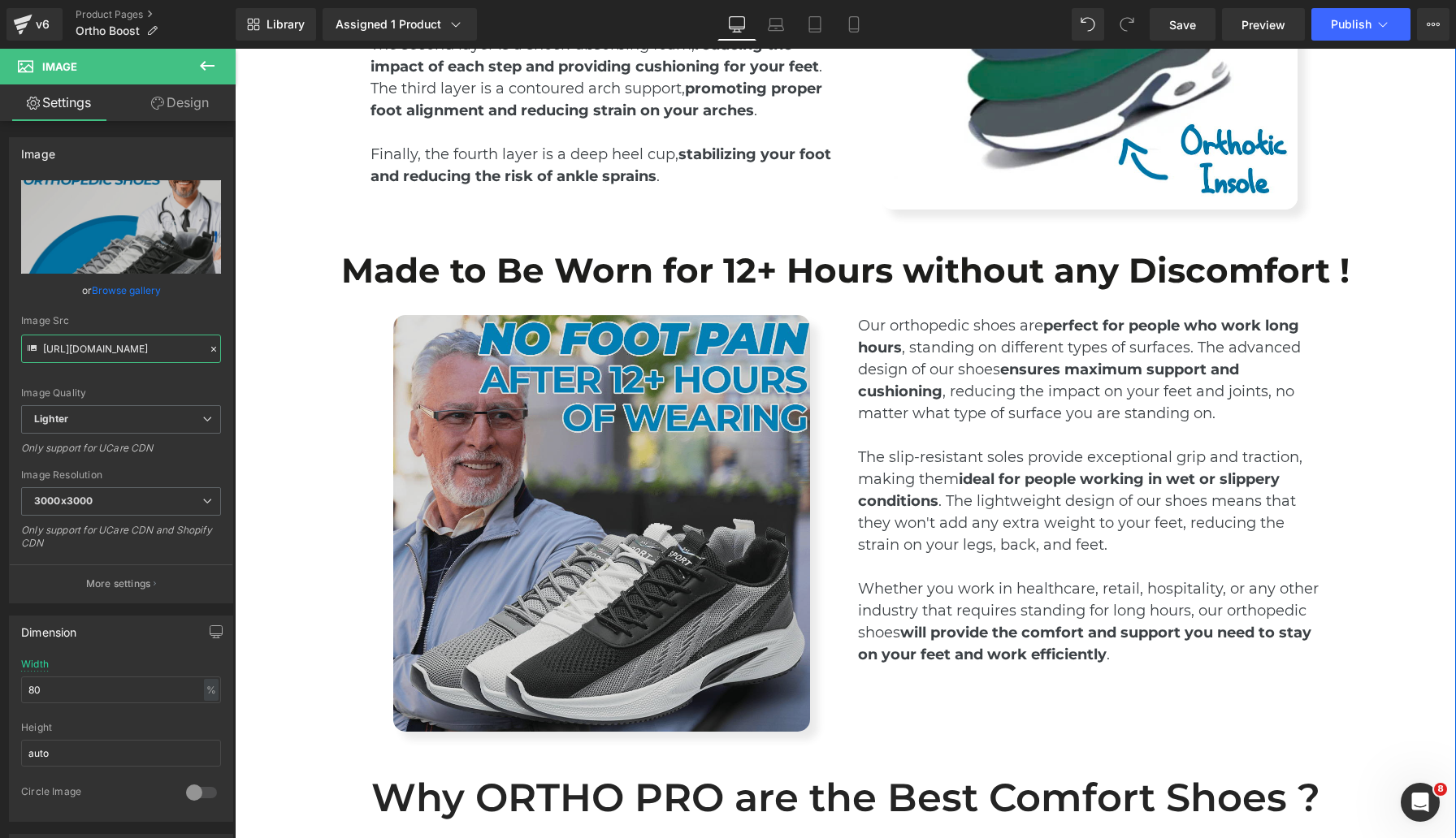
scroll to position [3263, 0]
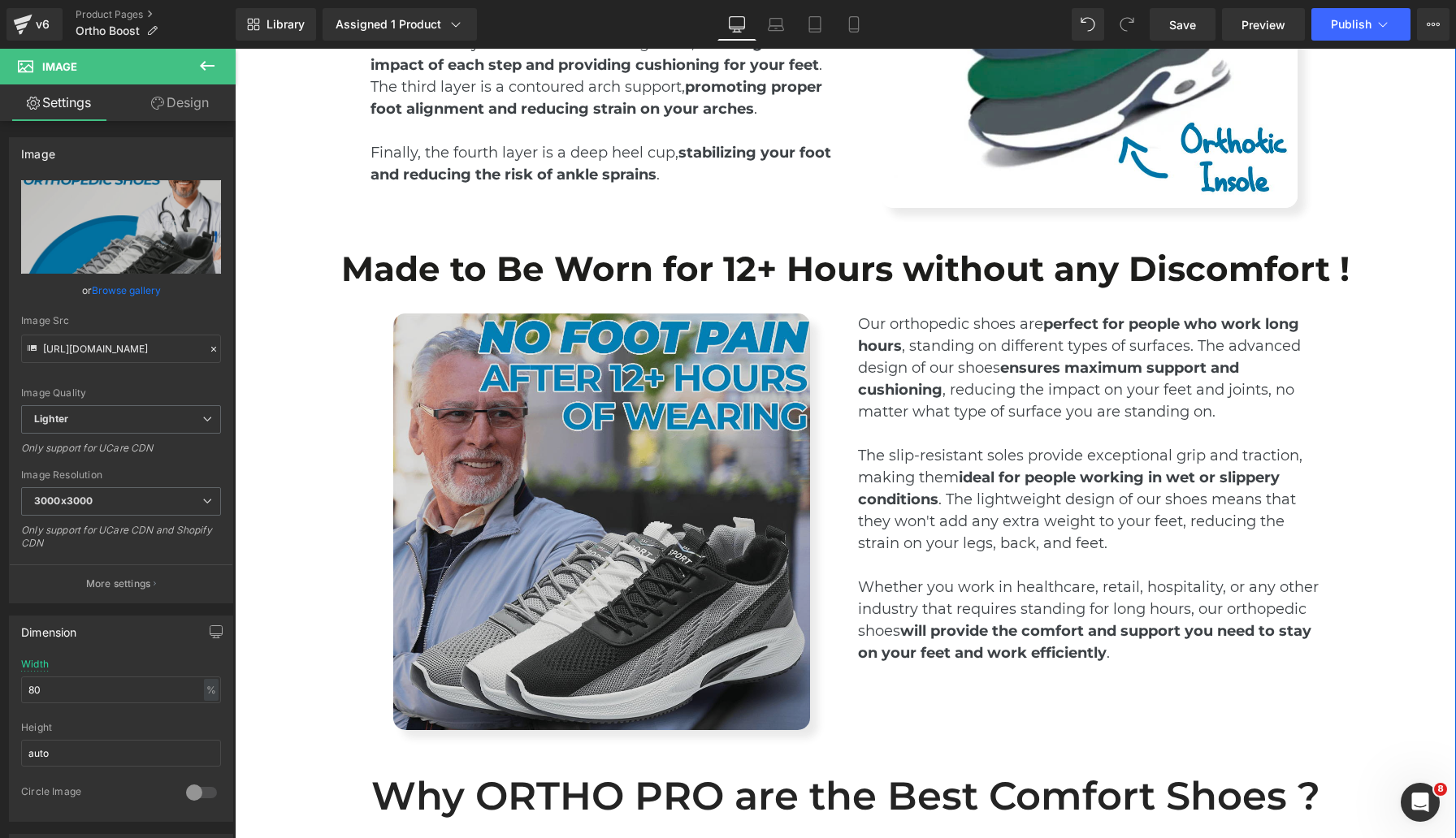
click at [640, 550] on img at bounding box center [601, 522] width 416 height 416
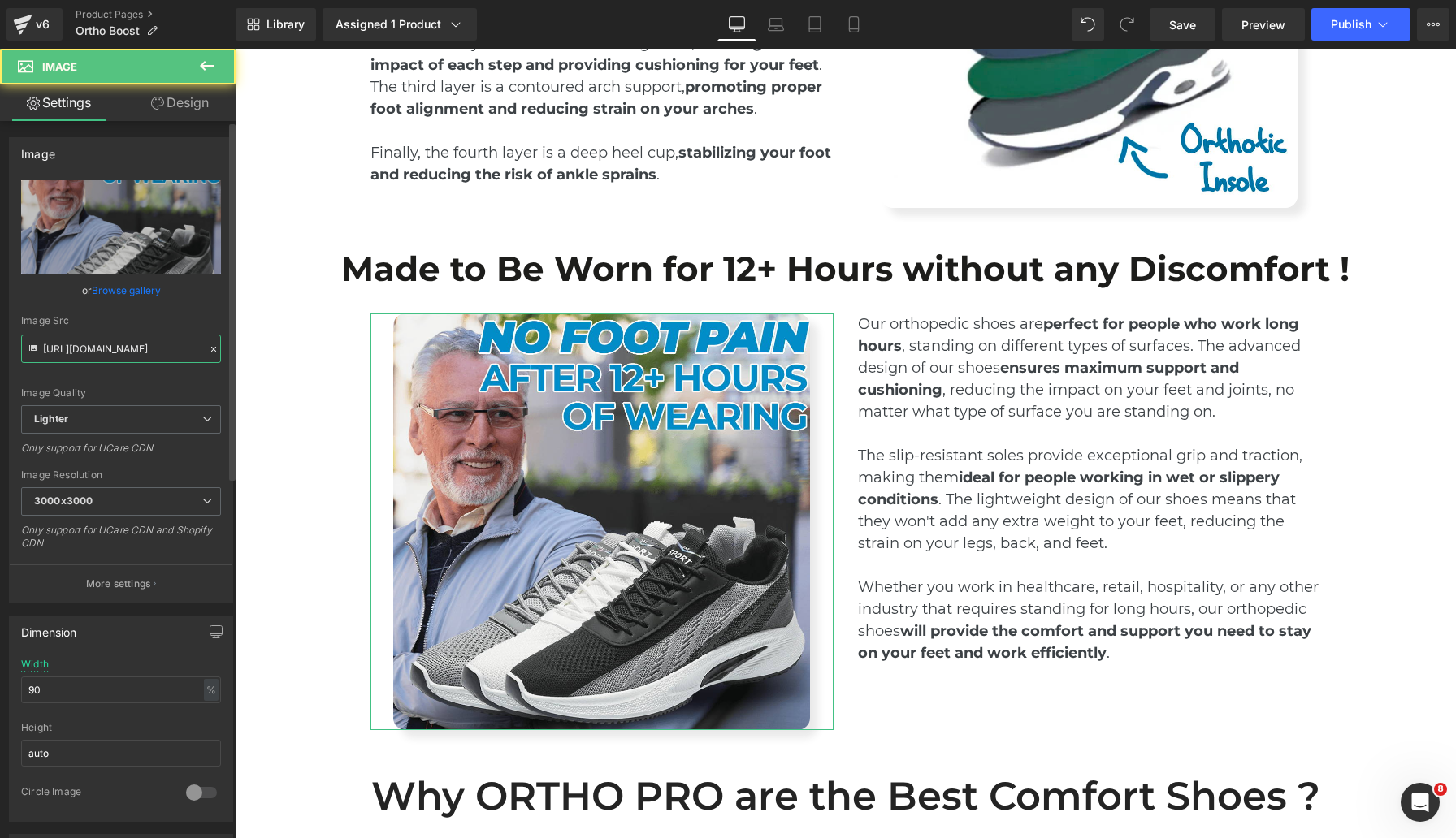
click at [132, 350] on input "https://ucarecdn.com/674f3d62-f690-4af7-816b-bc17e1dac9fb/-/format/auto/-/previ…" at bounding box center [121, 349] width 200 height 28
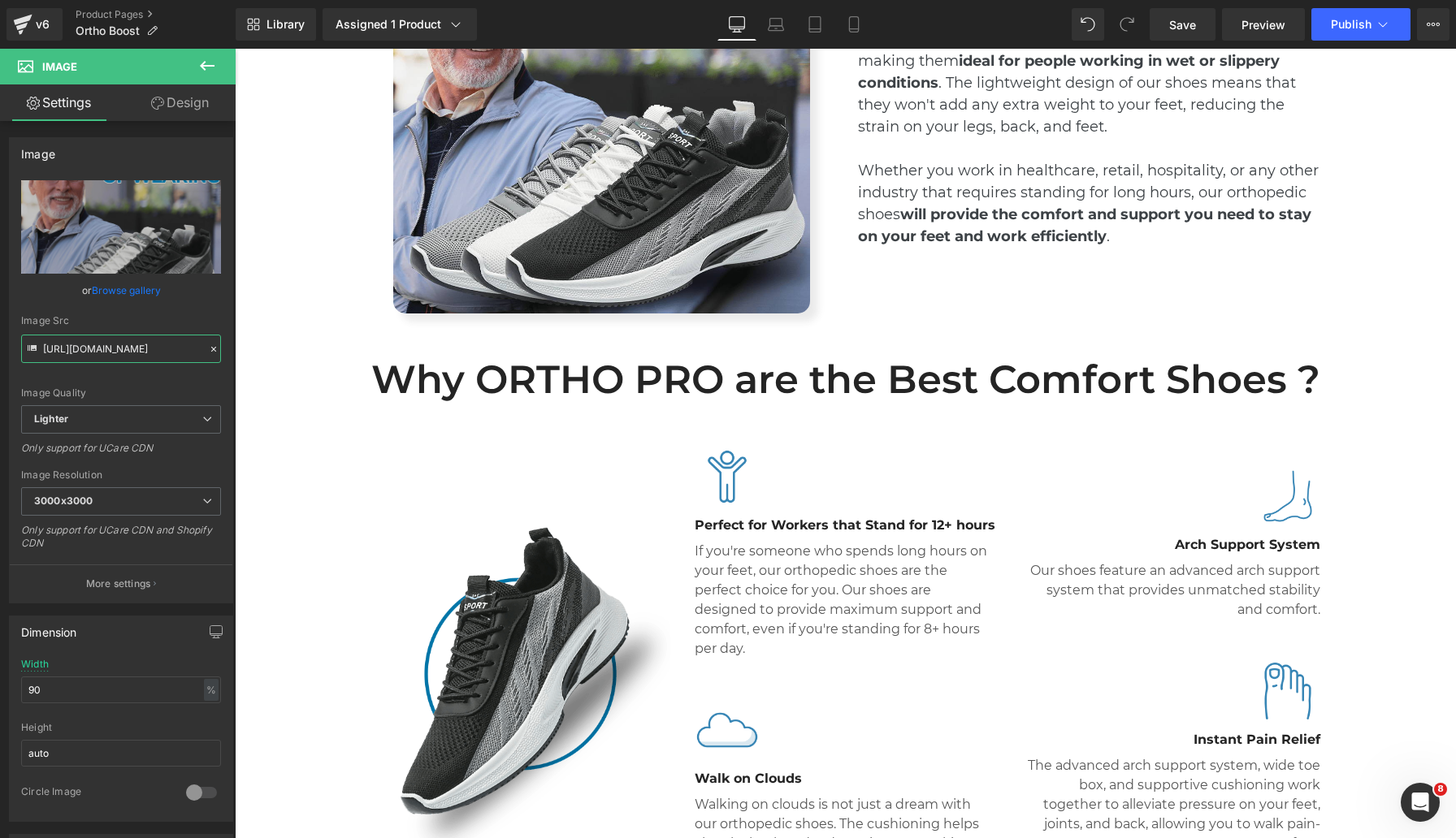
scroll to position [3839, 0]
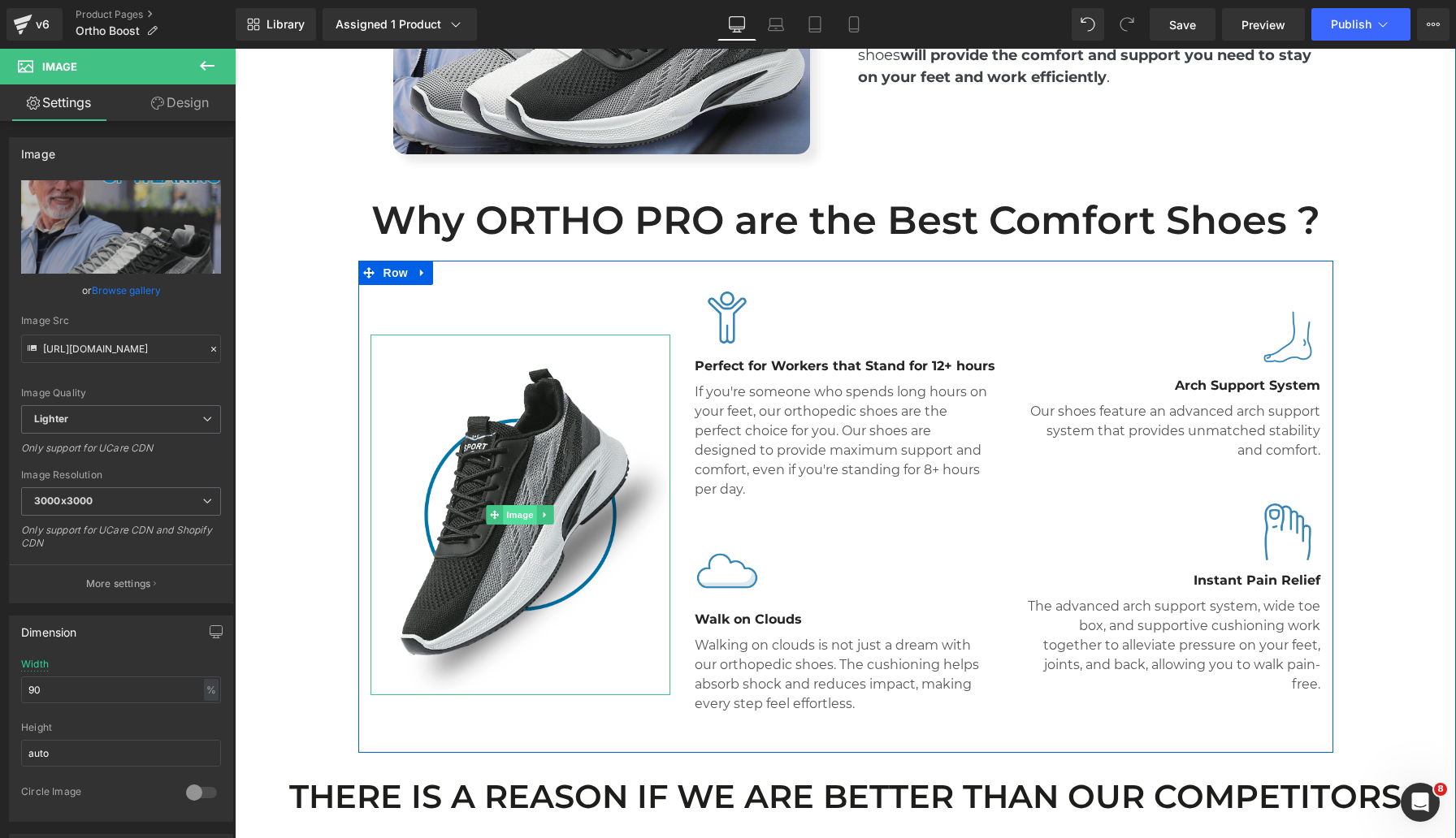
click at [526, 505] on span "Image" at bounding box center [521, 515] width 34 height 19
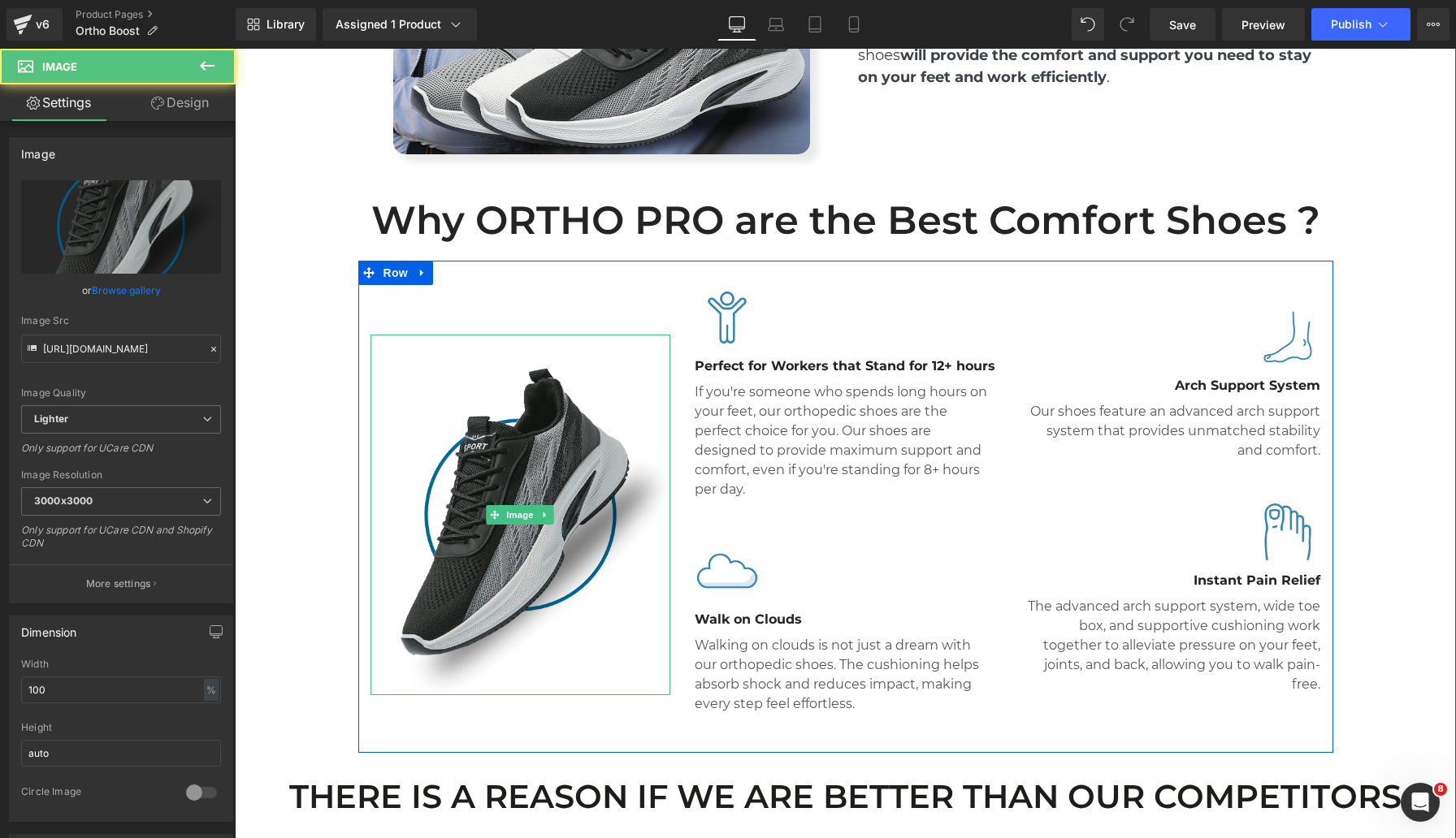
click at [565, 451] on img at bounding box center [521, 515] width 301 height 360
click at [624, 543] on img at bounding box center [521, 515] width 301 height 360
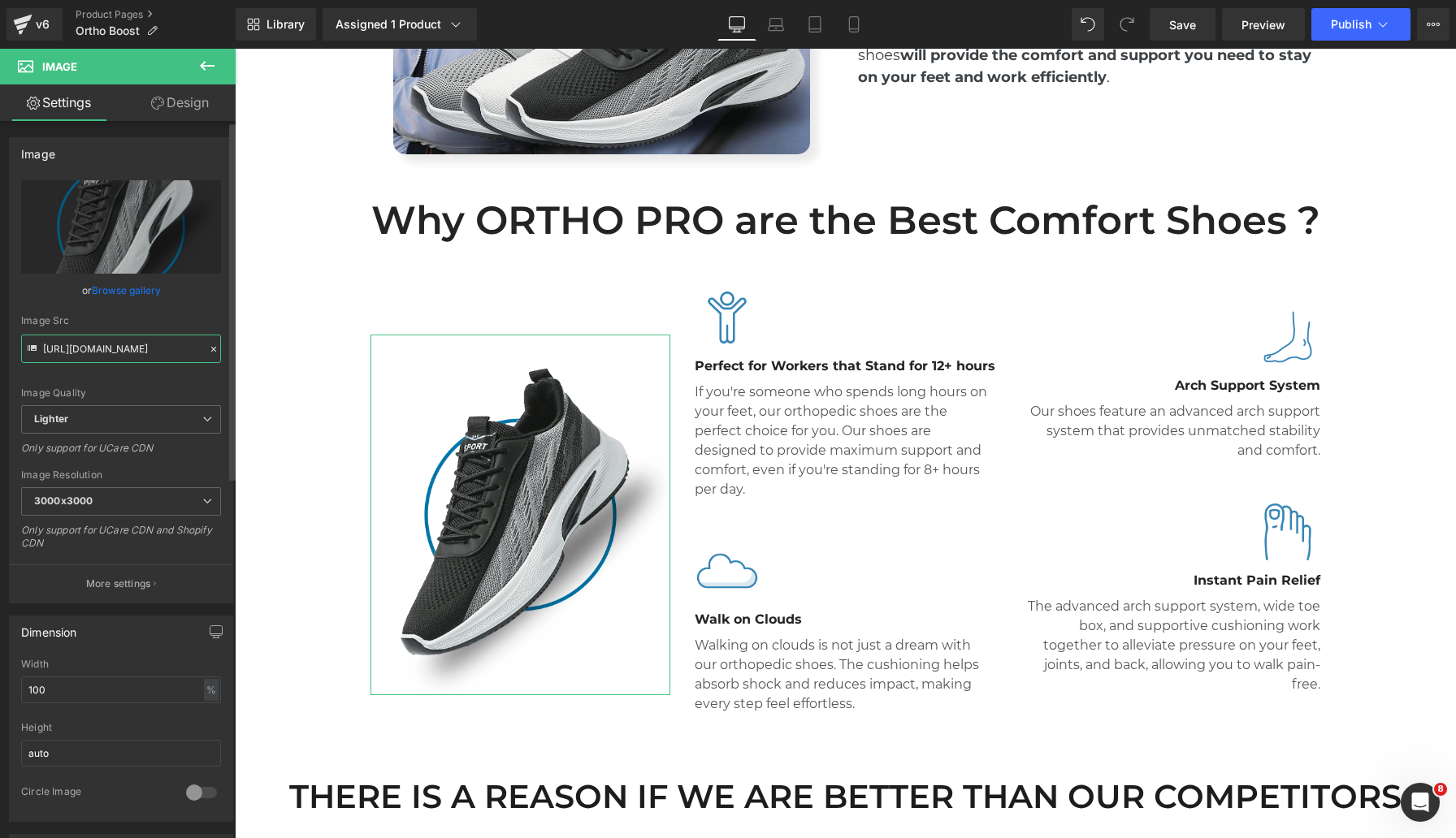
click at [95, 342] on input "https://ucarecdn.com/24fe1503-bed7-47bc-9520-5aa6a5b92bea/-/format/auto/-/previ…" at bounding box center [121, 349] width 200 height 28
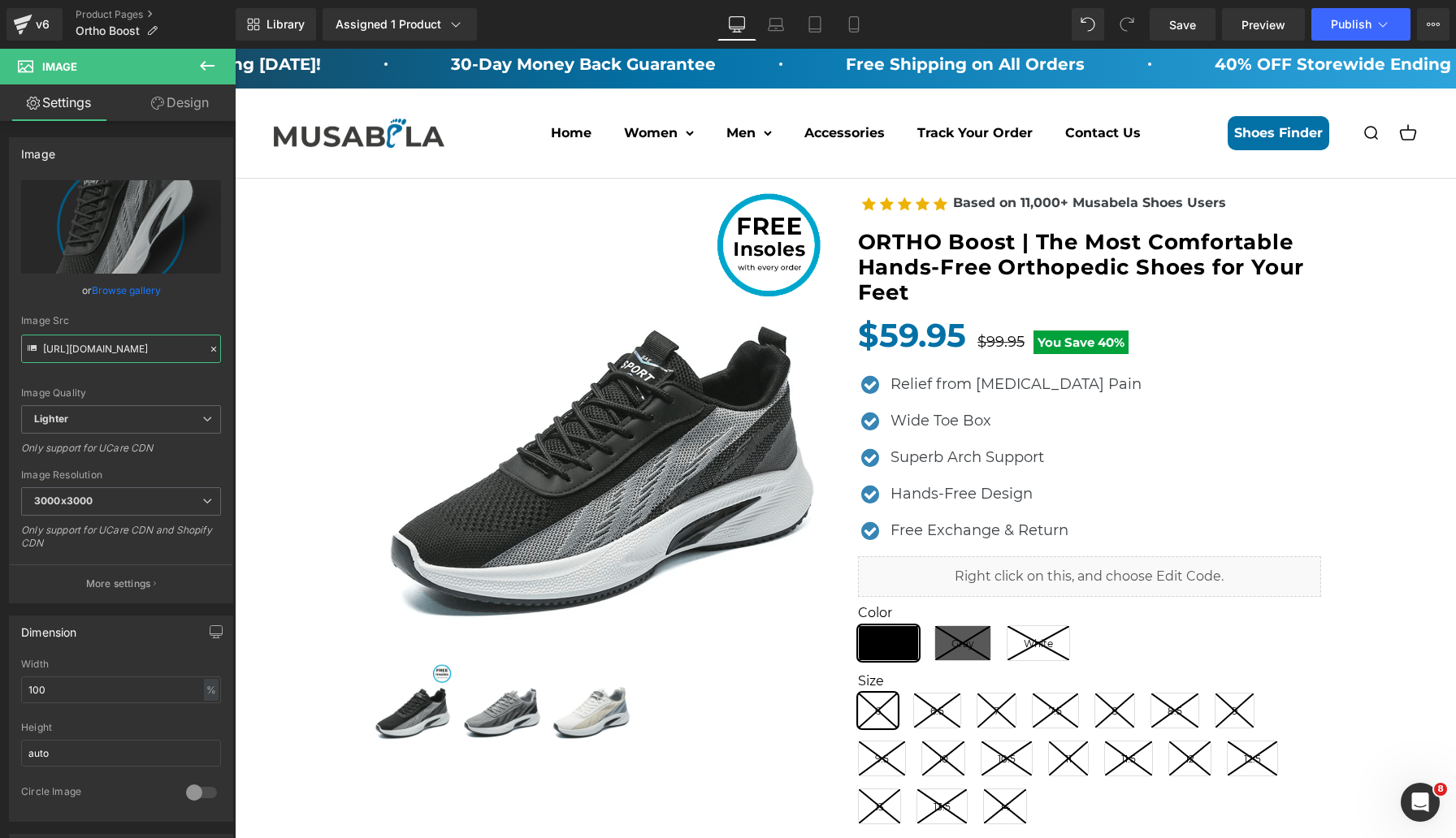
scroll to position [0, 0]
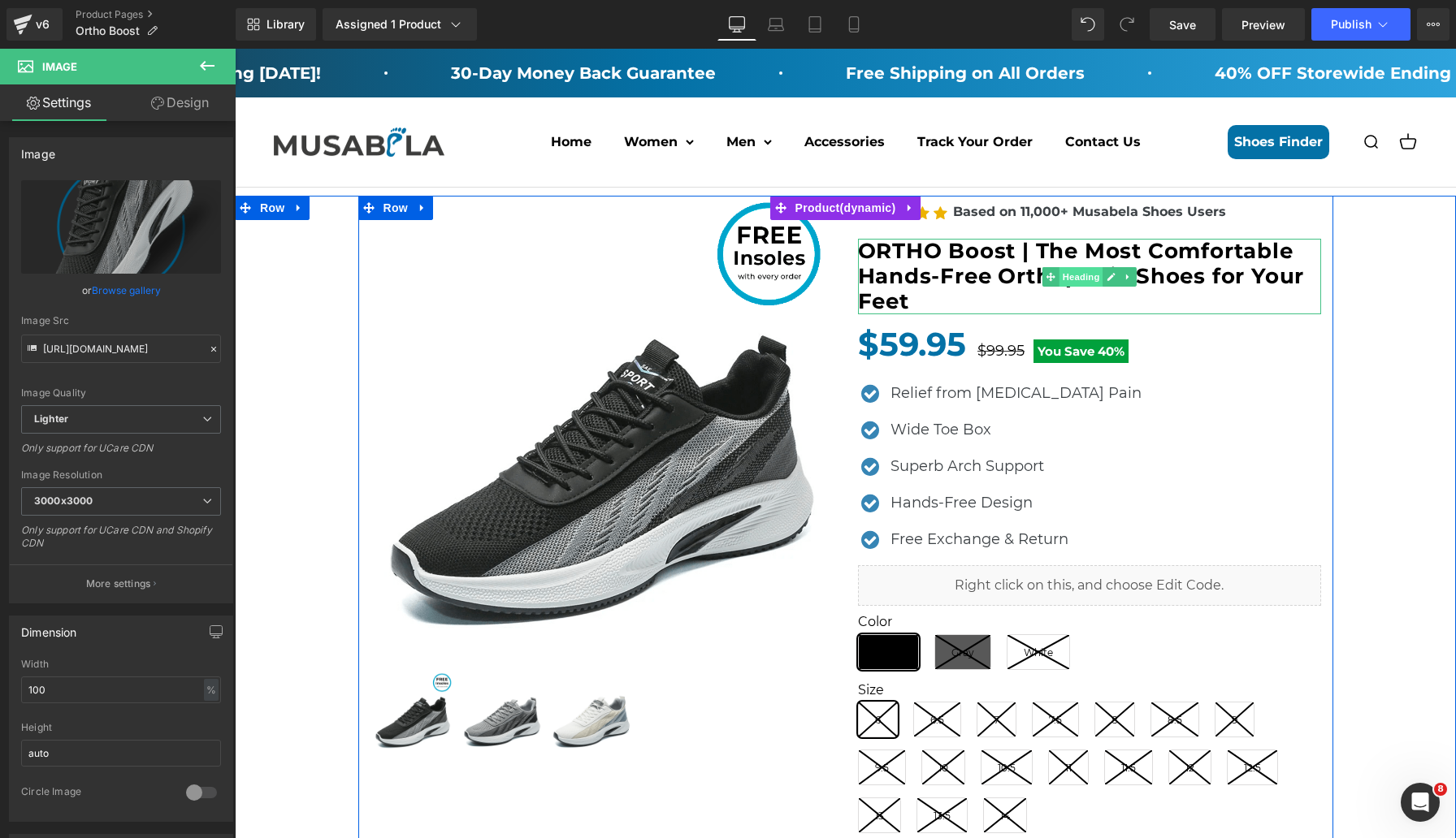
click at [1078, 267] on link "Heading" at bounding box center [1072, 277] width 61 height 19
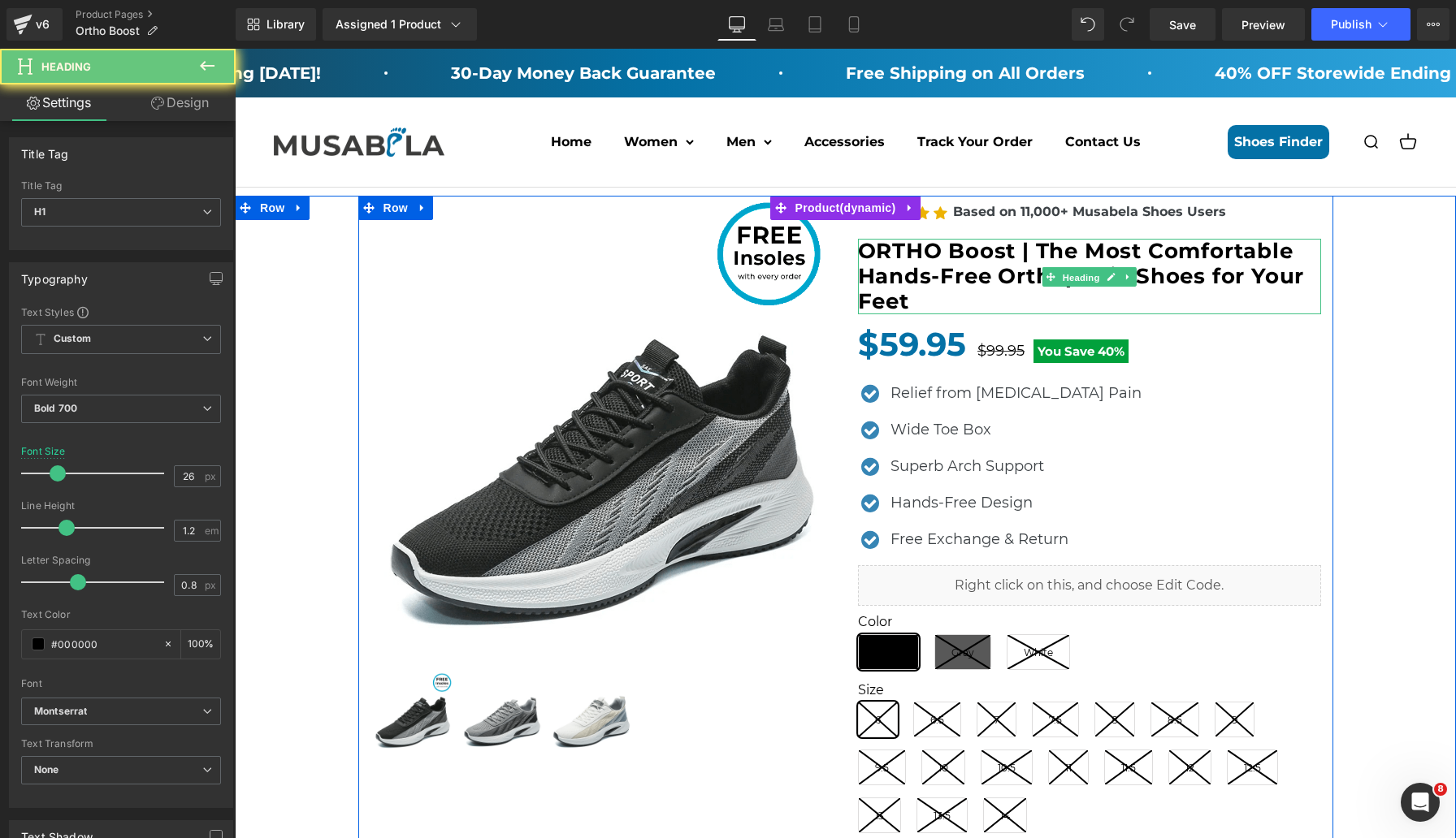
click at [962, 269] on h1 "ORTHO Boost | The Most Comfortable Hands-Free Orthopedic Shoes for Your Feet" at bounding box center [1090, 276] width 463 height 76
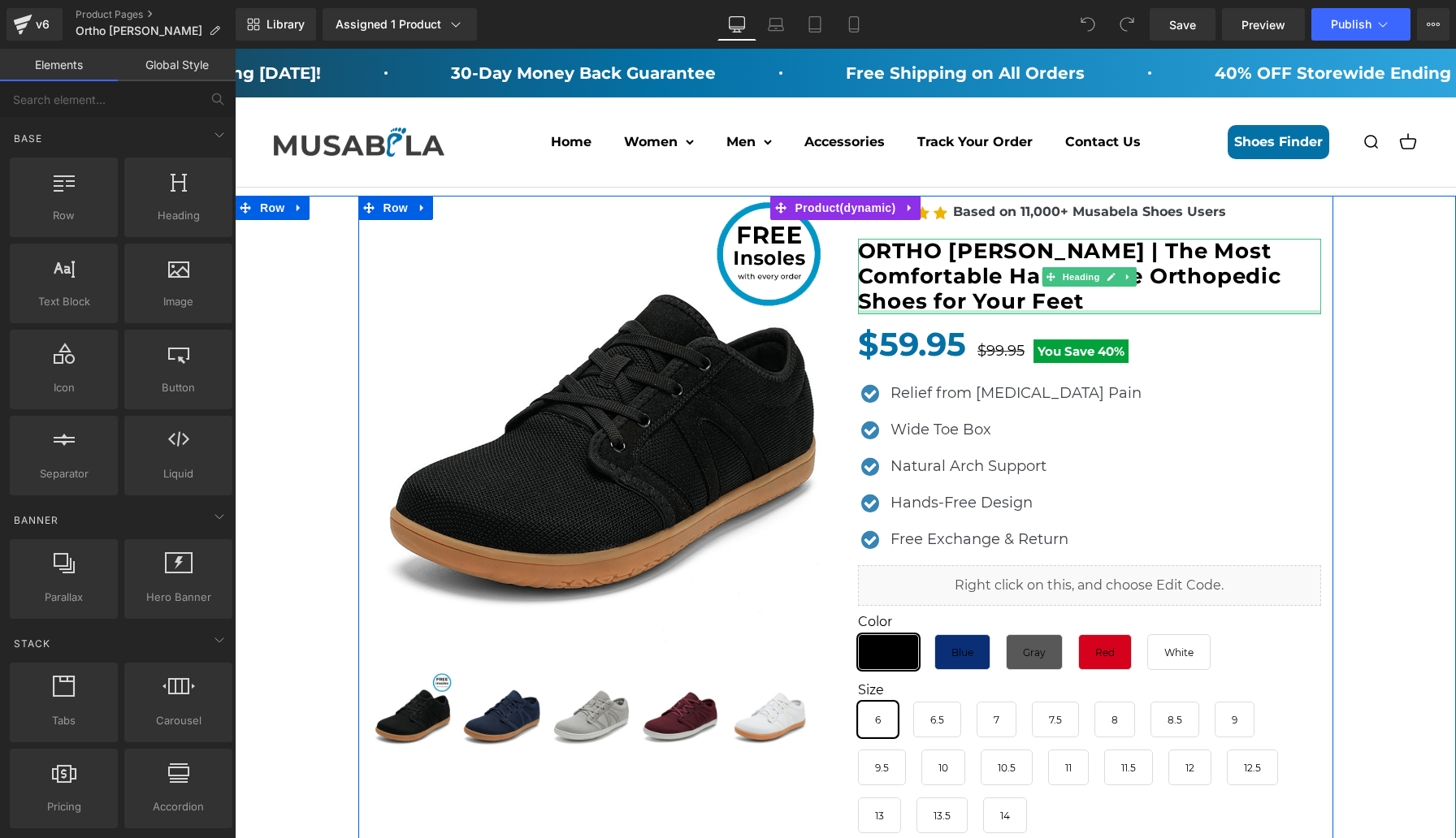
drag, startPoint x: 986, startPoint y: 309, endPoint x: 986, endPoint y: 295, distance: 14.0
click at [986, 309] on div "ORTHO [PERSON_NAME] | The Most Comfortable Hands-Free Orthopedic Shoes for Your…" at bounding box center [1090, 276] width 463 height 76
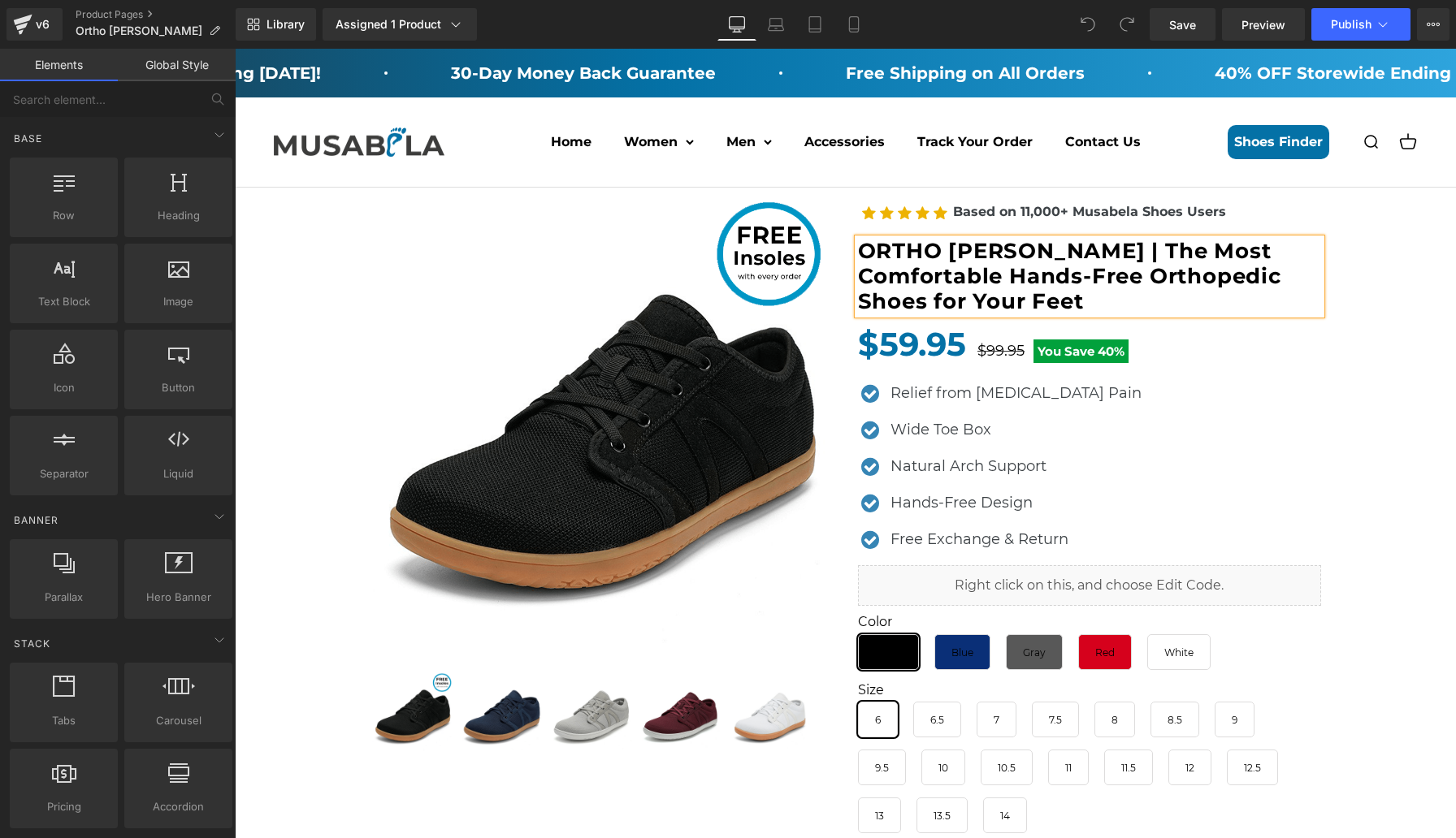
click at [986, 295] on h1 "ORTHO [PERSON_NAME] | The Most Comfortable Hands-Free Orthopedic Shoes for Your…" at bounding box center [1090, 276] width 463 height 76
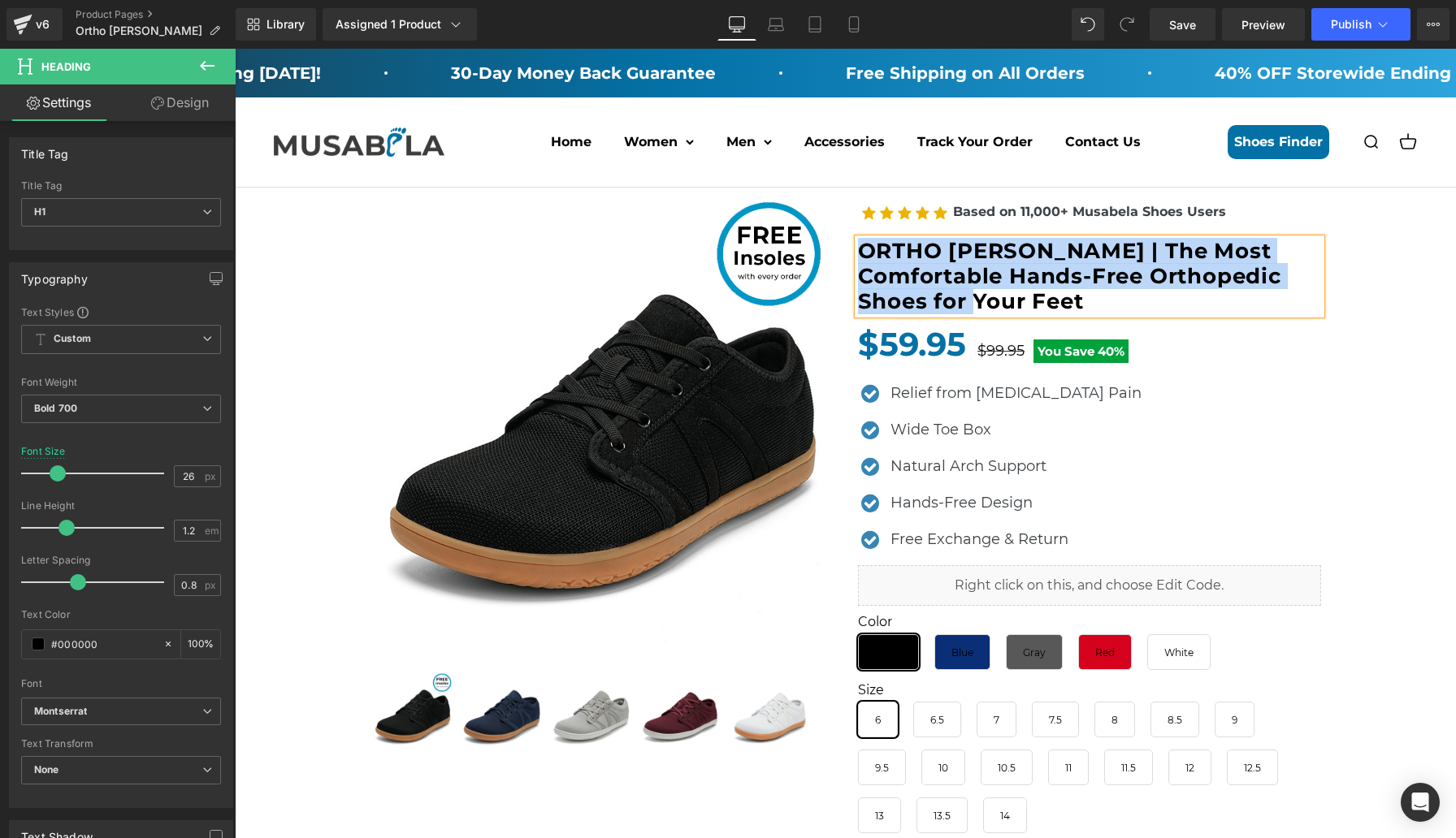
click at [1332, 387] on div "[MEDICAL_DATA] Insoles (P) Image Icon" at bounding box center [845, 668] width 1204 height 946
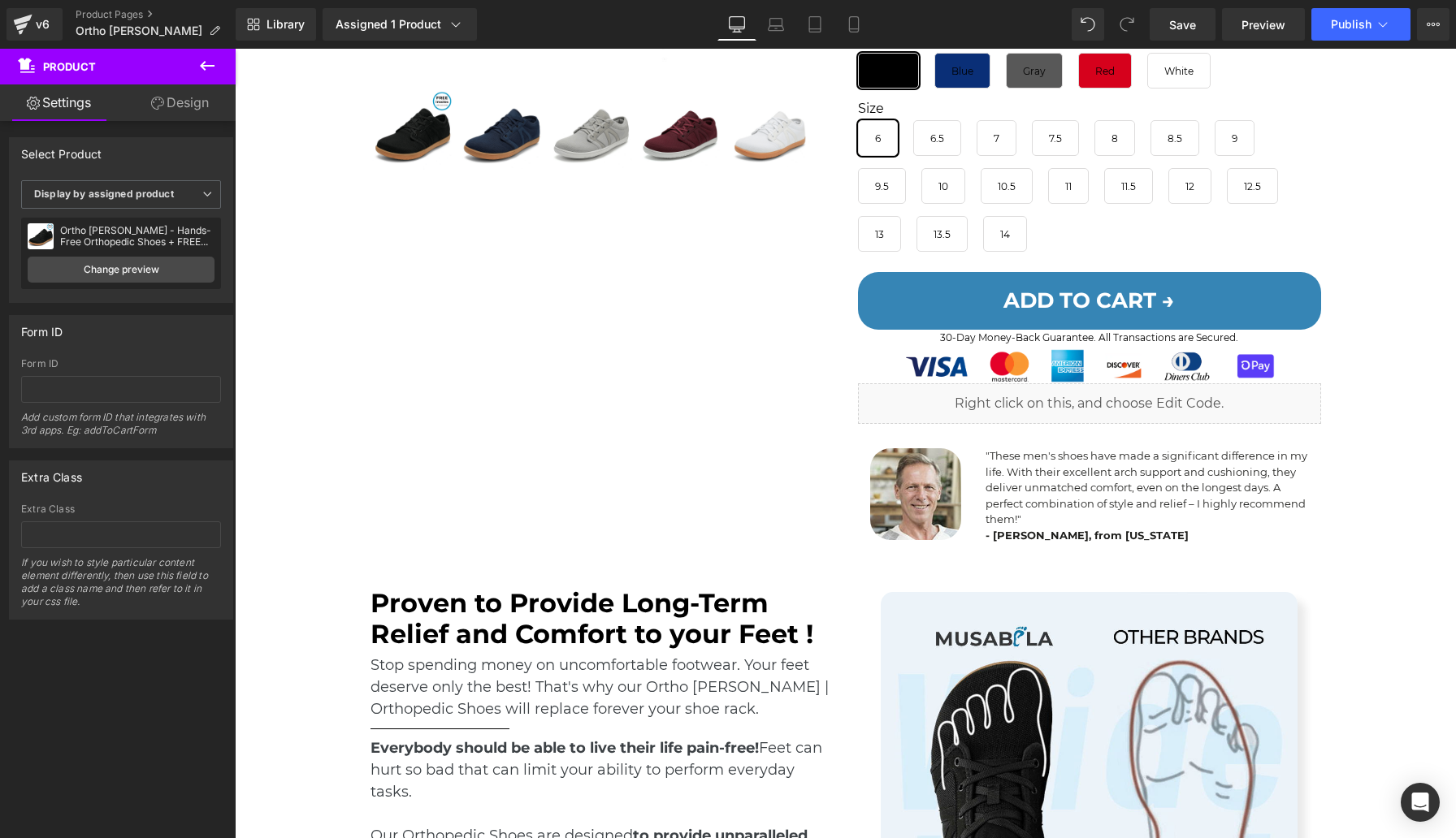
scroll to position [671, 0]
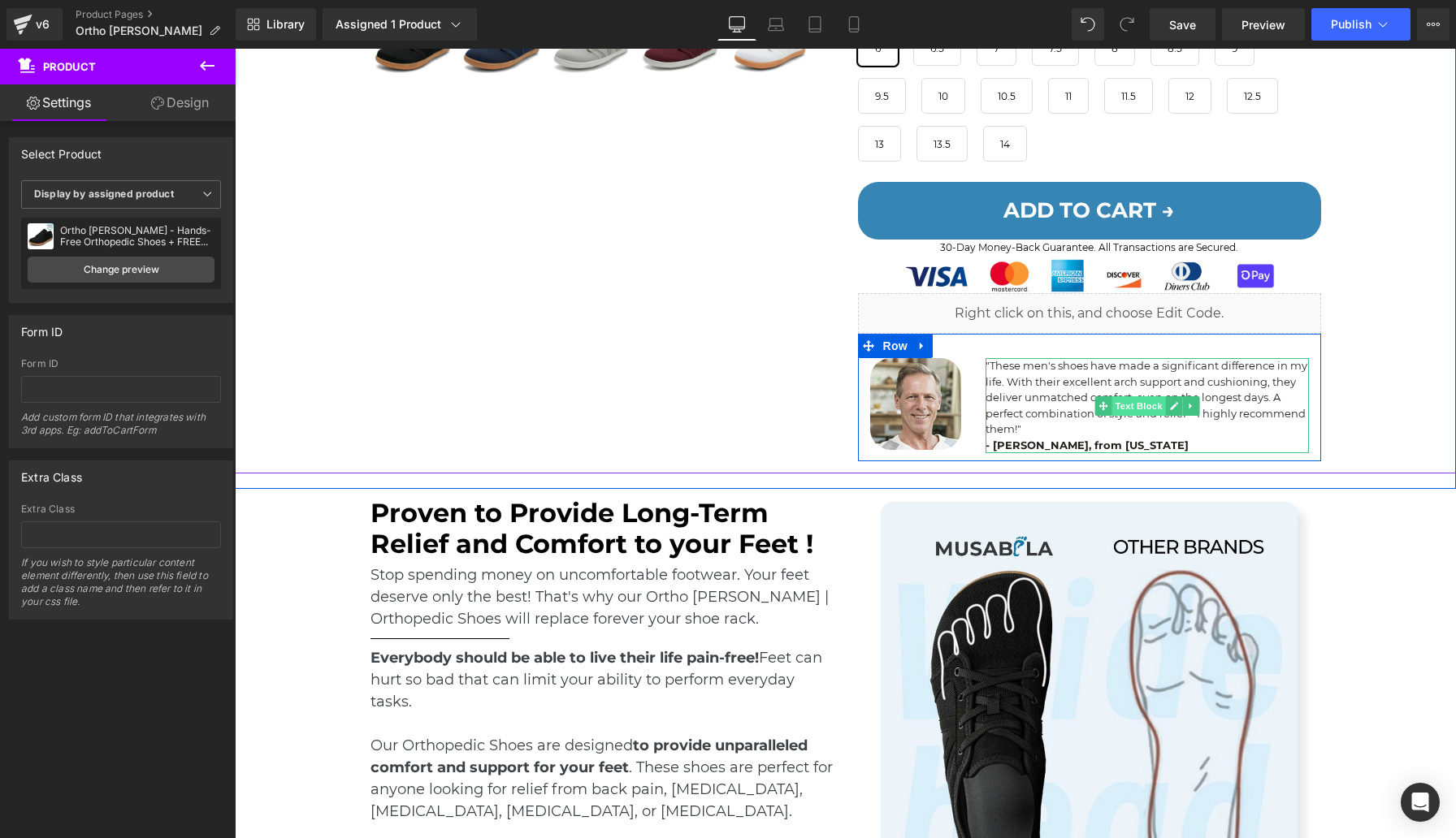
click at [1113, 413] on span "Text Block" at bounding box center [1138, 406] width 53 height 19
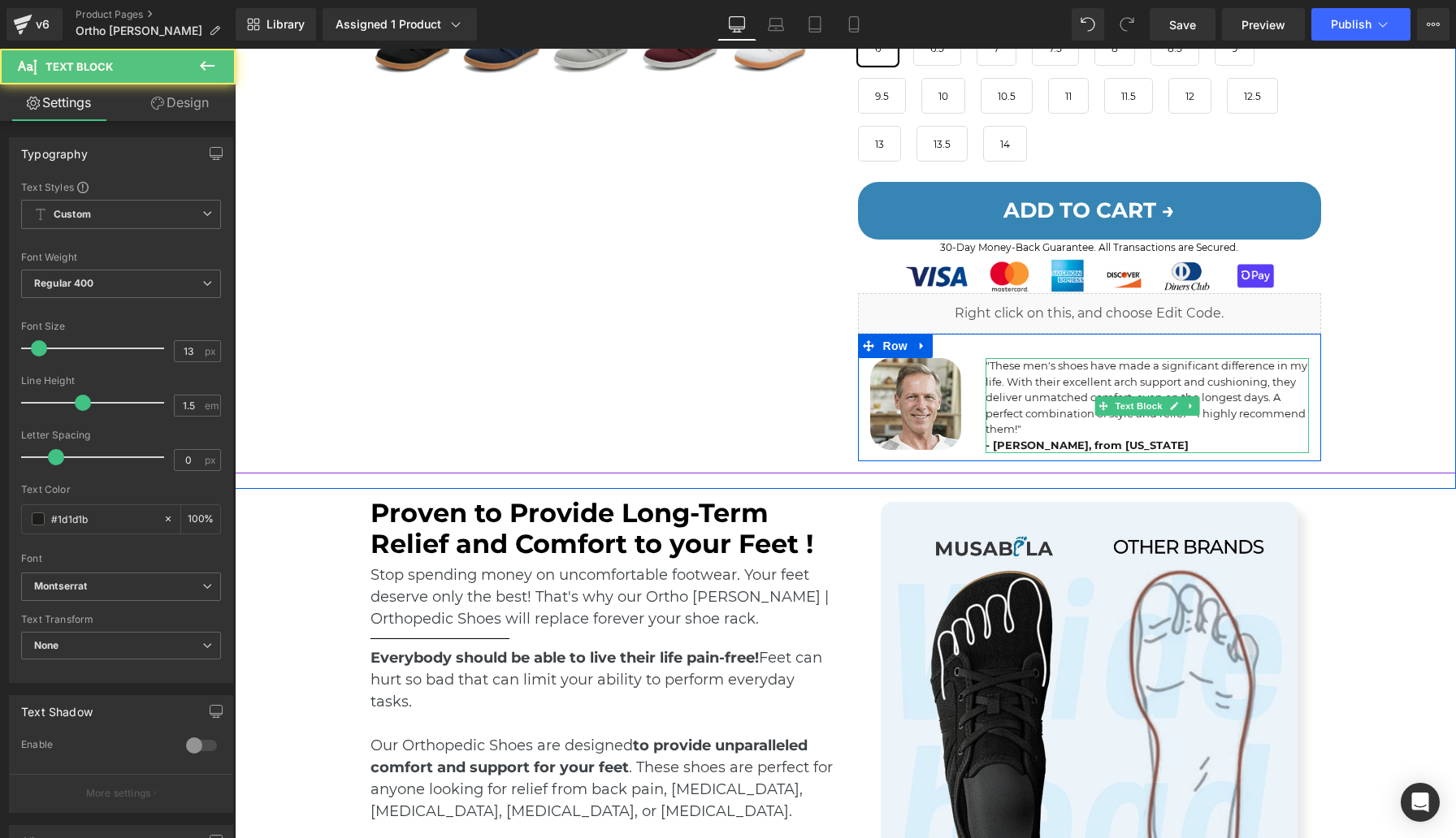
click at [1036, 420] on p ""These men's shoes have made a significant difference in my life. With their ex…" at bounding box center [1147, 398] width 323 height 80
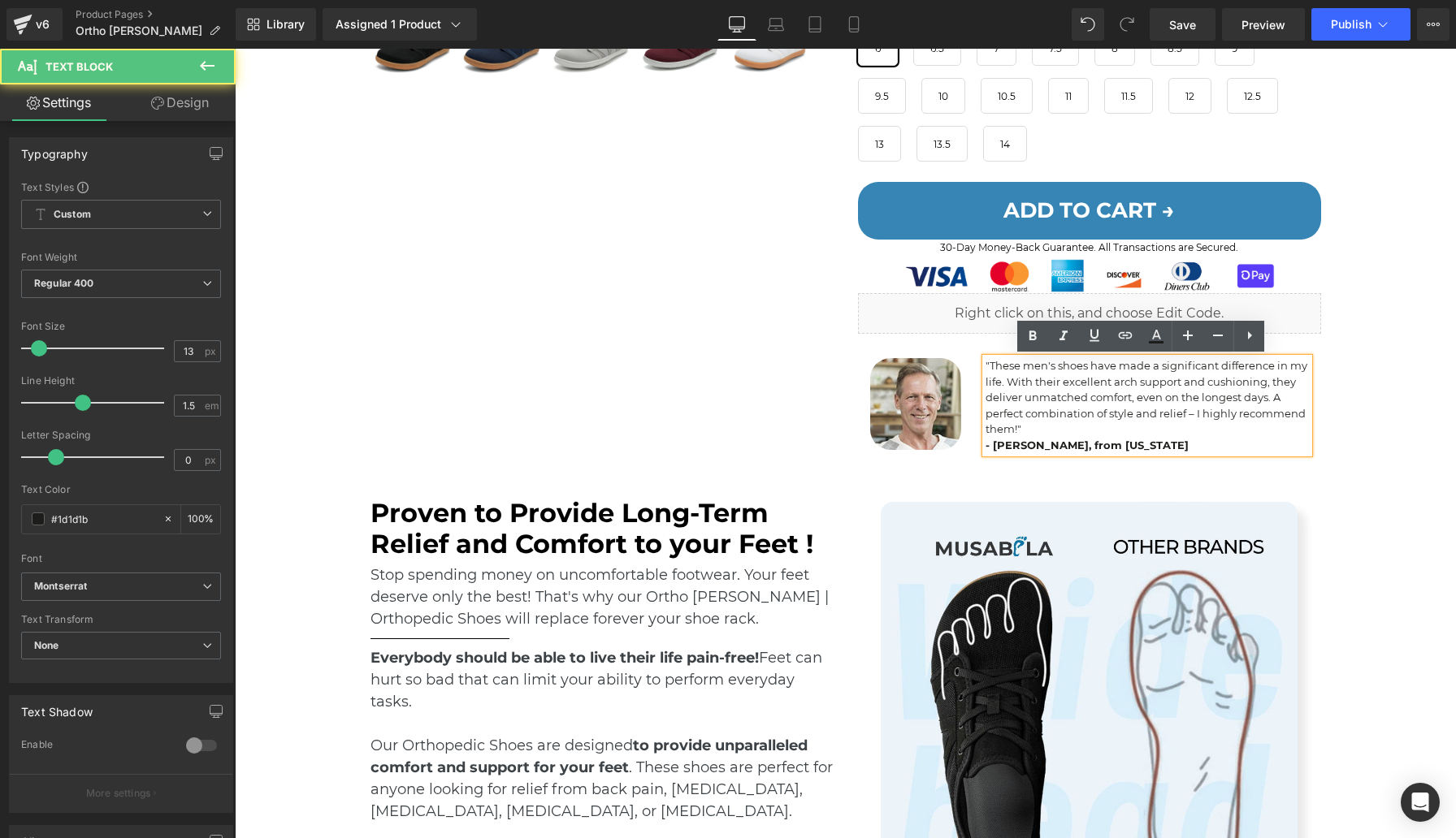
click at [1037, 420] on p ""These men's shoes have made a significant difference in my life. With their ex…" at bounding box center [1147, 398] width 323 height 80
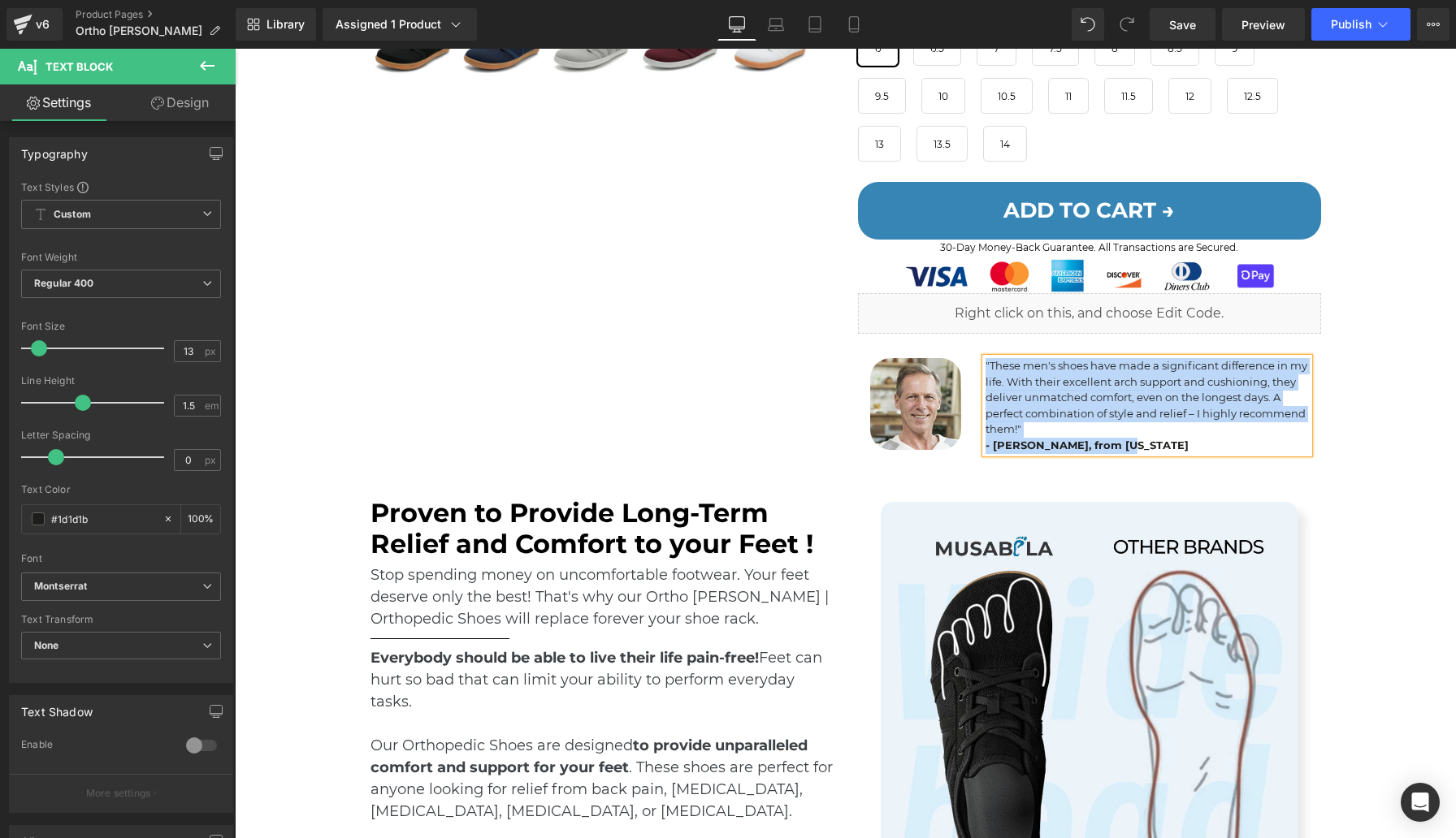
copy div ""These men's shoes have made a significant difference in my life. With their ex…"
click at [920, 377] on img at bounding box center [916, 404] width 92 height 92
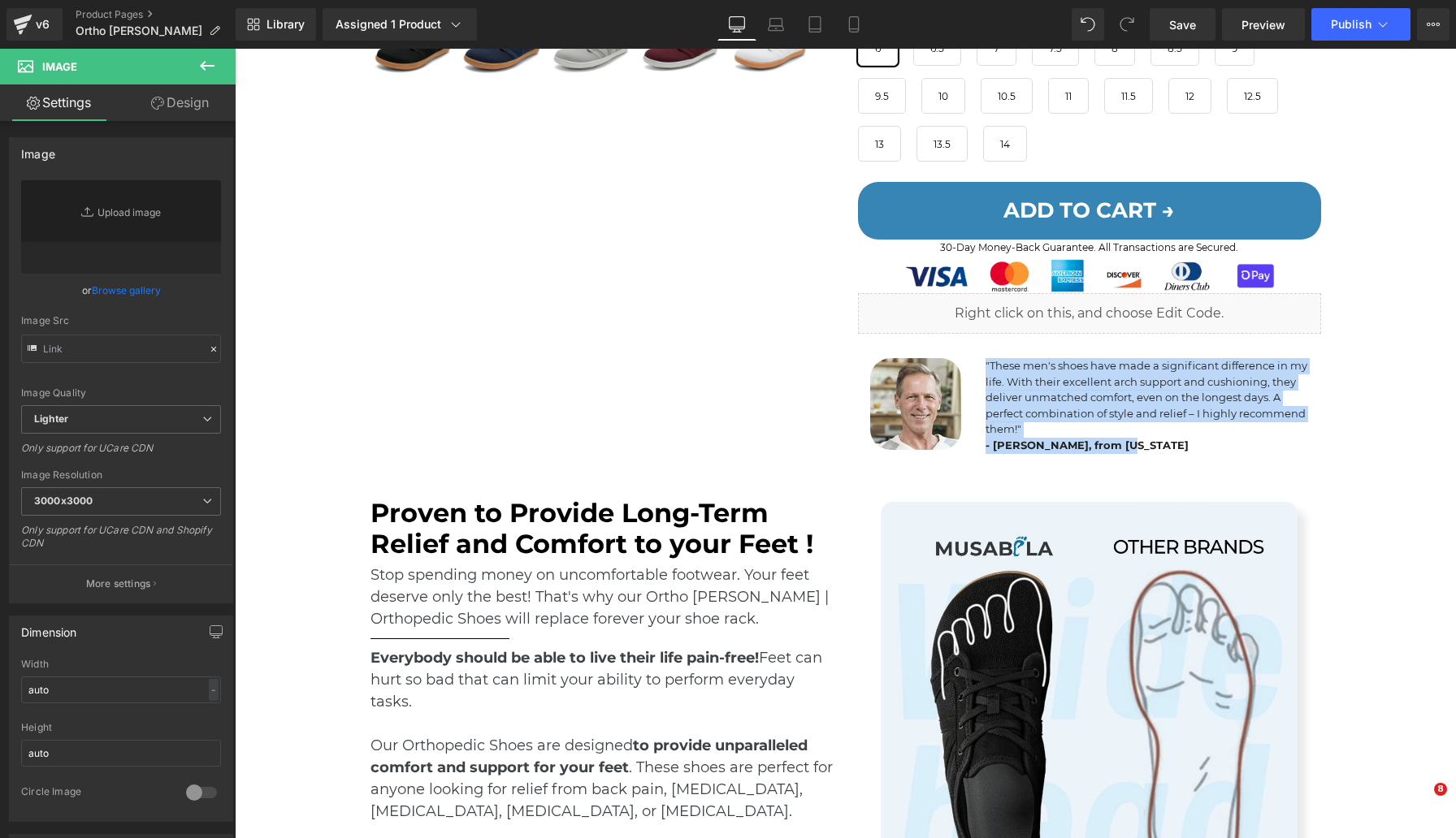
click at [888, 405] on span at bounding box center [890, 403] width 17 height 19
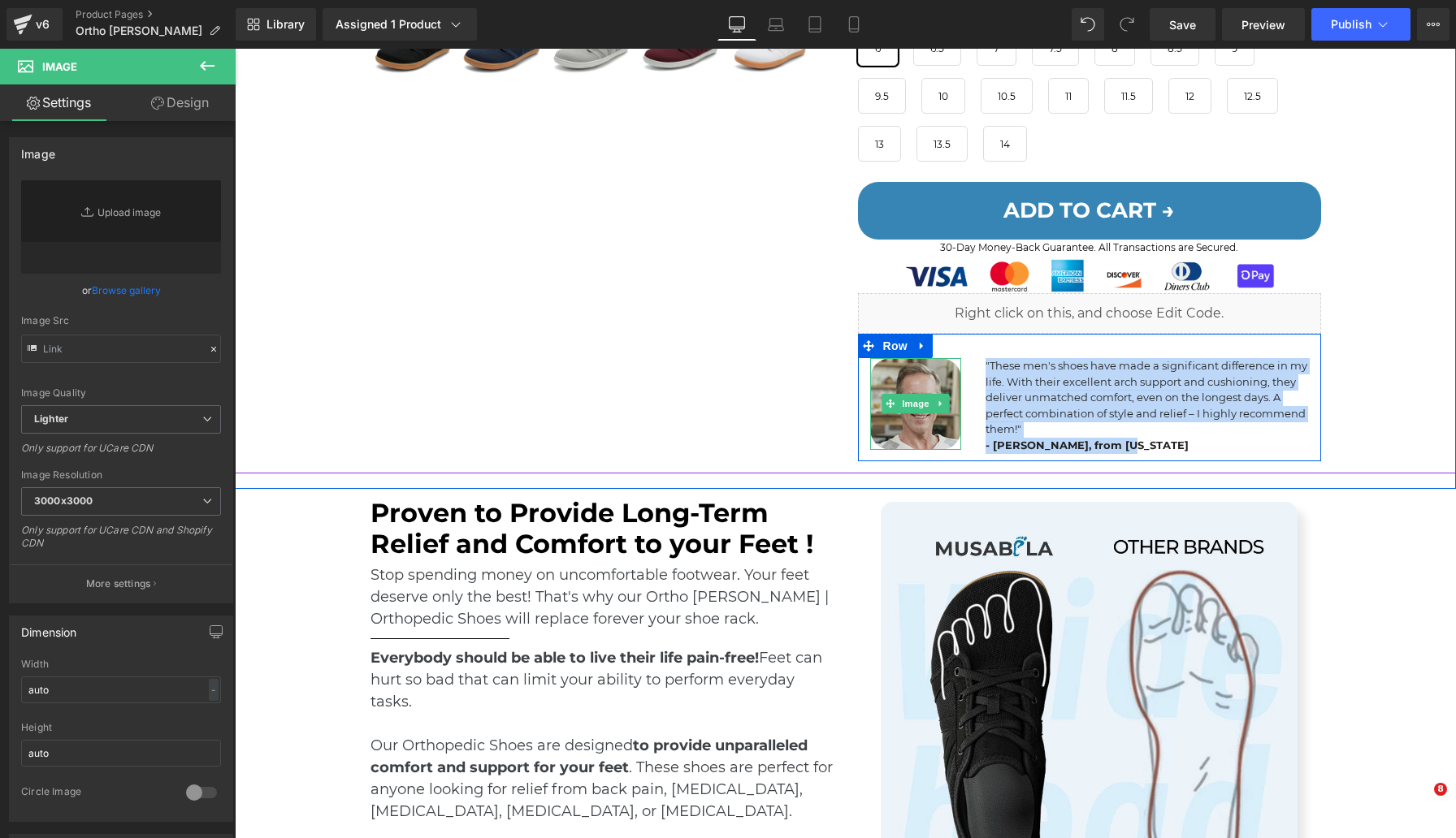
click at [920, 371] on img at bounding box center [916, 404] width 92 height 92
click at [914, 431] on img at bounding box center [916, 404] width 92 height 92
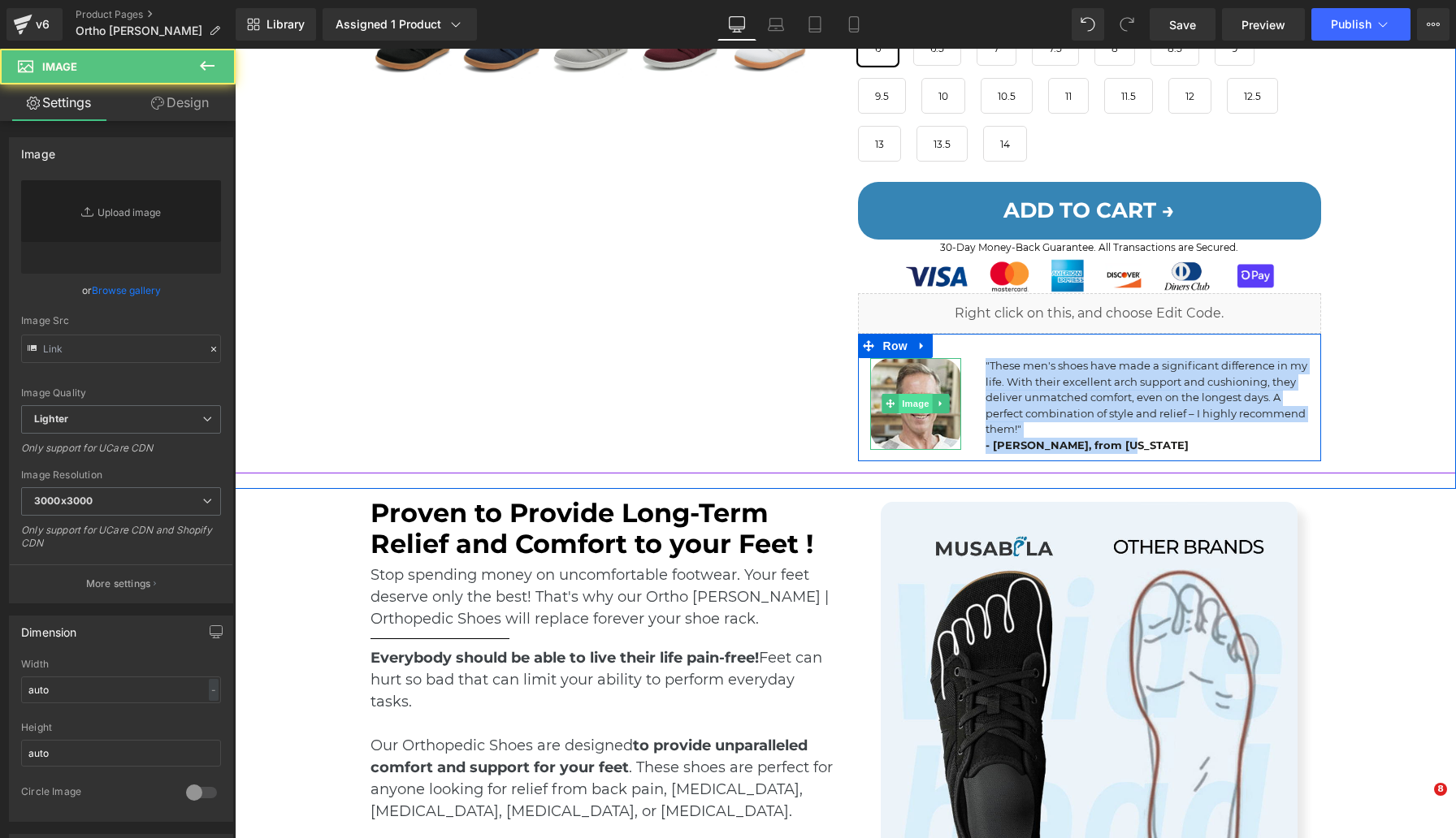
click at [909, 405] on span "Image" at bounding box center [915, 403] width 34 height 19
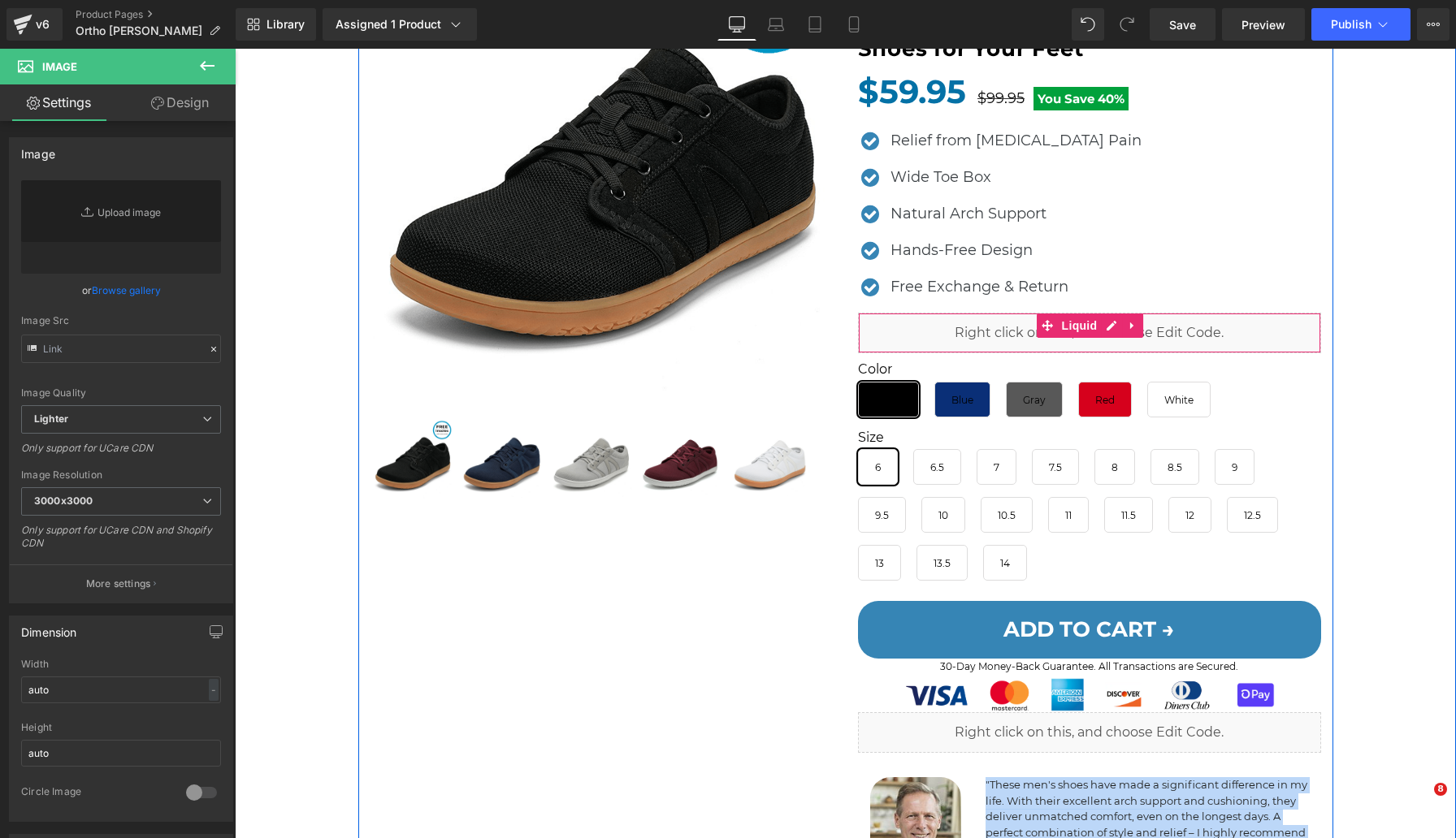
scroll to position [262, 0]
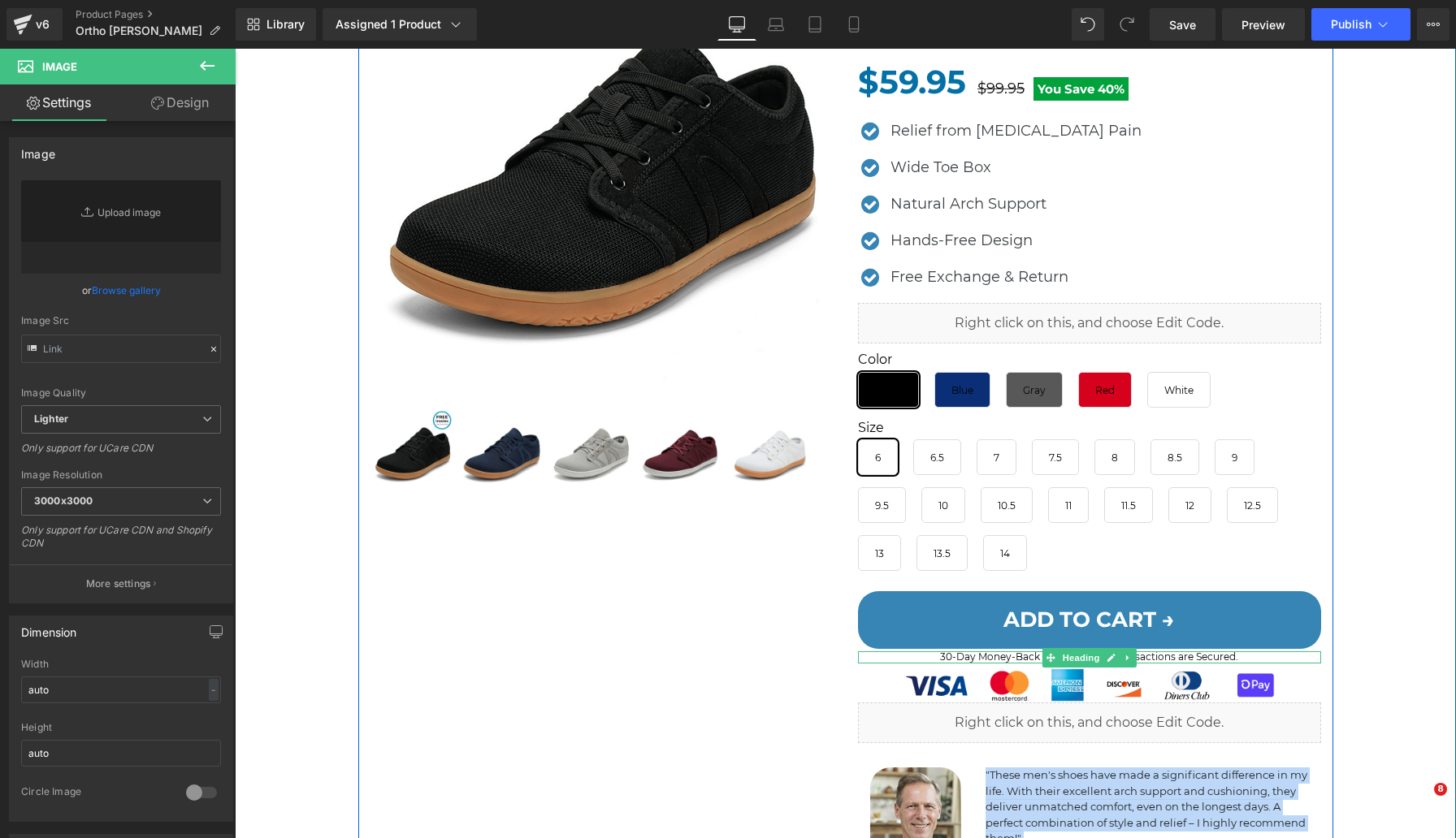
click at [1004, 656] on h1 "30-Day Money-Back Guarantee. All Transactions are Secured." at bounding box center [1090, 657] width 463 height 11
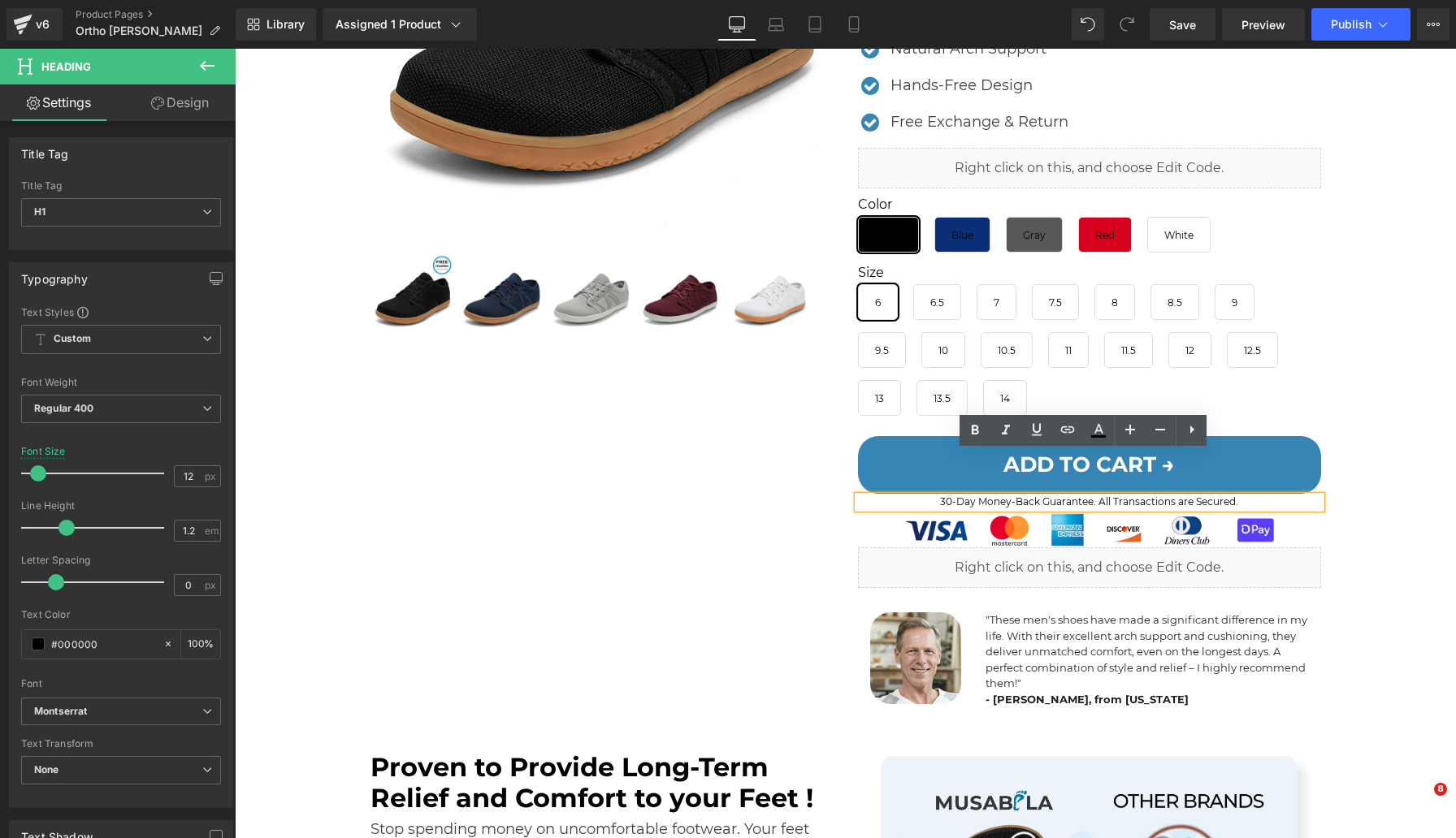
scroll to position [461, 0]
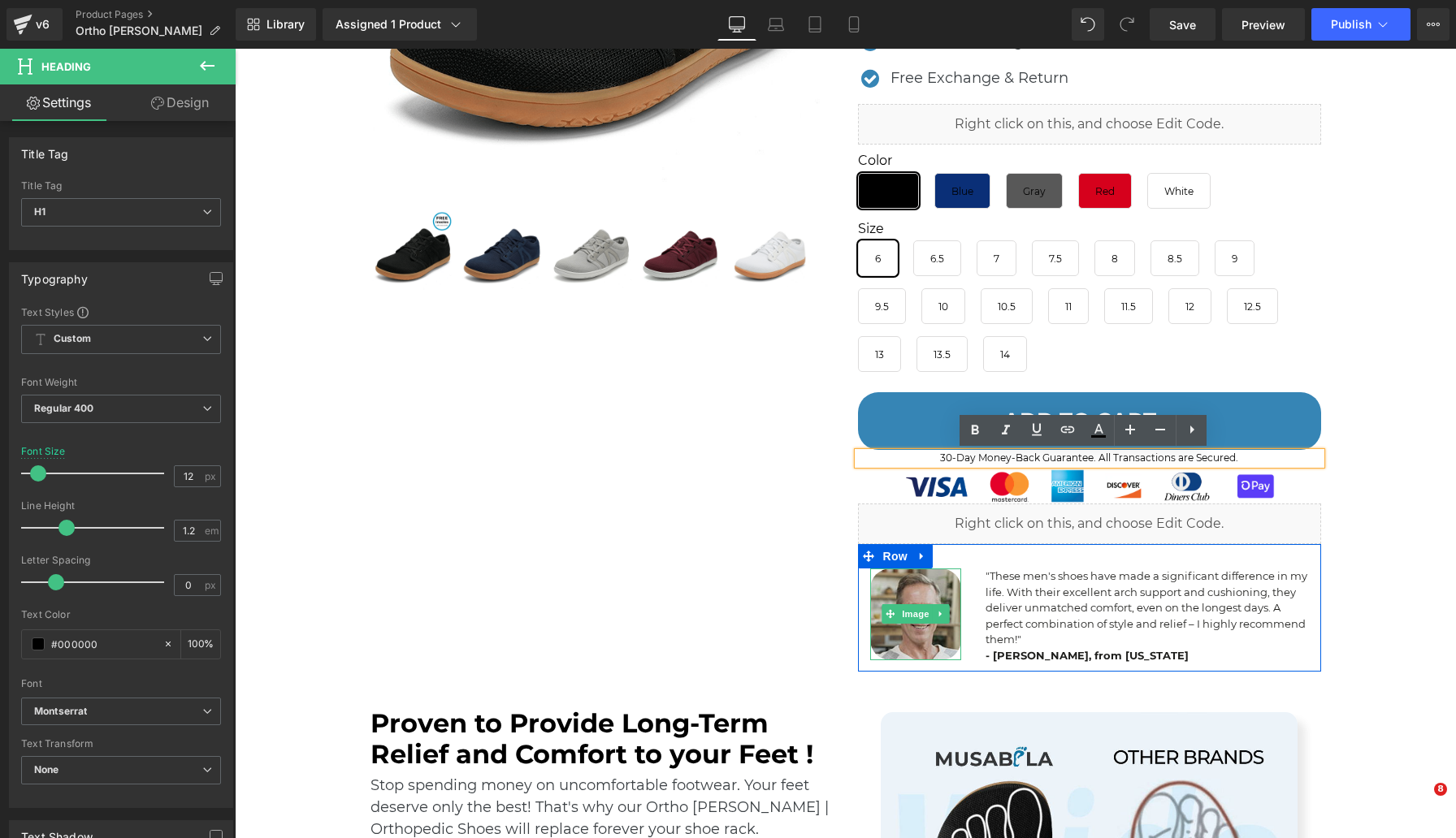
click at [909, 628] on img at bounding box center [916, 614] width 92 height 92
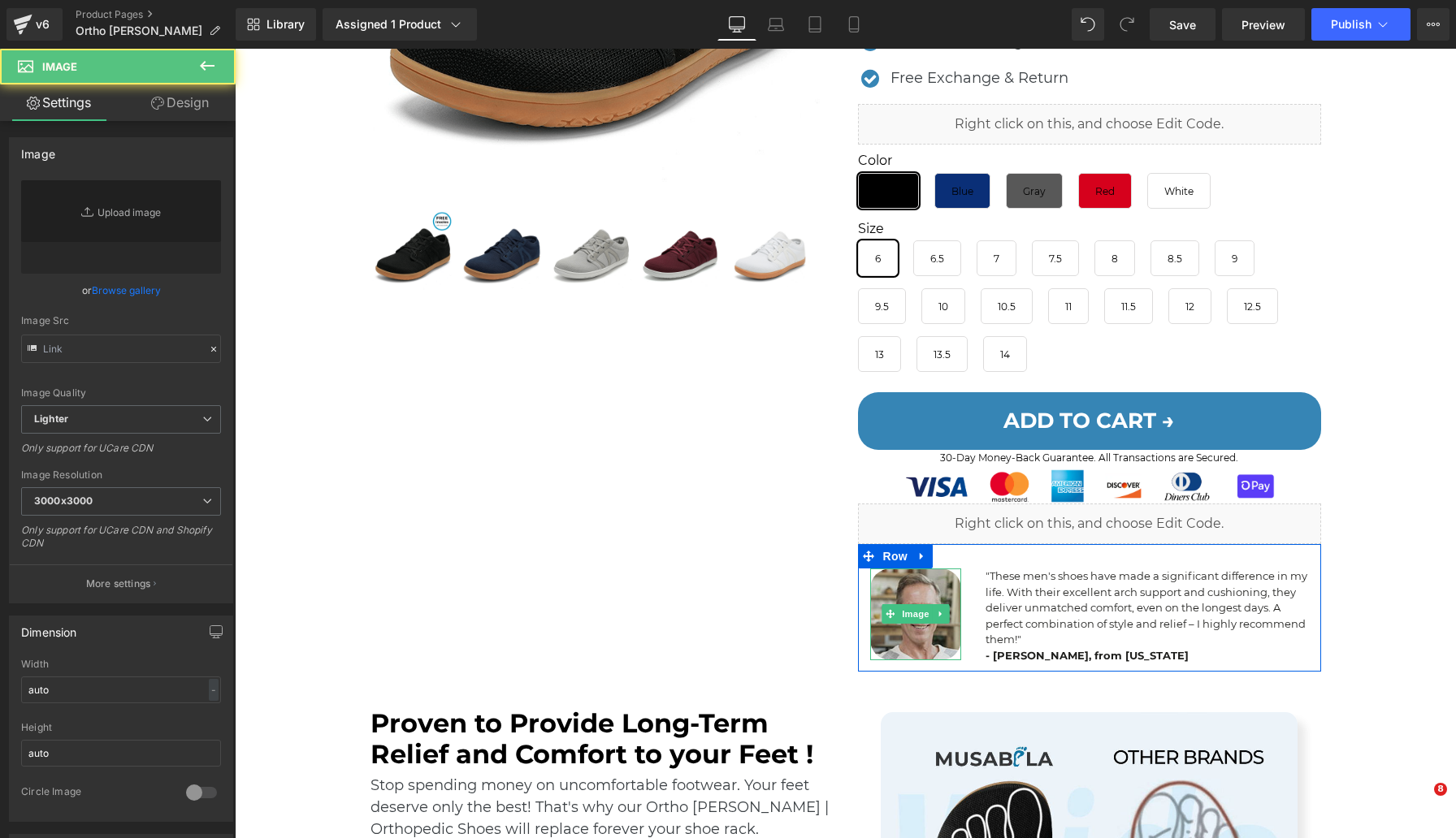
type input "https://ucarecdn.com/076ae03f-6608-4a2b-9c28-3ad0b29b9d37/-/format/auto/-/previ…"
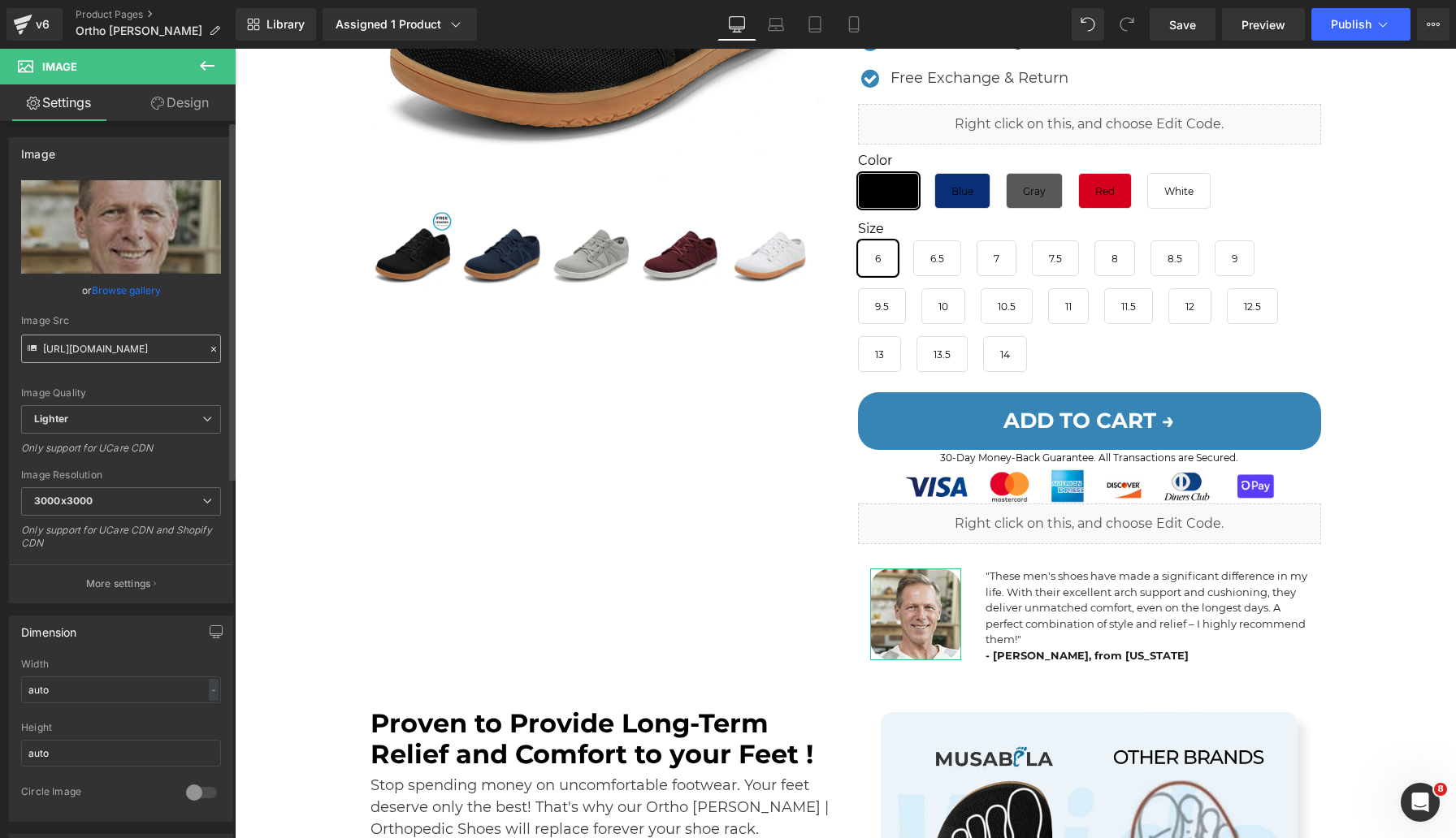
scroll to position [0, 0]
click at [144, 351] on input "https://ucarecdn.com/076ae03f-6608-4a2b-9c28-3ad0b29b9d37/-/format/auto/-/previ…" at bounding box center [121, 349] width 200 height 28
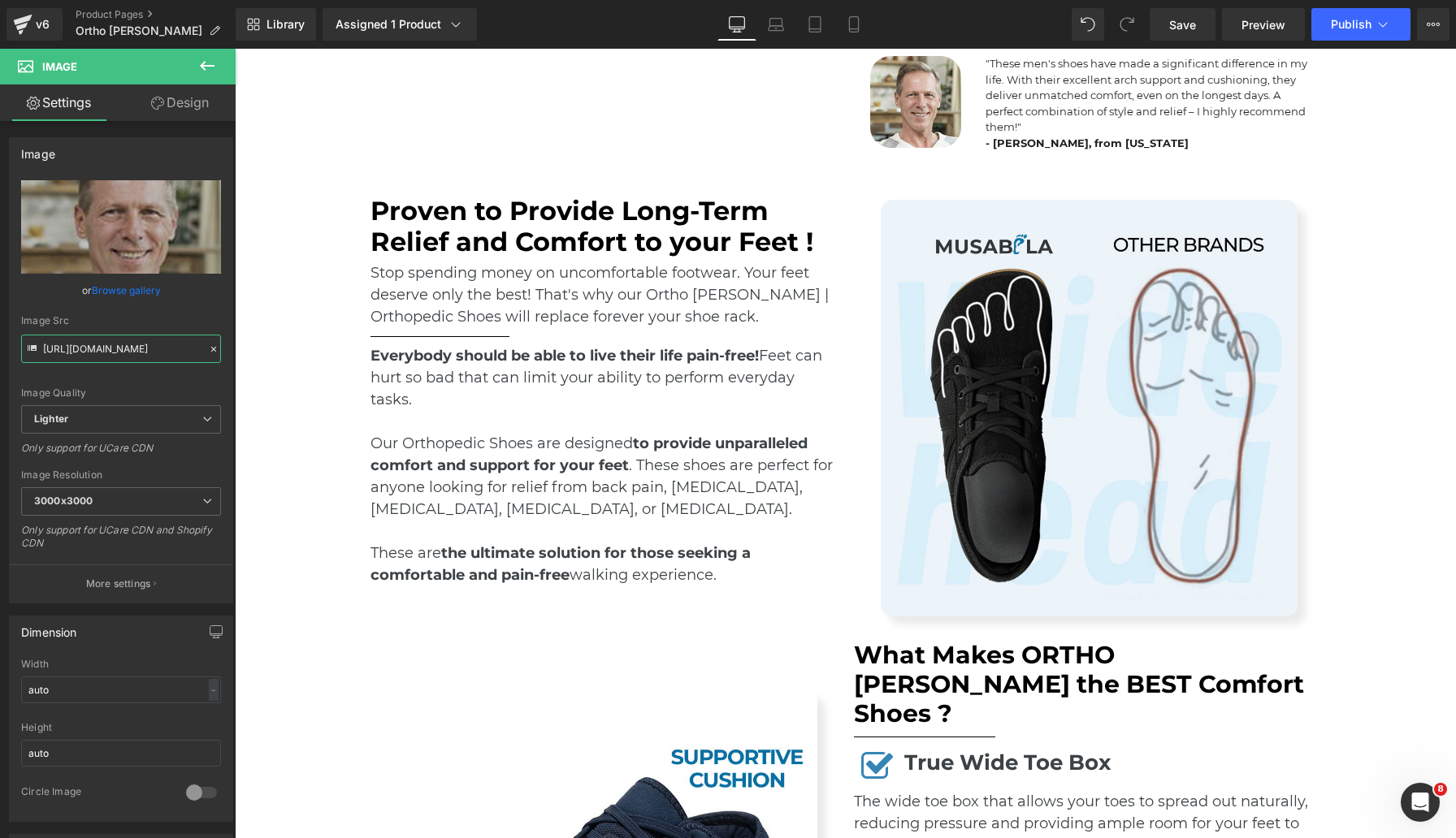
scroll to position [1481, 0]
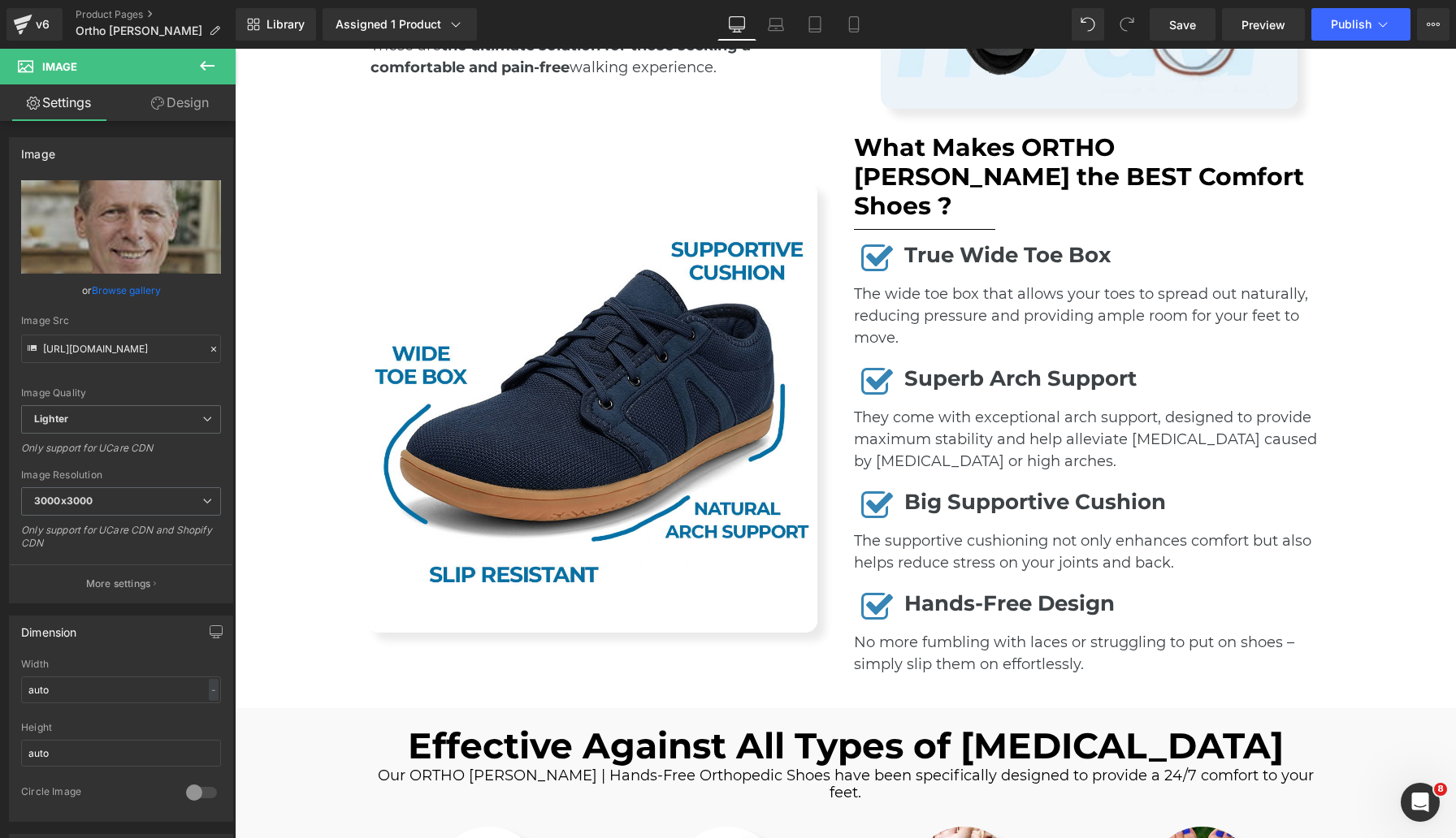
click at [688, 364] on img at bounding box center [592, 408] width 451 height 451
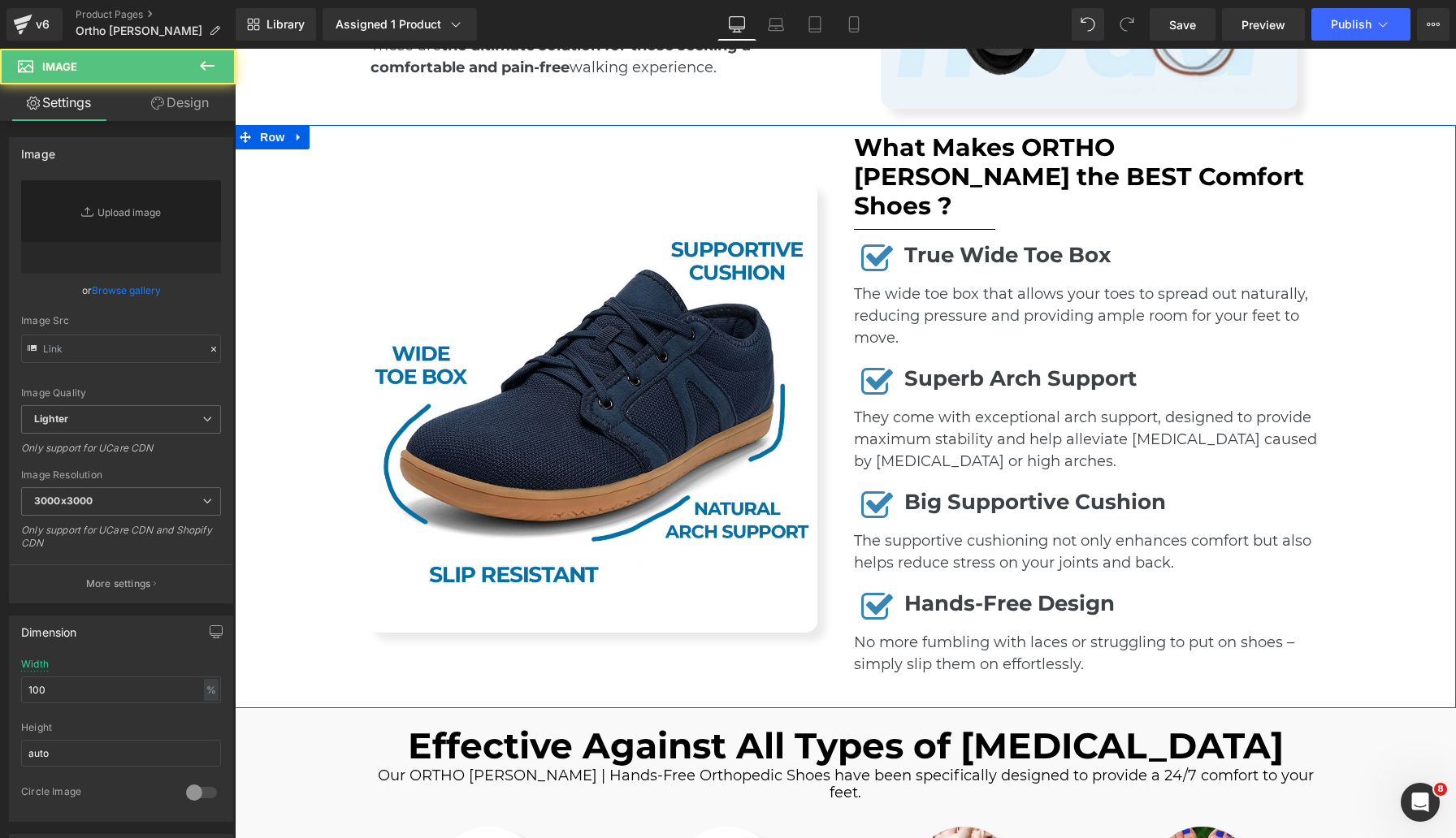
type input "https://ucarecdn.com/ffed55e9-3e57-49e7-8ffd-a743a4c45741/-/format/auto/-/previ…"
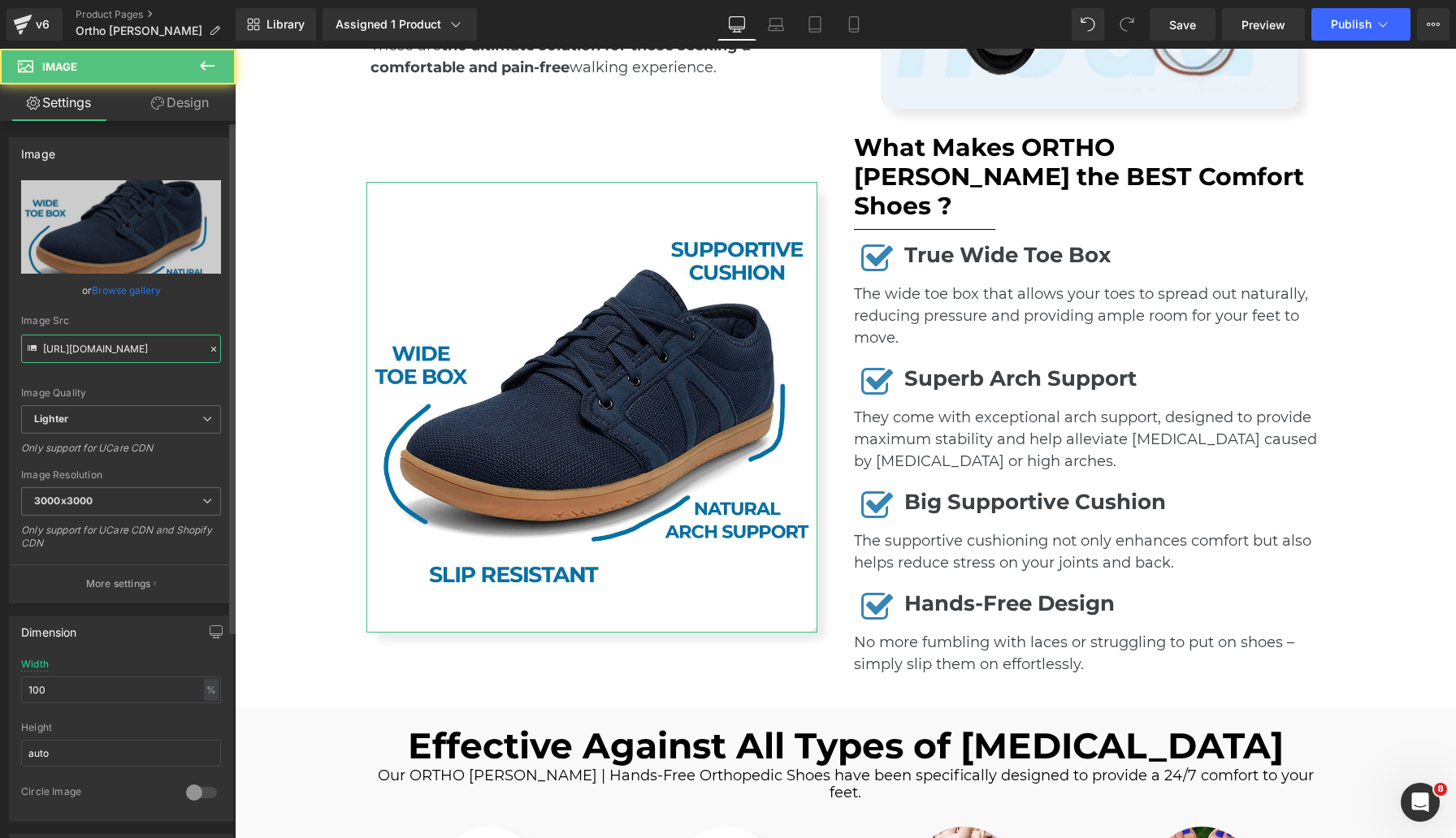
click at [145, 348] on input "https://ucarecdn.com/ffed55e9-3e57-49e7-8ffd-a743a4c45741/-/format/auto/-/previ…" at bounding box center [121, 349] width 200 height 28
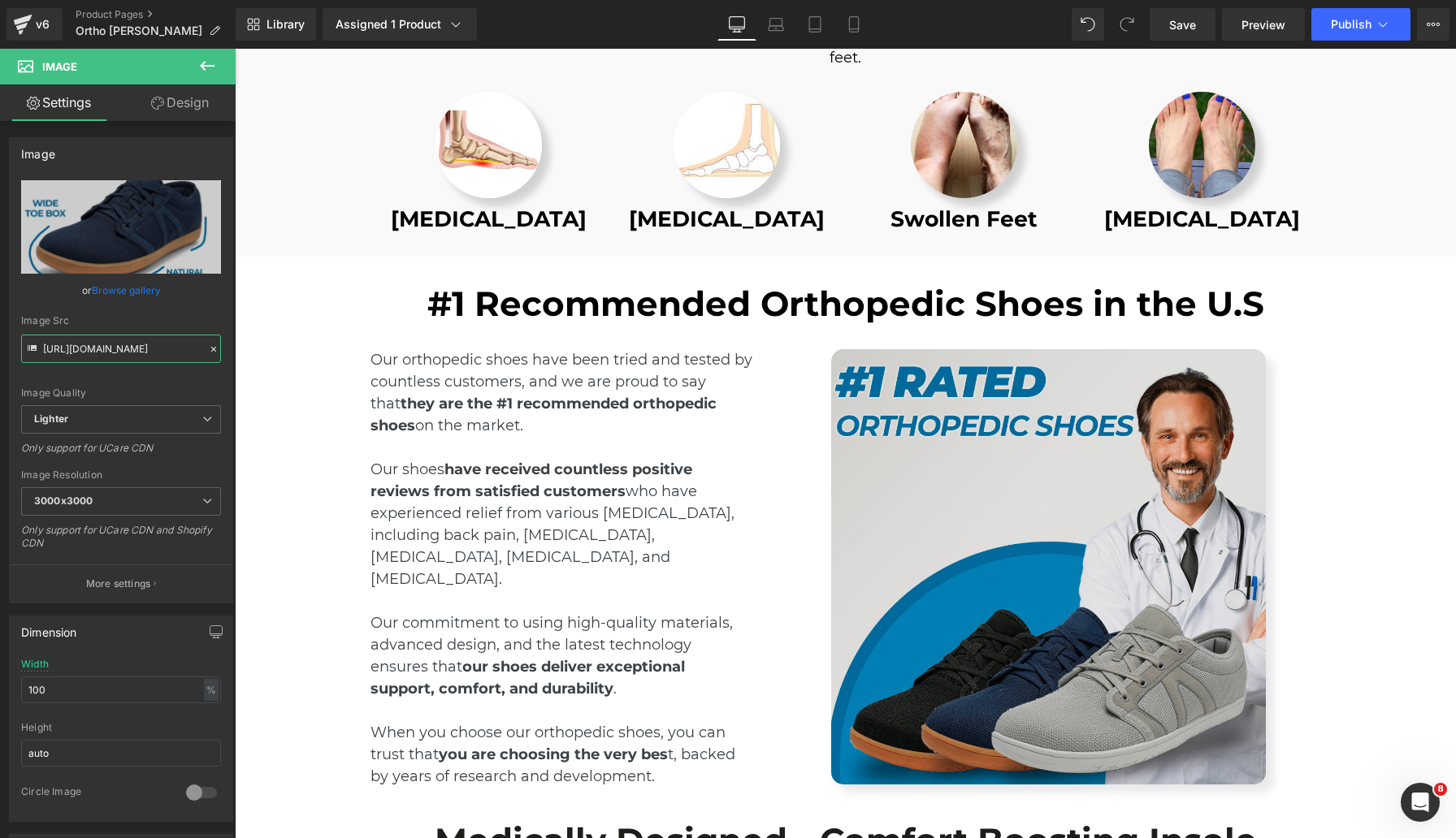
scroll to position [2218, 0]
click at [1032, 501] on img at bounding box center [1048, 566] width 436 height 436
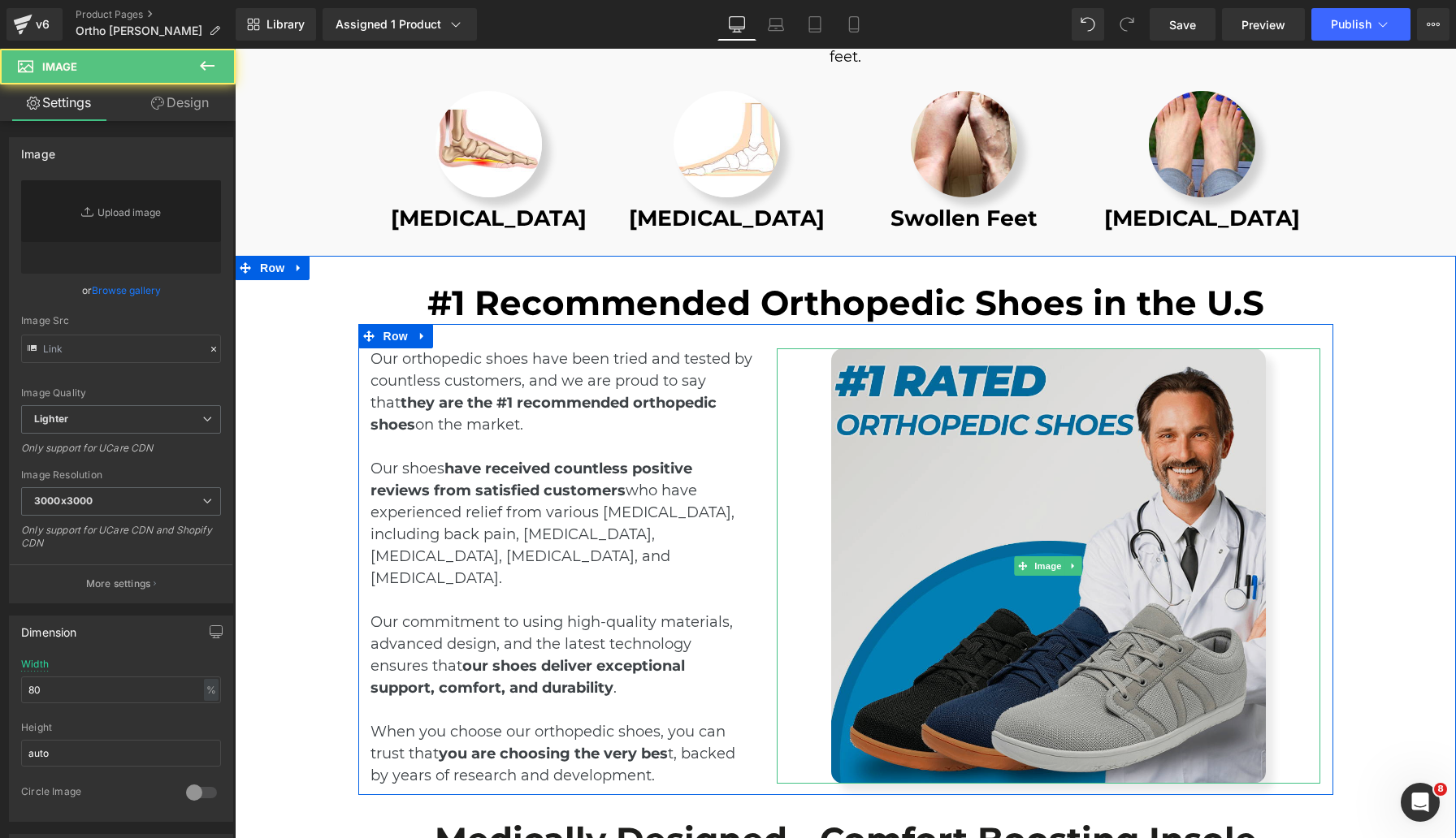
type input "https://ucarecdn.com/e4c9e762-568b-4bea-a876-0579fd73b4b6/-/format/auto/-/previ…"
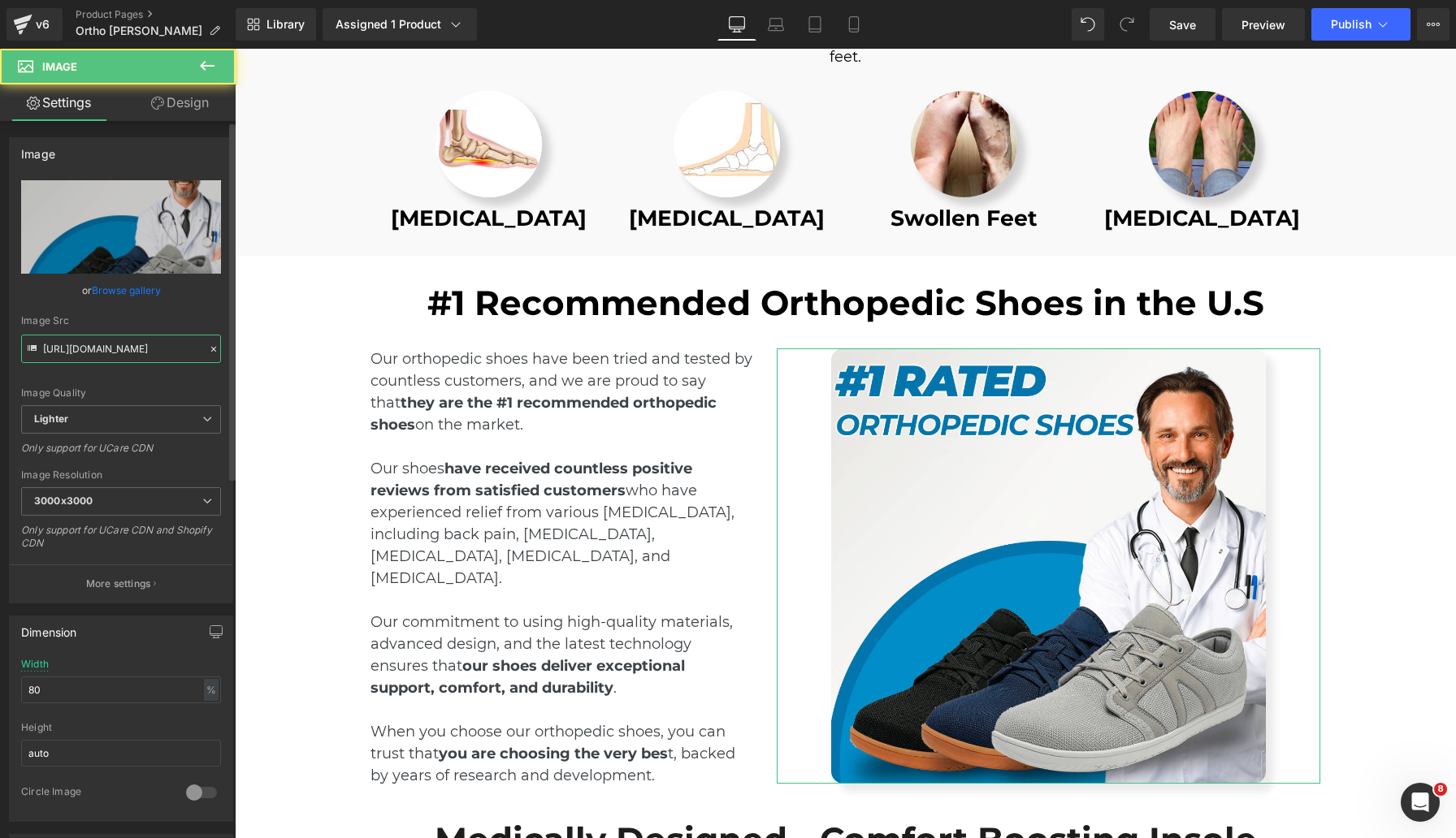
click at [164, 356] on input "https://ucarecdn.com/e4c9e762-568b-4bea-a876-0579fd73b4b6/-/format/auto/-/previ…" at bounding box center [121, 349] width 200 height 28
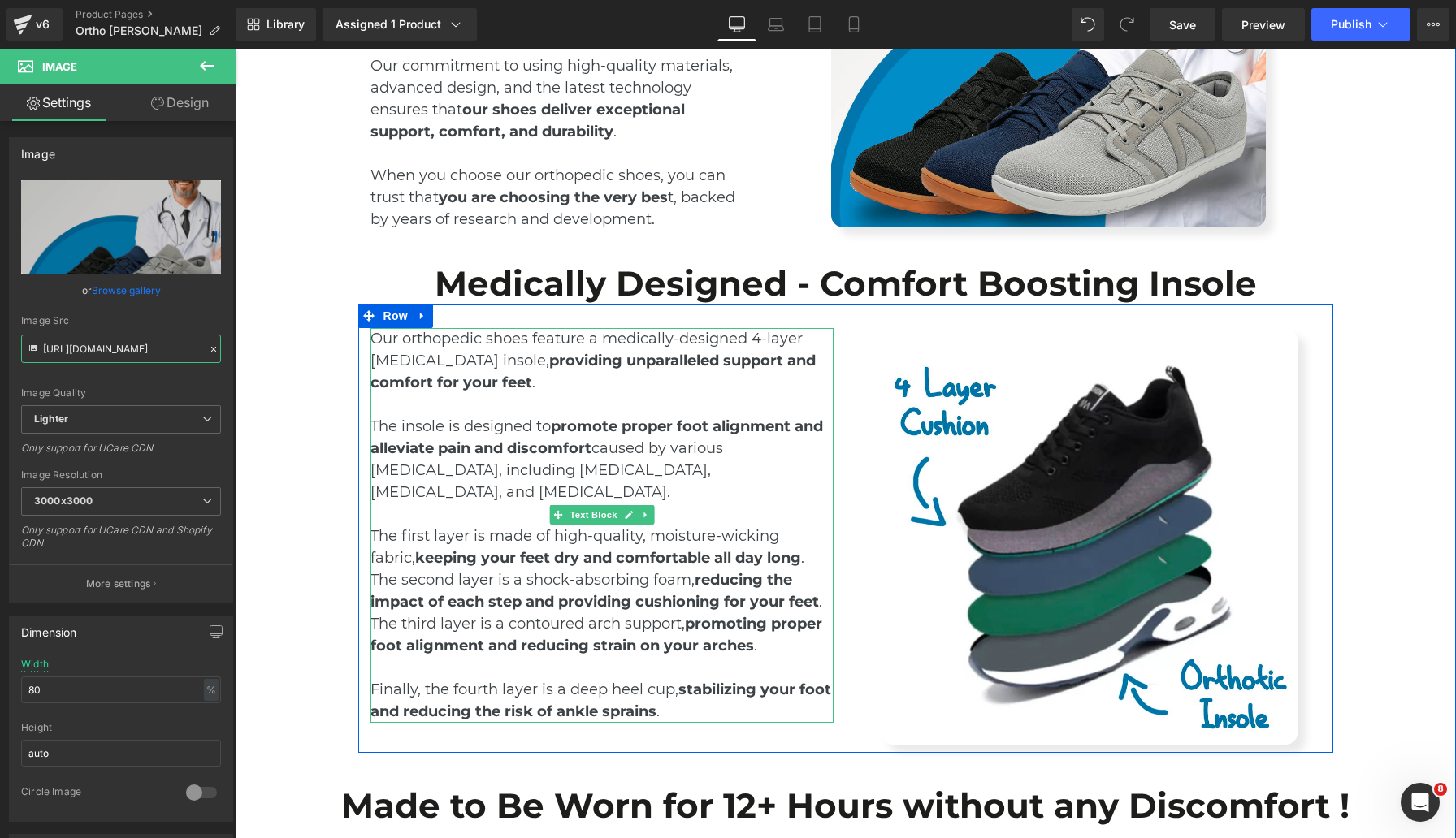
scroll to position [3398, 0]
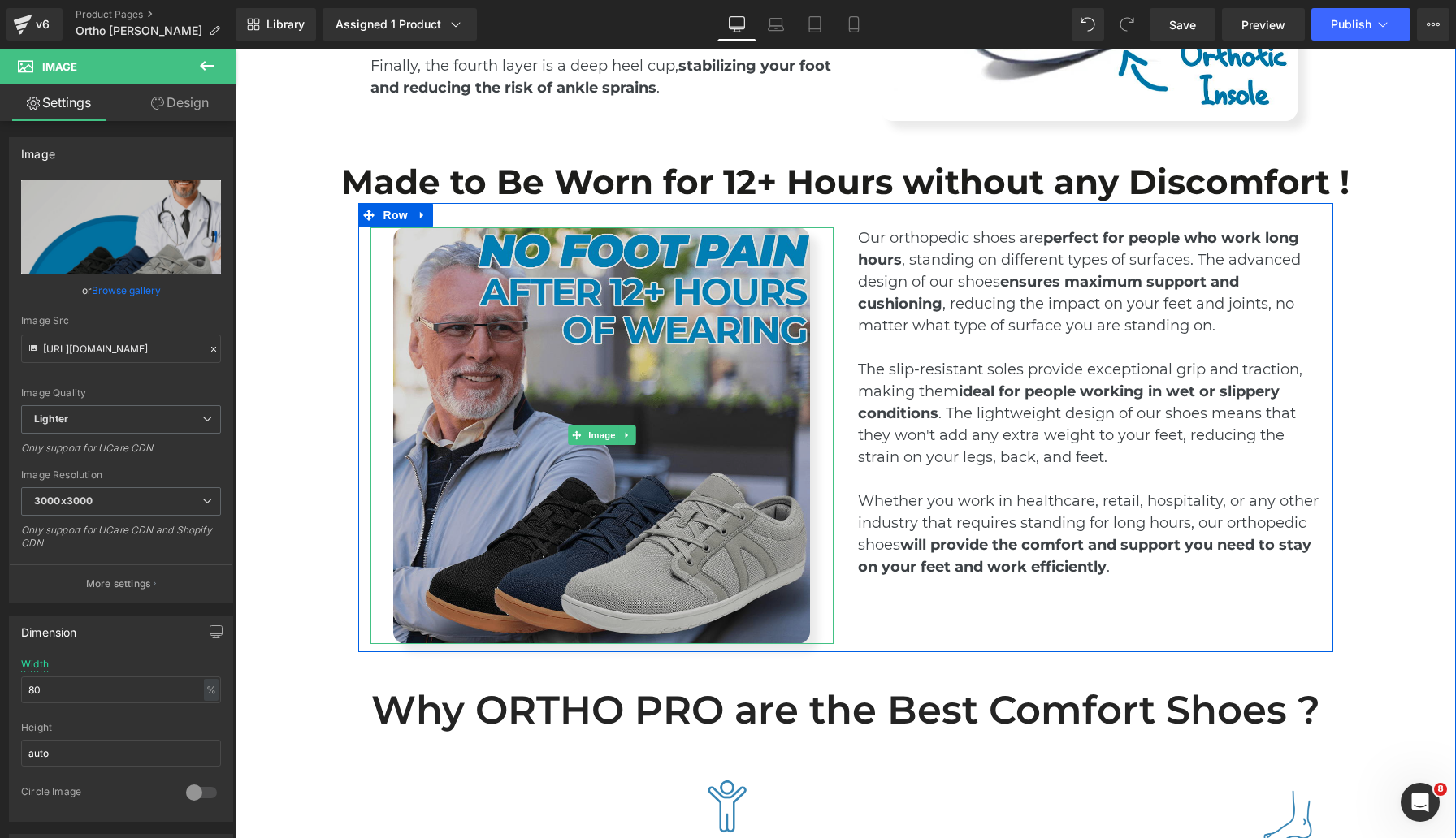
click at [735, 486] on img at bounding box center [601, 435] width 416 height 416
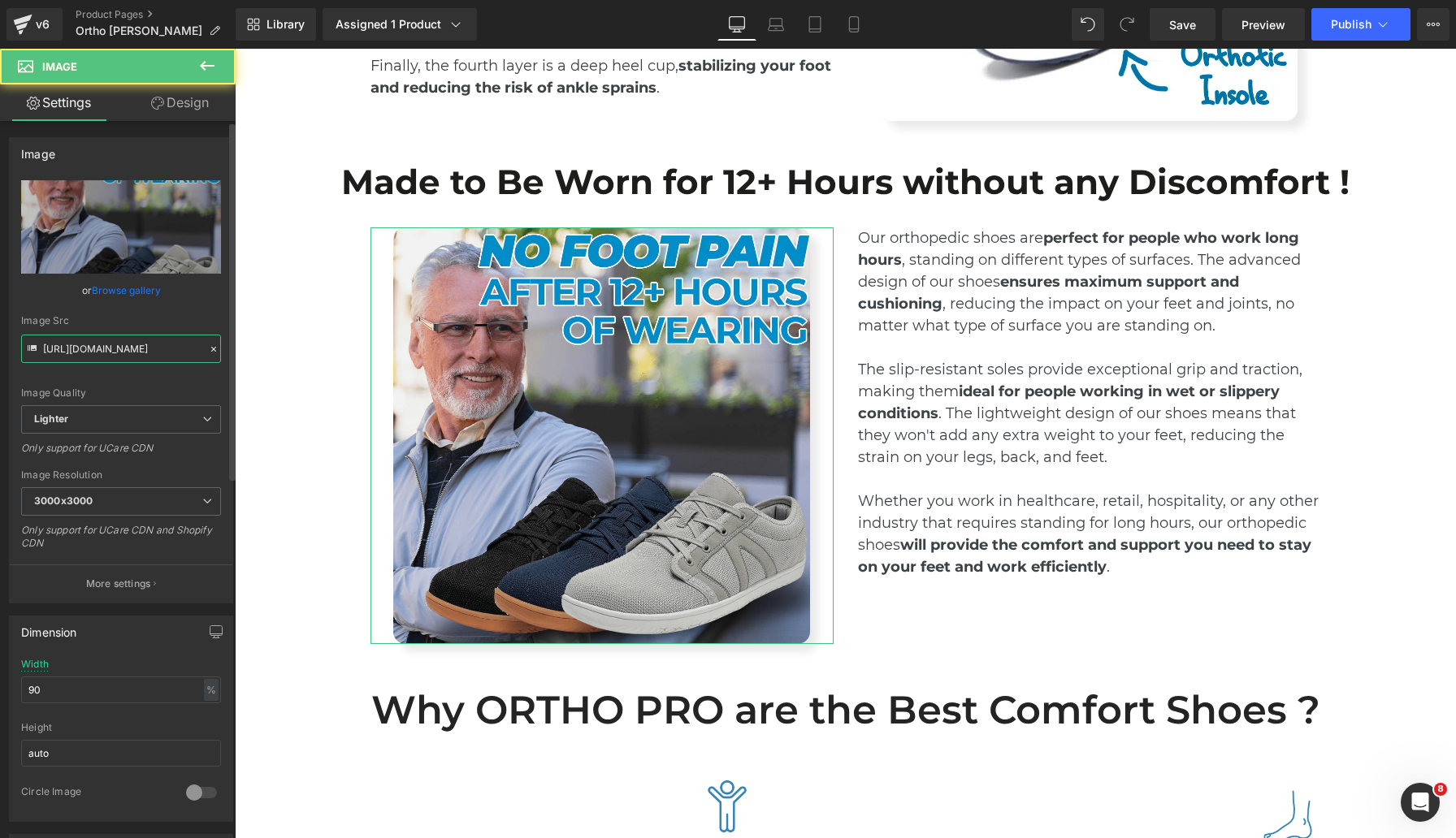
click at [115, 350] on input "https://ucarecdn.com/510acac7-f746-489b-a329-cab7f199774b/-/format/auto/-/previ…" at bounding box center [121, 349] width 200 height 28
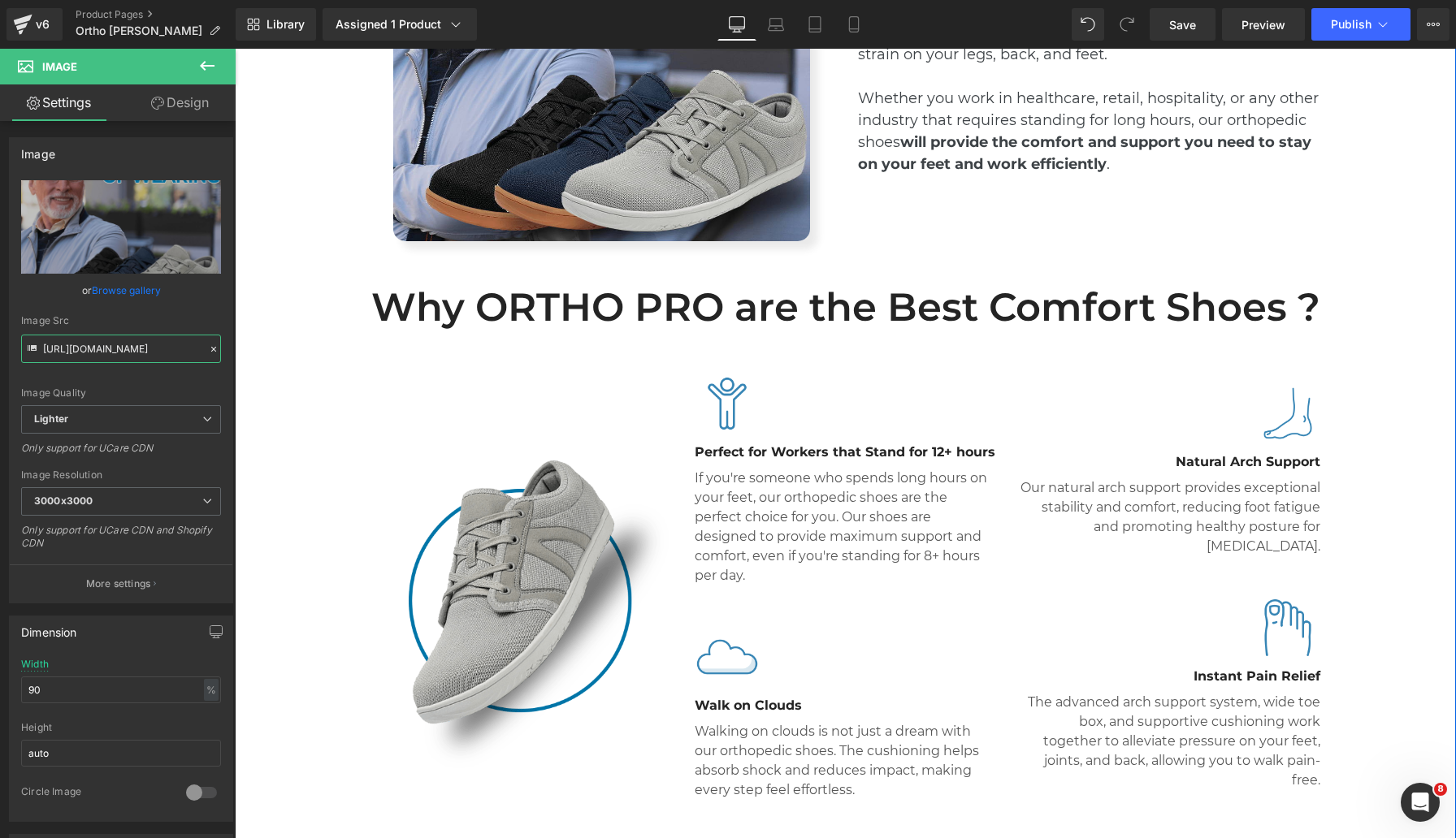
scroll to position [3977, 0]
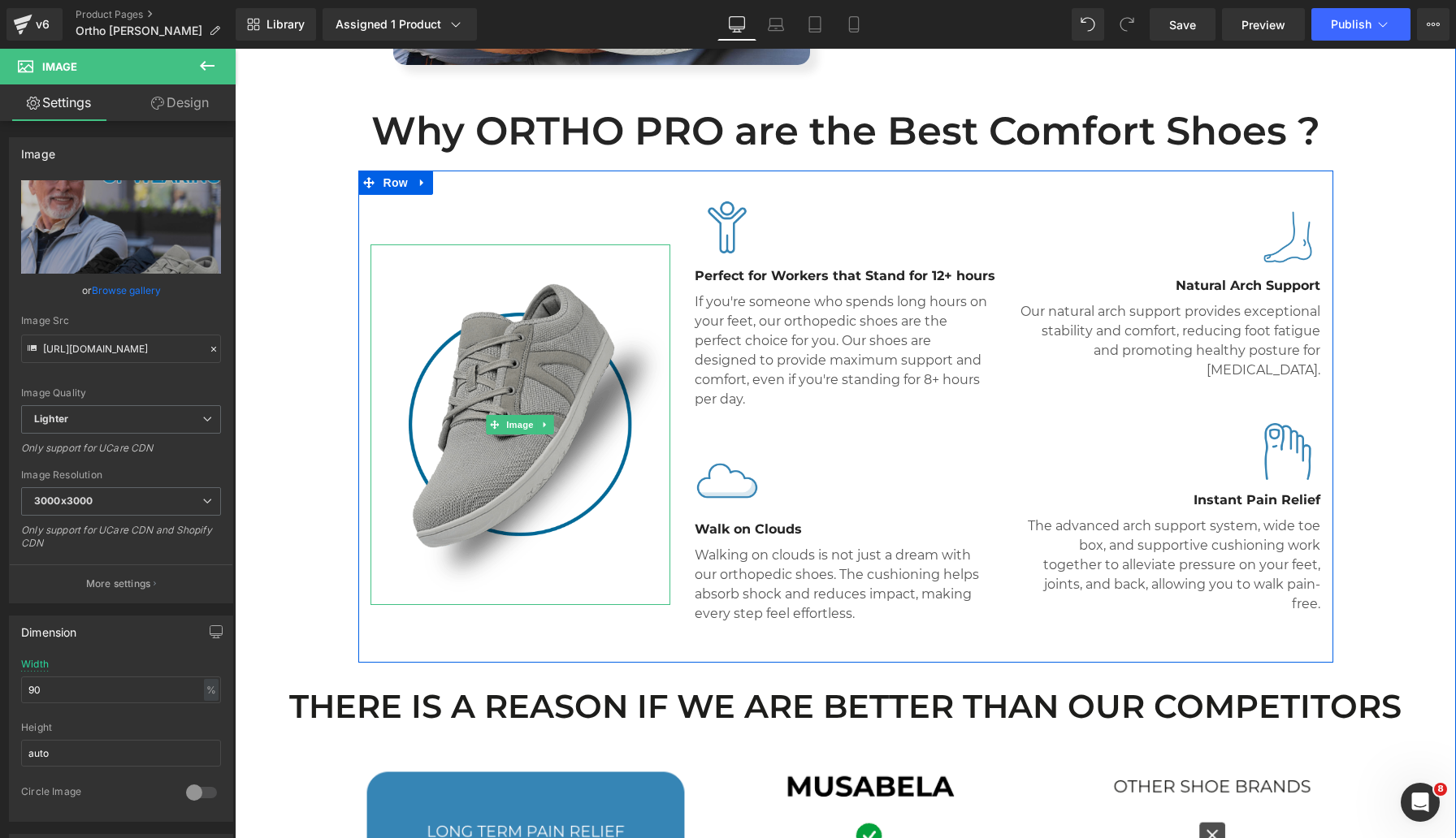
click at [549, 383] on img at bounding box center [521, 424] width 301 height 360
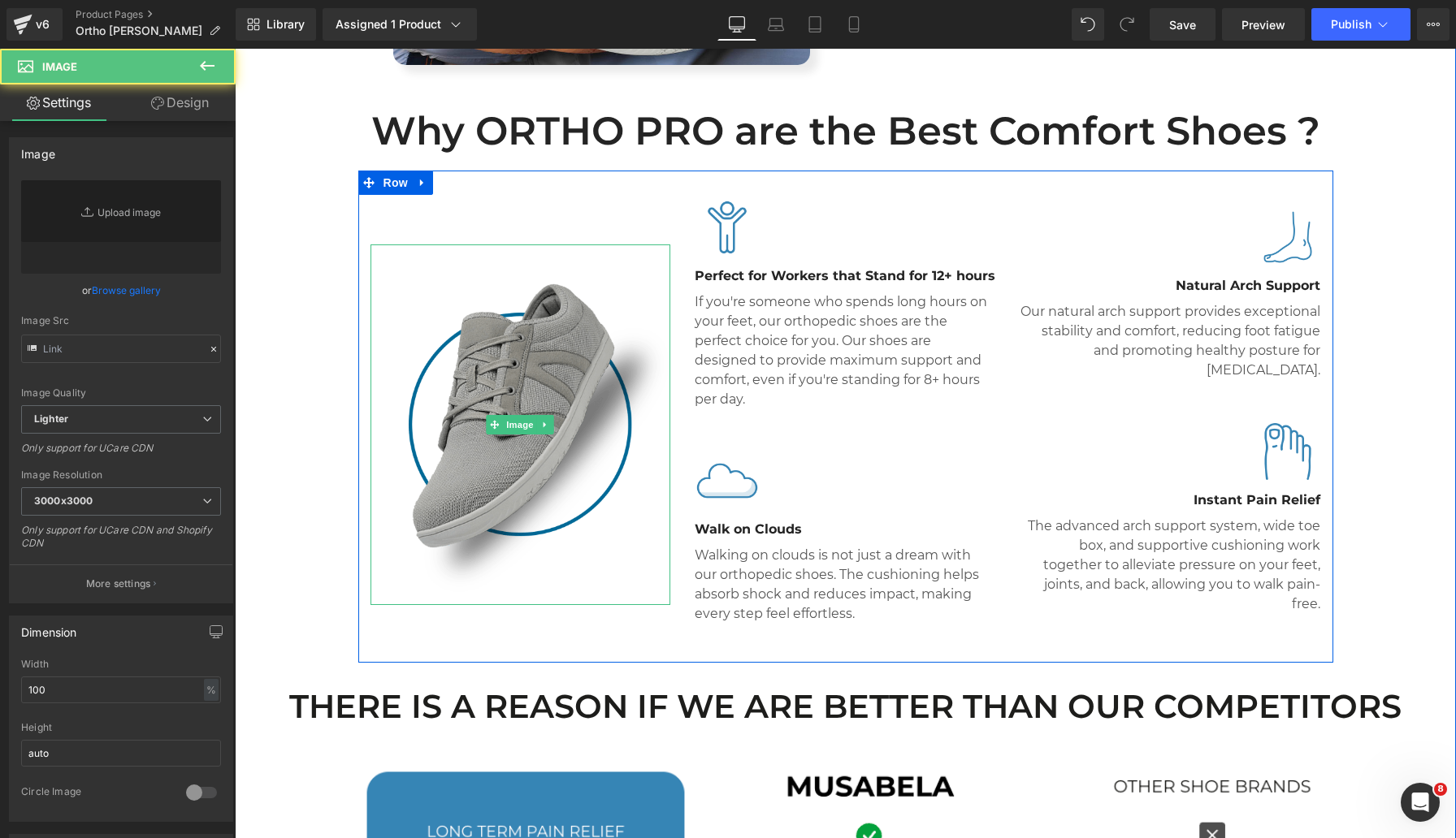
type input "https://ucarecdn.com/980ff1e7-6b7b-4f54-b857-83107c38e364/-/format/auto/-/previ…"
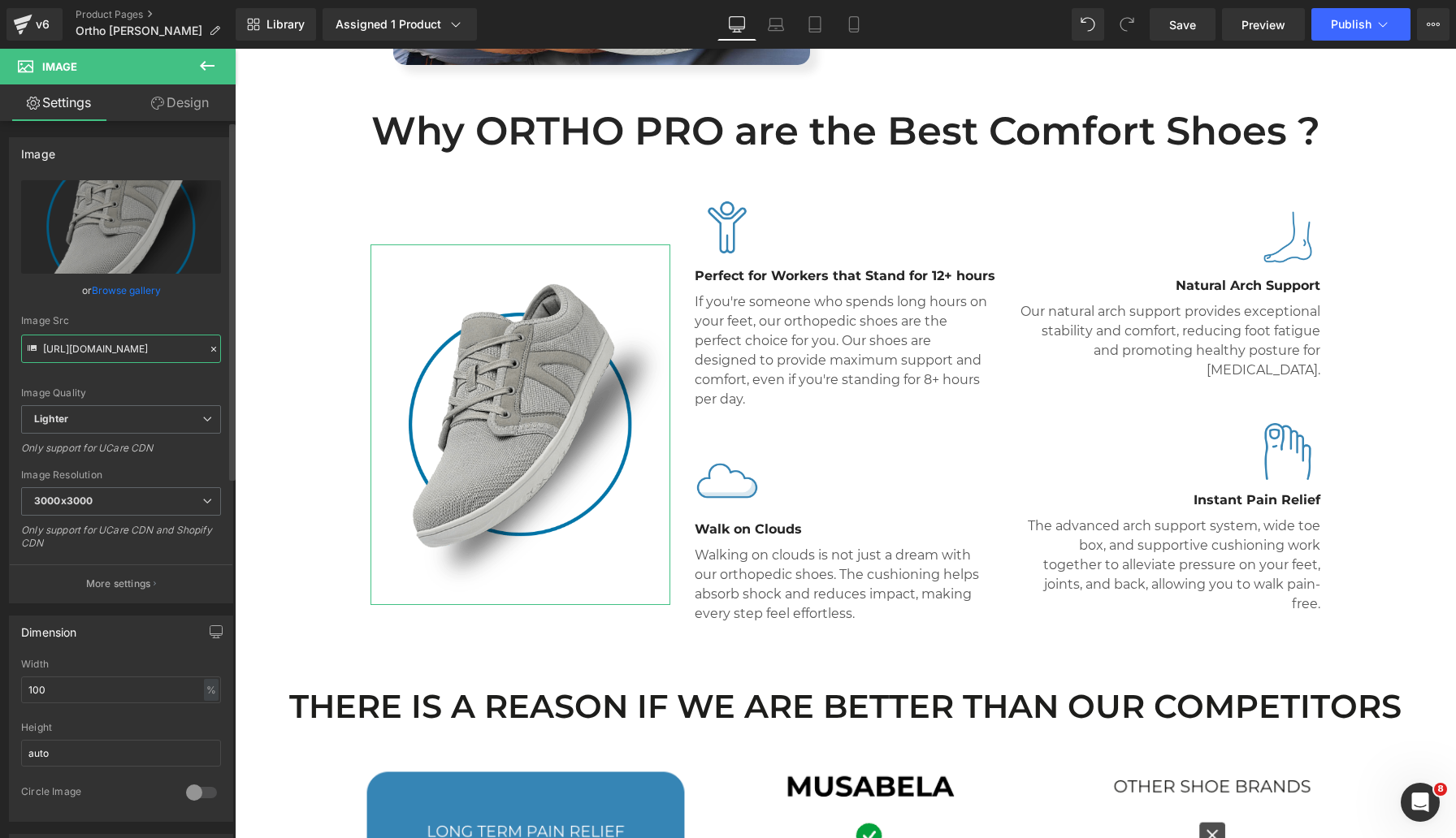
click at [93, 352] on input "https://ucarecdn.com/980ff1e7-6b7b-4f54-b857-83107c38e364/-/format/auto/-/previ…" at bounding box center [121, 349] width 200 height 28
